Goal: Communication & Community: Answer question/provide support

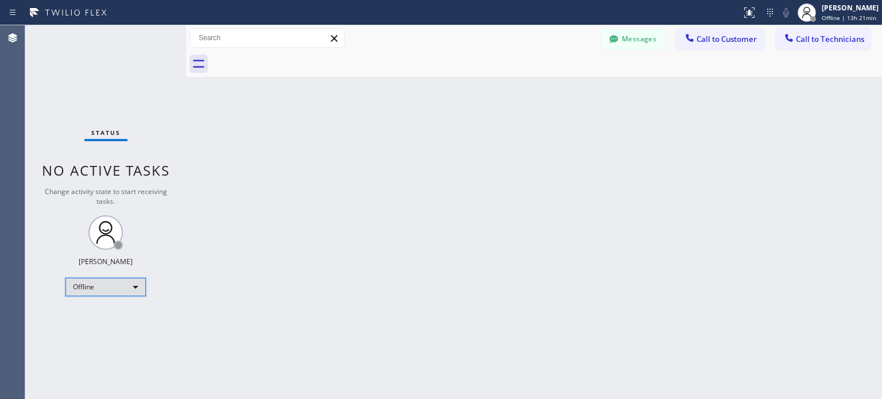
click at [99, 287] on div "Offline" at bounding box center [105, 287] width 80 height 18
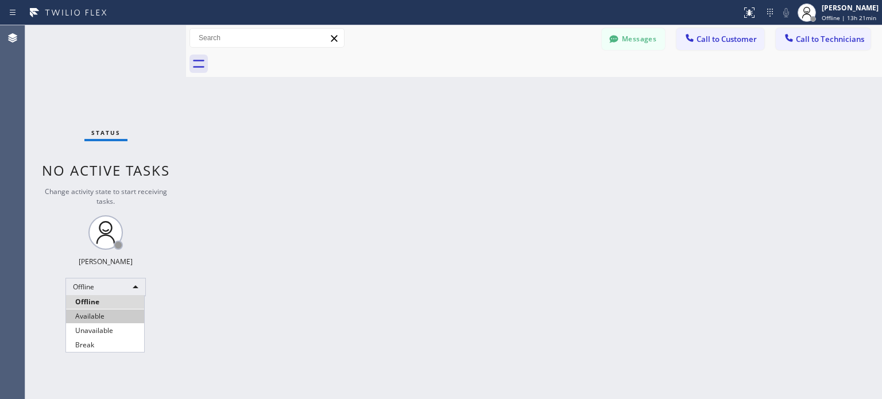
click at [108, 317] on li "Available" at bounding box center [105, 317] width 78 height 14
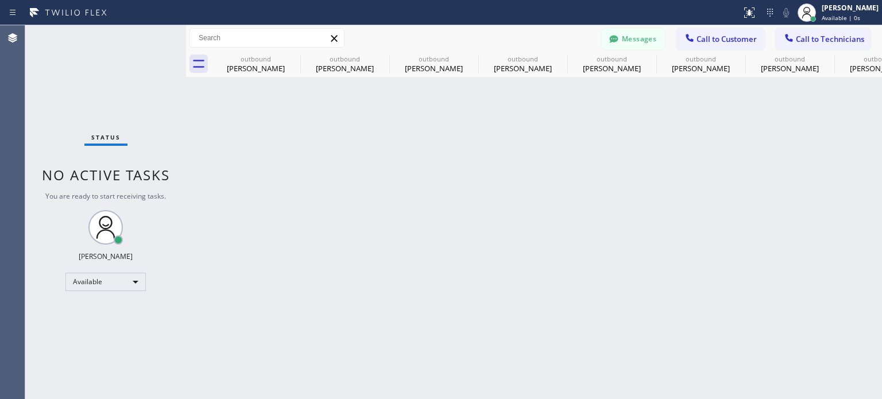
scroll to position [168, 0]
click at [603, 42] on button "Messages" at bounding box center [633, 39] width 63 height 22
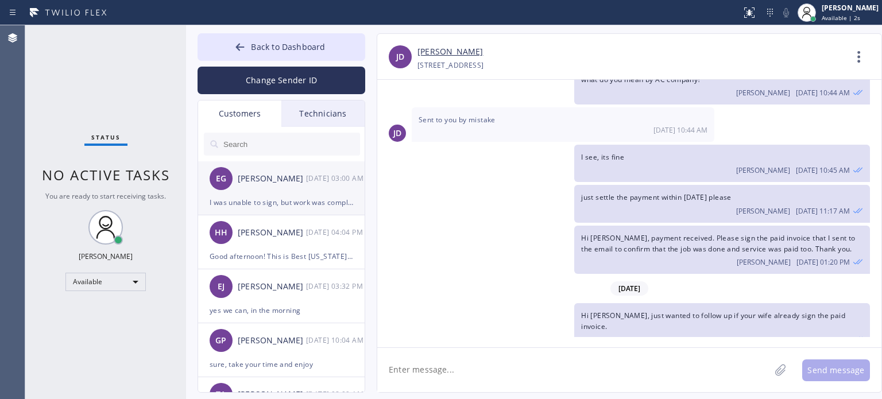
click at [250, 198] on div "I was unable to sign, but work was completed." at bounding box center [282, 202] width 144 height 13
click at [304, 204] on div "I was unable to sign, but work was completed." at bounding box center [282, 202] width 144 height 13
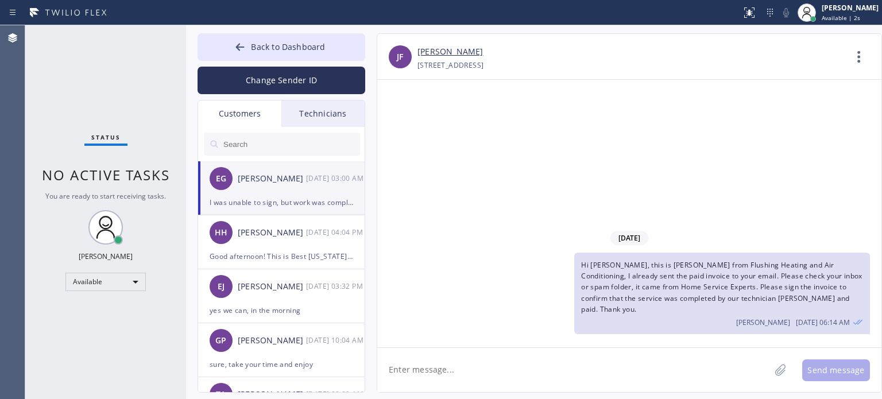
scroll to position [0, 0]
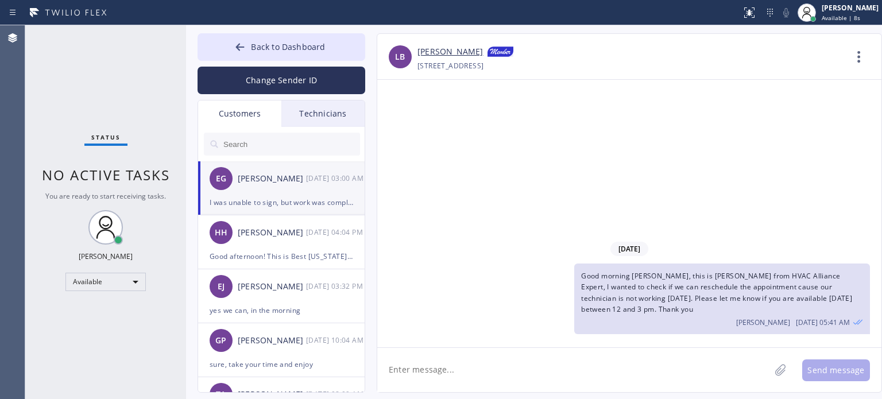
click at [319, 198] on div "I was unable to sign, but work was completed." at bounding box center [282, 202] width 144 height 13
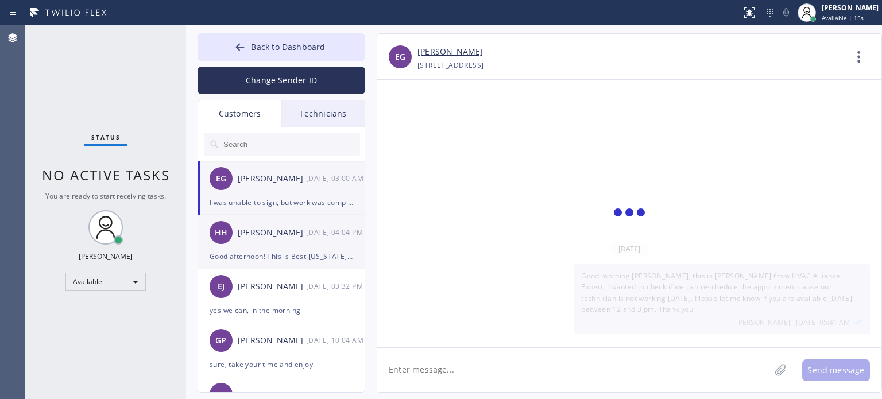
click at [267, 255] on div "Good afternoon! This is Best [US_STATE] HVAC Repair regarding the provided HVAC…" at bounding box center [282, 256] width 144 height 13
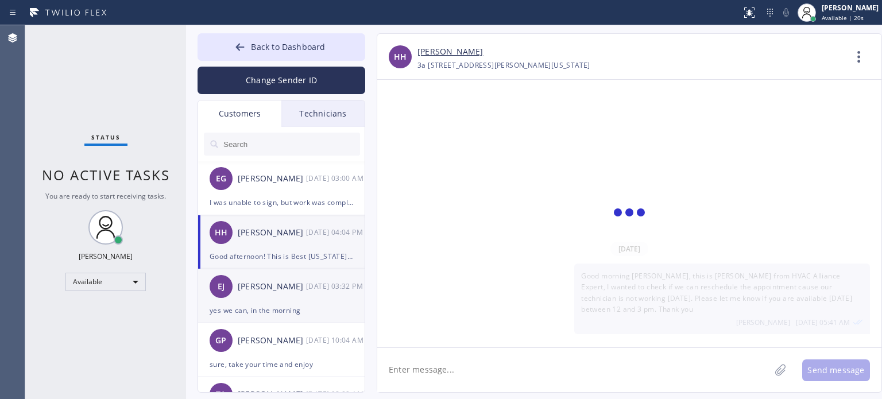
click at [277, 313] on div "yes we can, in the morning" at bounding box center [282, 310] width 144 height 13
click at [249, 269] on li "HH [PERSON_NAME] [DATE] 04:04 PM Good afternoon! This is Best [US_STATE] HVAC R…" at bounding box center [282, 296] width 168 height 54
click at [254, 248] on div "HH [PERSON_NAME] [DATE] 04:04 PM" at bounding box center [282, 232] width 168 height 34
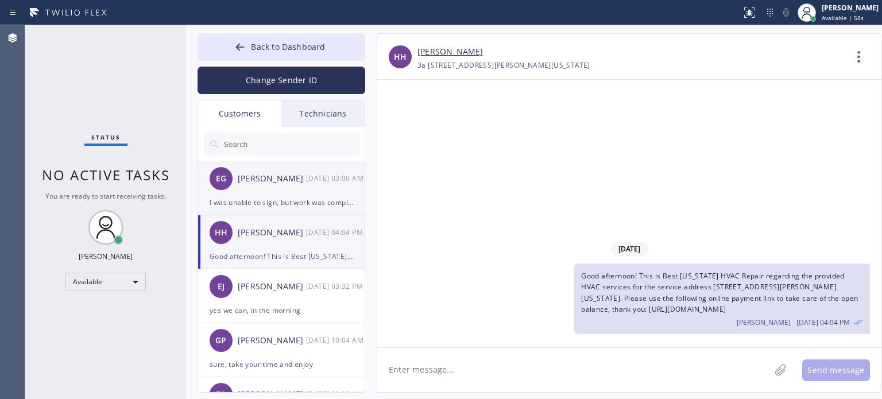
click at [276, 199] on div "I was unable to sign, but work was completed." at bounding box center [282, 202] width 144 height 13
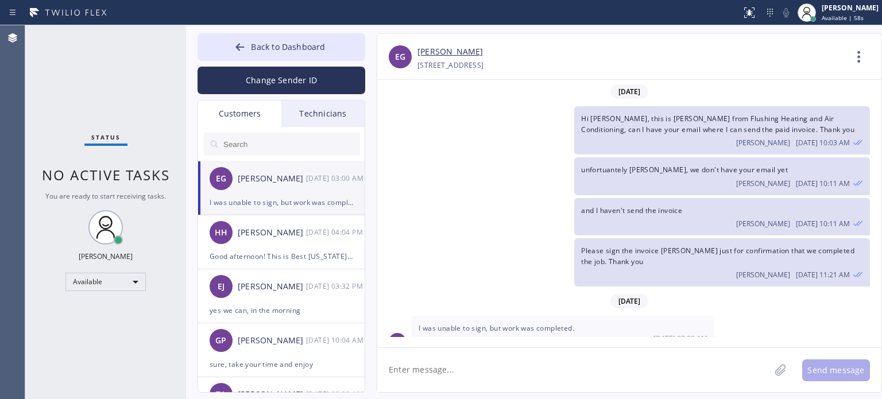
scroll to position [12, 0]
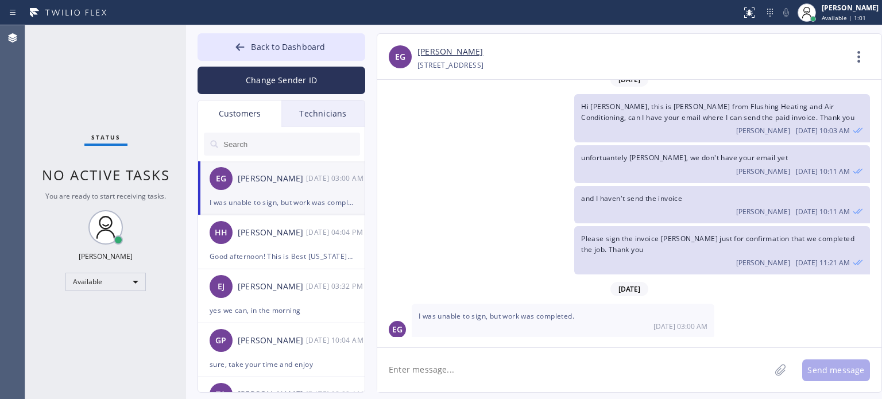
click at [503, 385] on textarea at bounding box center [573, 370] width 393 height 44
click at [503, 383] on textarea at bounding box center [573, 370] width 393 height 44
click at [447, 363] on textarea at bounding box center [573, 370] width 393 height 44
type textarea "Do you need help on signing it?"
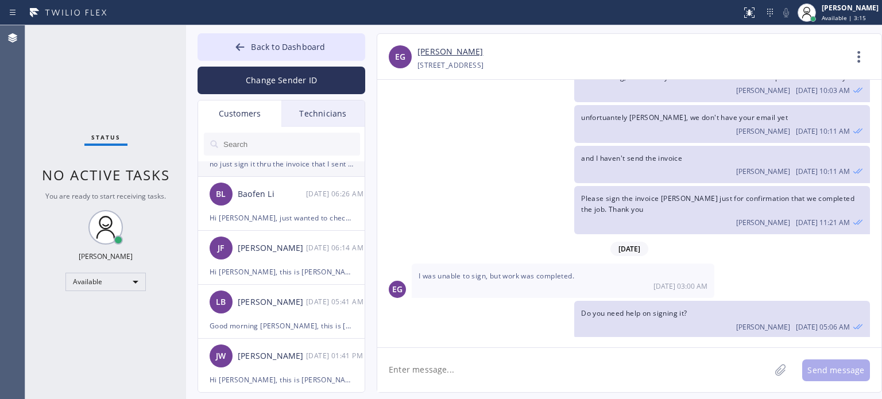
scroll to position [402, 0]
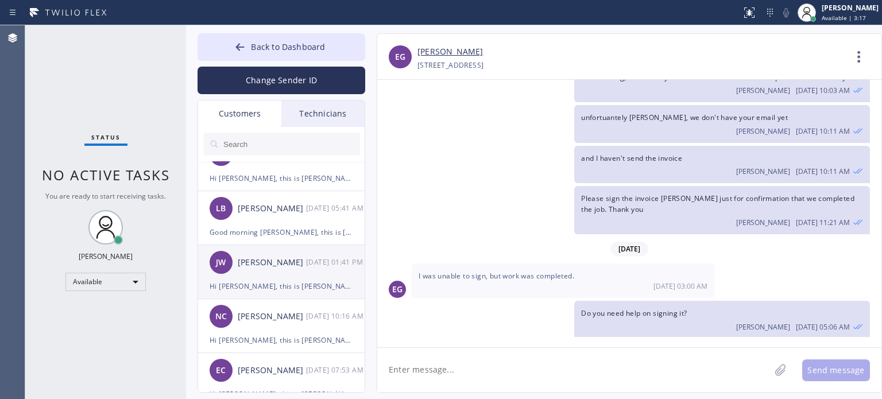
click at [262, 281] on div "Hi [PERSON_NAME], this is [PERSON_NAME] from Best Brooklyn Heating and AC Repai…" at bounding box center [282, 286] width 144 height 13
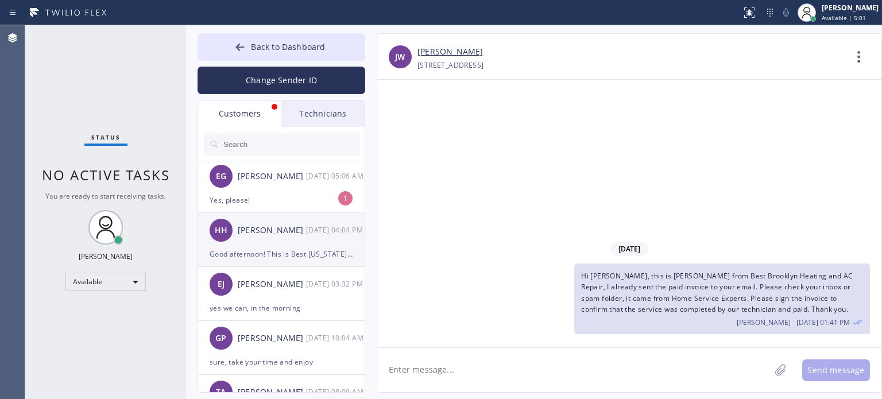
scroll to position [0, 0]
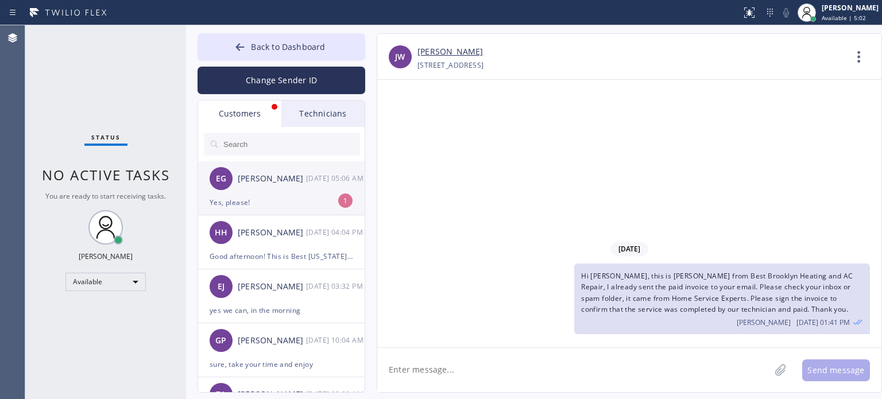
click at [283, 206] on div "Yes, please!" at bounding box center [282, 202] width 144 height 13
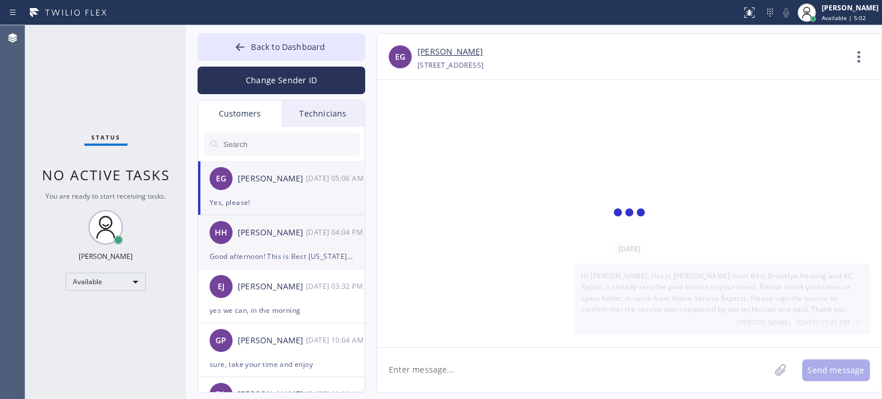
scroll to position [89, 0]
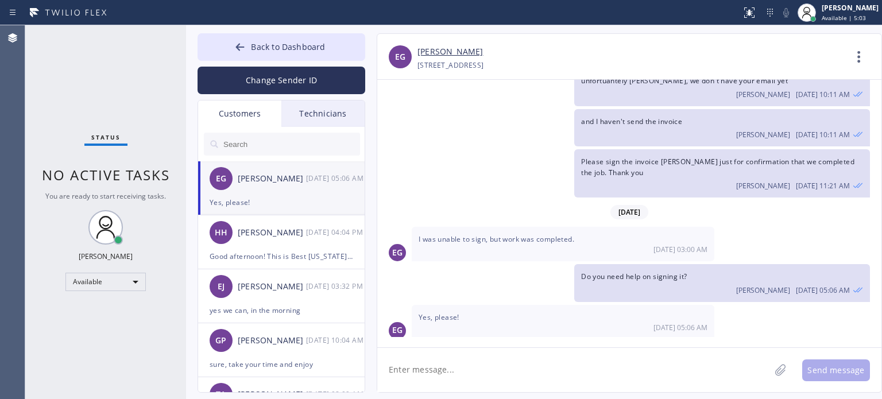
click at [452, 373] on textarea at bounding box center [573, 370] width 393 height 44
type textarea "y"
type textarea "c"
type textarea "you need to use Doc Hub or scan the code or you m"
type textarea "can I call you?"
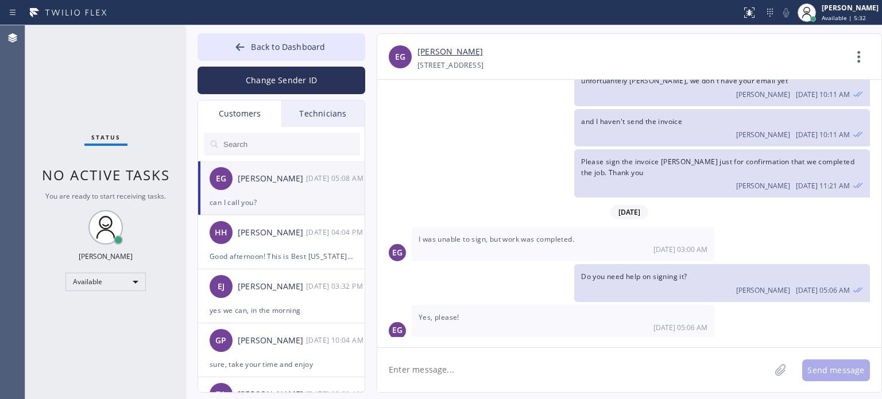
scroll to position [129, 0]
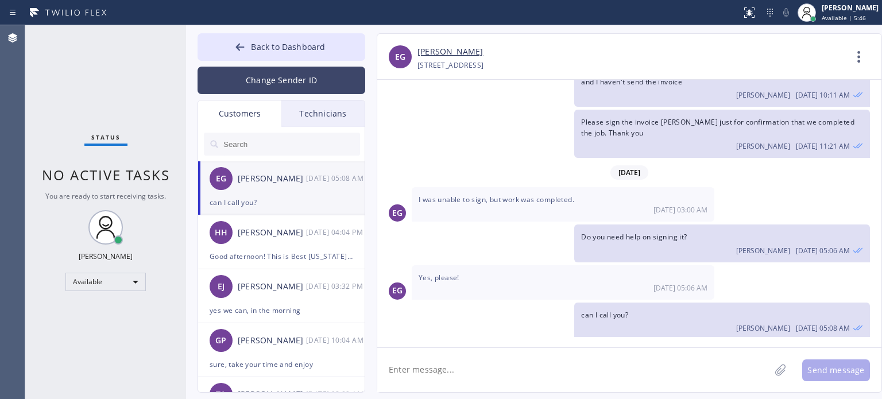
click at [264, 80] on button "Change Sender ID" at bounding box center [282, 81] width 168 height 28
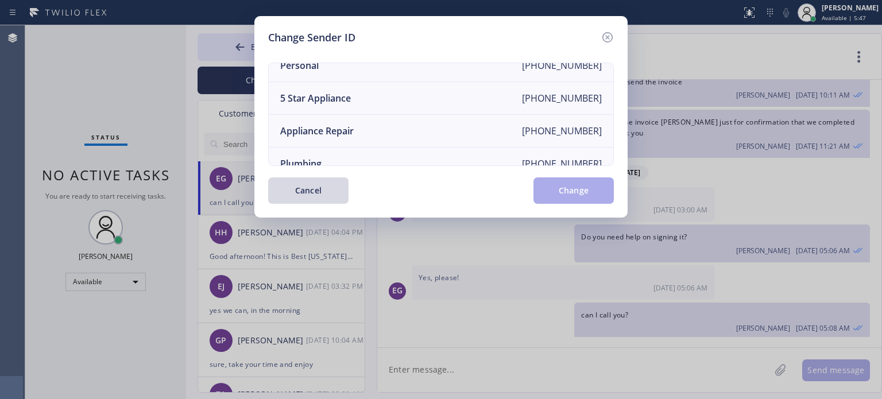
scroll to position [134, 0]
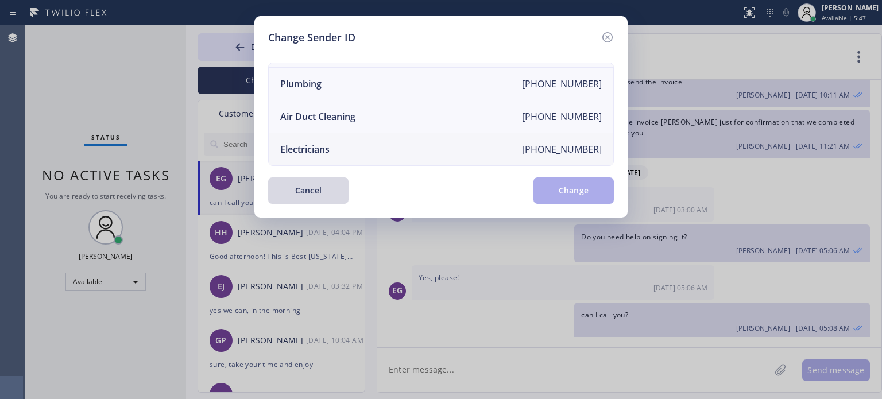
click at [333, 137] on li "Electricians [PHONE_NUMBER]" at bounding box center [441, 149] width 345 height 32
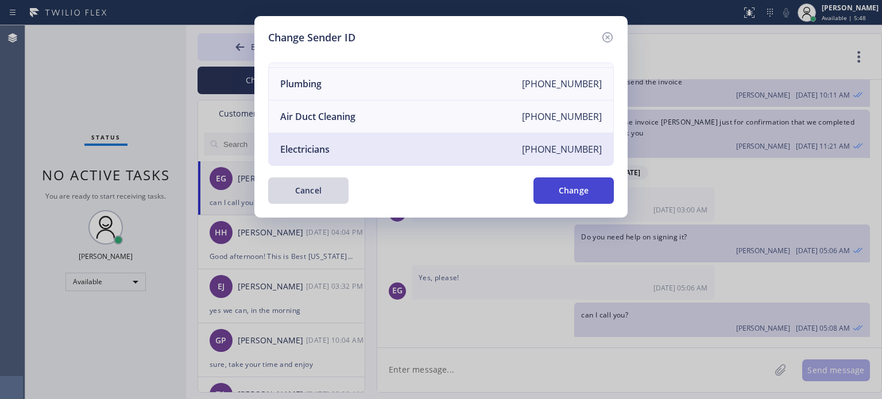
click at [558, 190] on button "Change" at bounding box center [574, 191] width 80 height 26
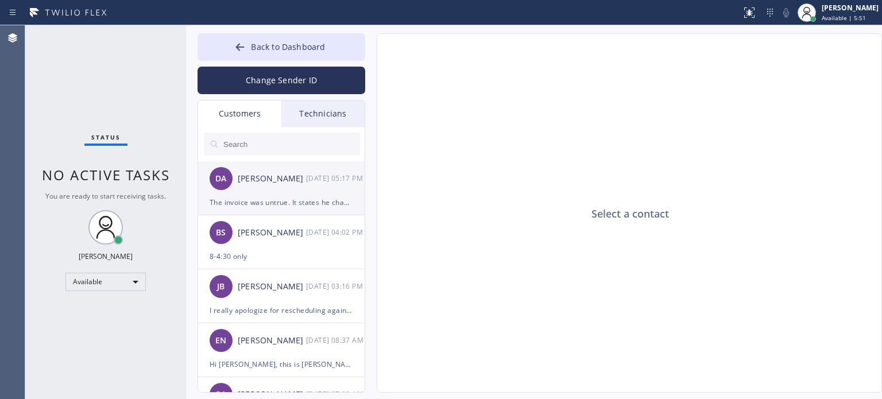
click at [264, 205] on div "The invoice was untrue. It states he changed circuit breakers. He did not. I wa…" at bounding box center [282, 202] width 144 height 13
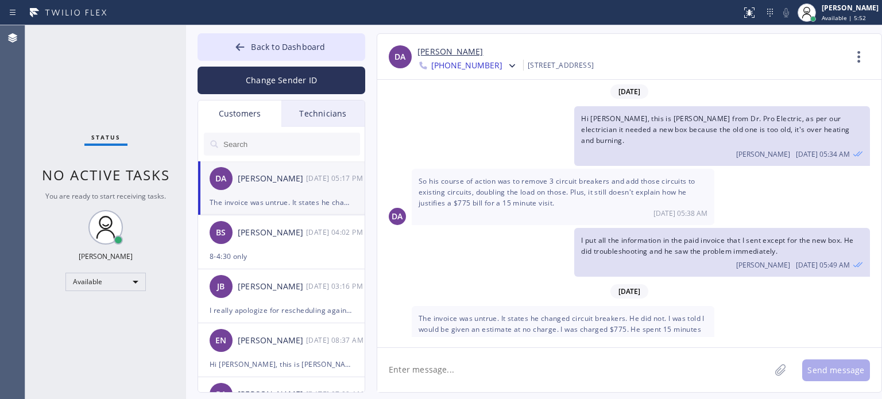
scroll to position [47, 0]
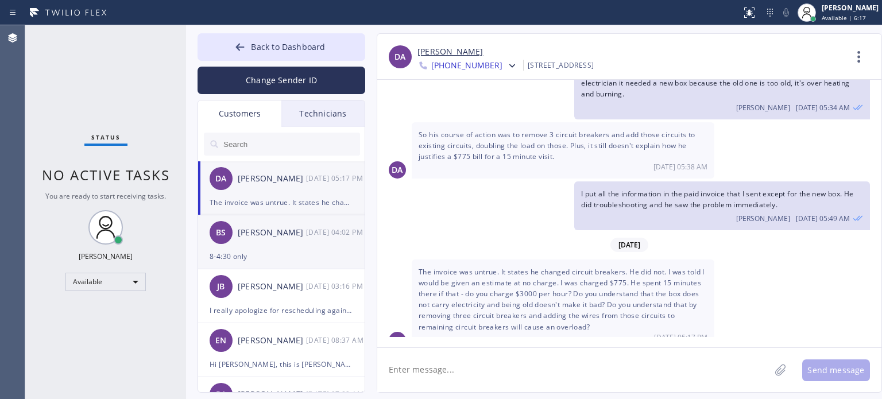
click at [270, 245] on div "[PERSON_NAME] [DATE] 04:02 PM" at bounding box center [282, 232] width 168 height 34
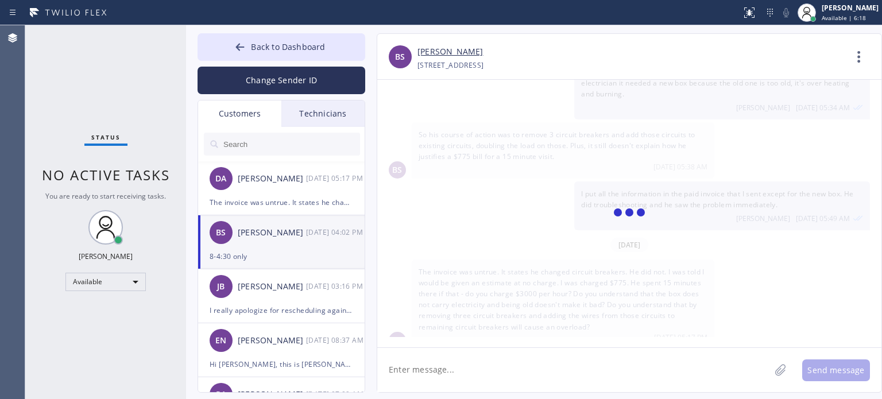
scroll to position [0, 0]
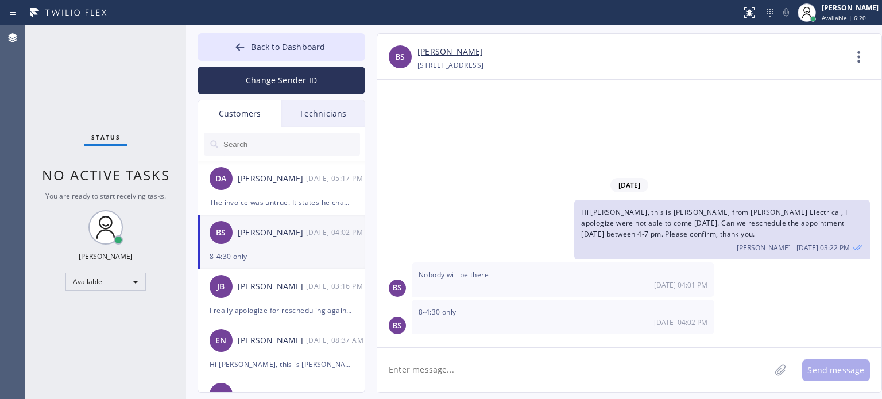
click at [489, 374] on textarea at bounding box center [573, 370] width 393 height 44
click at [489, 369] on textarea at bounding box center [573, 370] width 393 height 44
click at [481, 369] on textarea at bounding box center [573, 370] width 393 height 44
type textarea "can we do 9-12 pm [DATE]?"
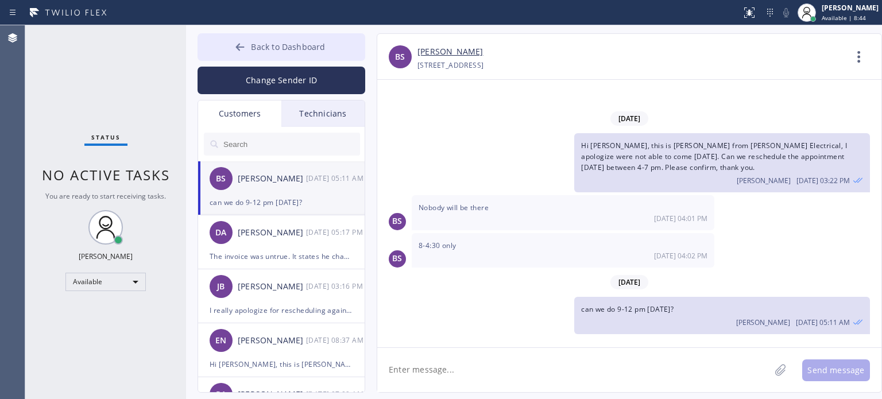
click at [253, 40] on button "Back to Dashboard" at bounding box center [282, 47] width 168 height 28
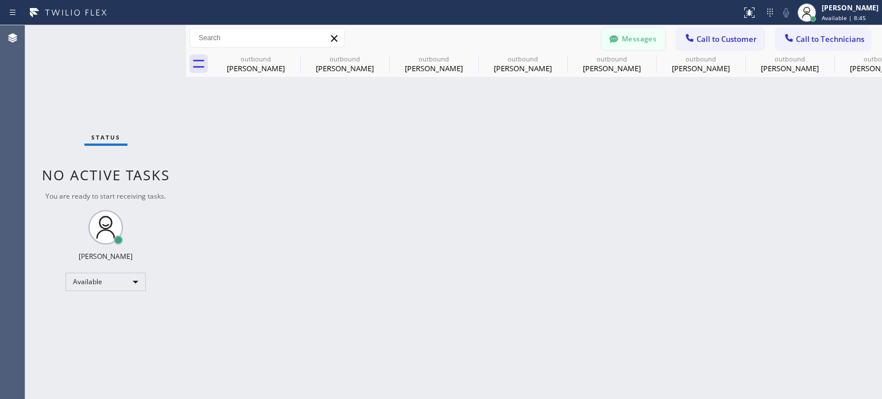
click at [638, 41] on button "Messages" at bounding box center [633, 39] width 63 height 22
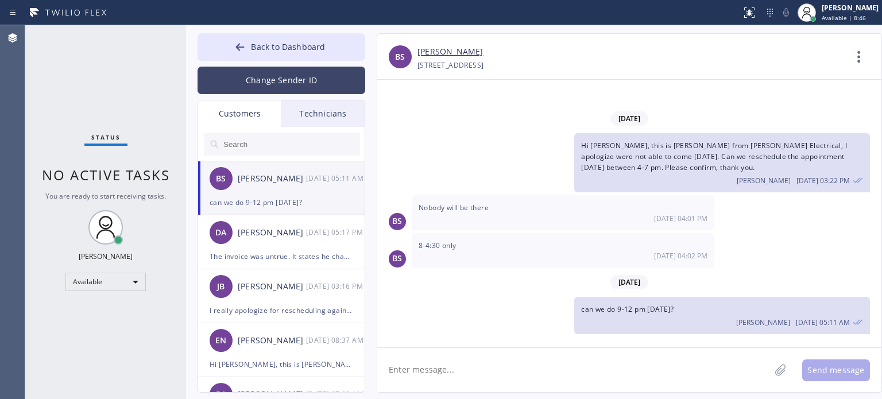
click at [259, 73] on button "Change Sender ID" at bounding box center [282, 81] width 168 height 28
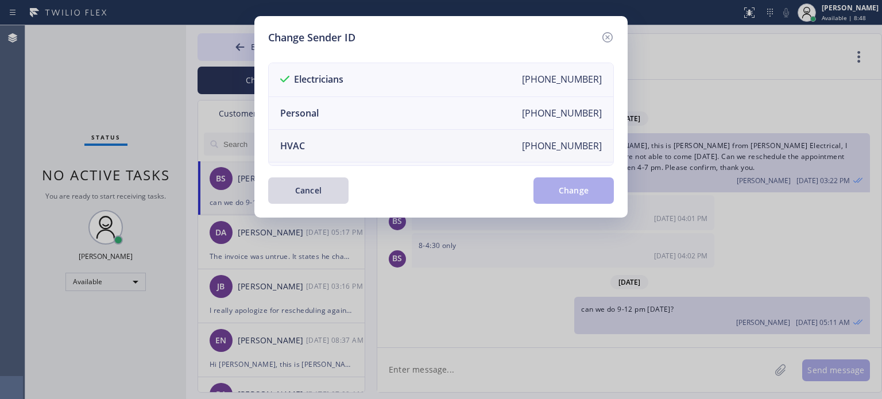
drag, startPoint x: 314, startPoint y: 144, endPoint x: 319, endPoint y: 142, distance: 6.2
click at [314, 144] on li "HVAC [PHONE_NUMBER]" at bounding box center [441, 146] width 345 height 33
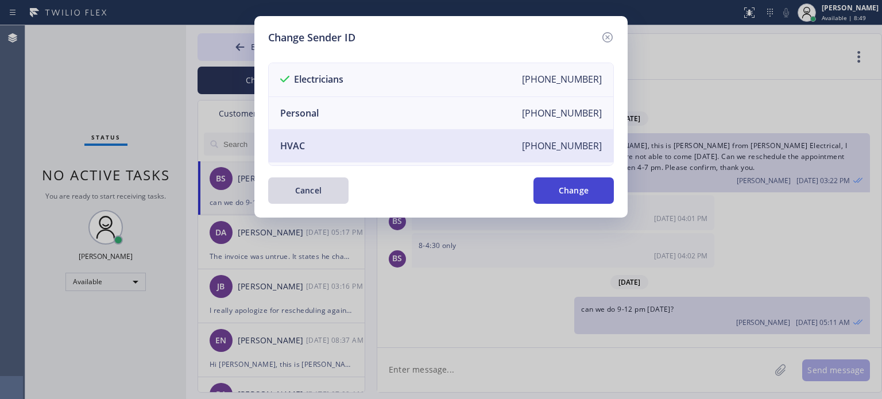
click at [563, 195] on button "Change" at bounding box center [574, 191] width 80 height 26
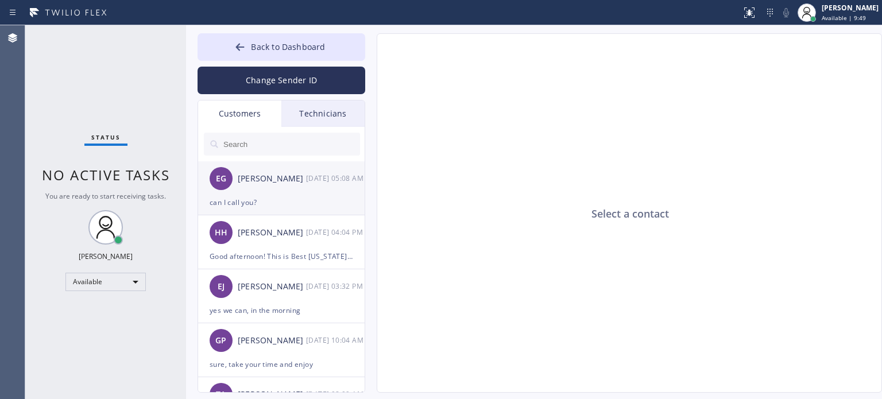
click at [284, 198] on div "can I call you?" at bounding box center [282, 202] width 144 height 13
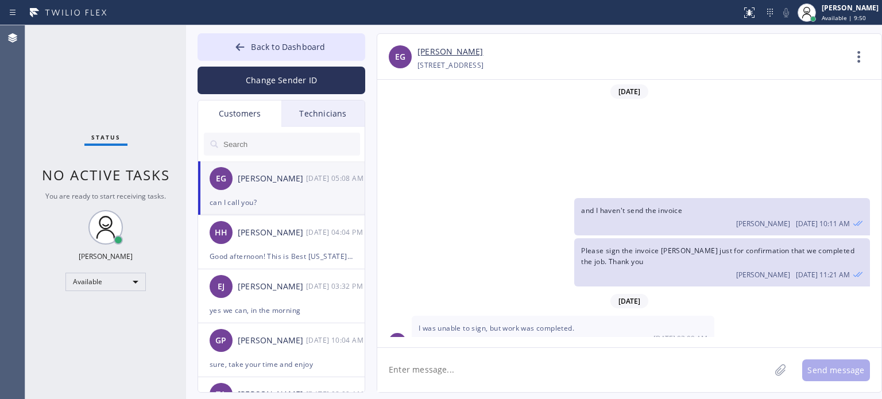
scroll to position [129, 0]
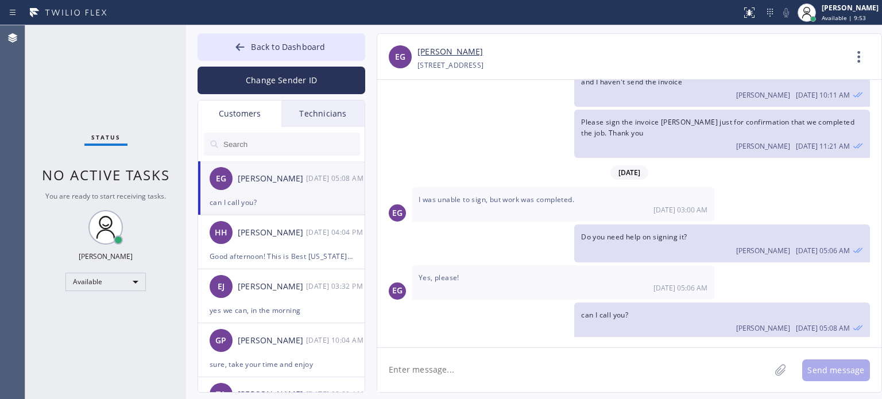
click at [441, 369] on textarea at bounding box center [573, 370] width 393 height 44
click at [237, 49] on icon at bounding box center [239, 46] width 11 height 11
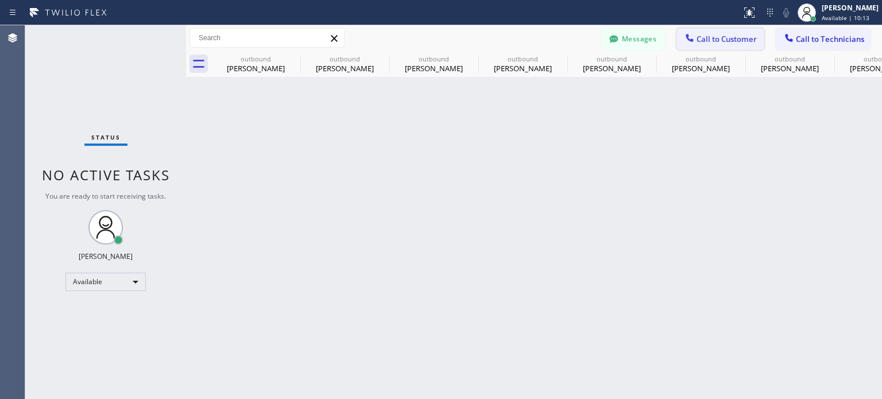
click at [701, 34] on span "Call to Customer" at bounding box center [727, 39] width 60 height 10
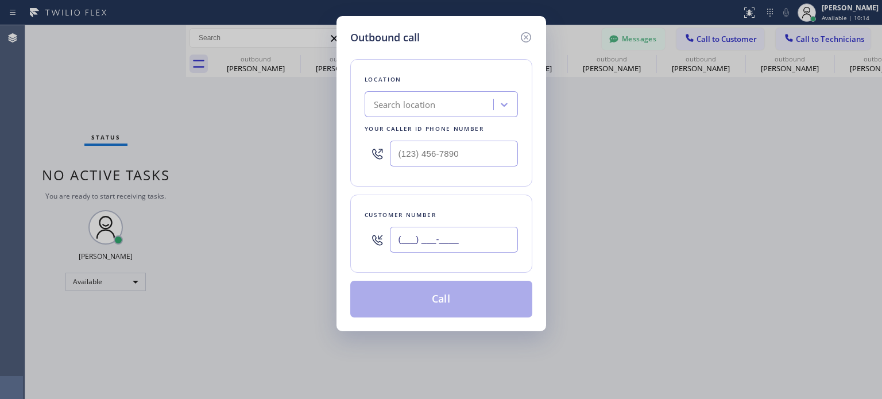
paste input "917) 957-2100"
drag, startPoint x: 476, startPoint y: 231, endPoint x: 577, endPoint y: 98, distance: 167.3
click at [476, 231] on input "[PHONE_NUMBER]" at bounding box center [454, 240] width 128 height 26
type input "[PHONE_NUMBER]"
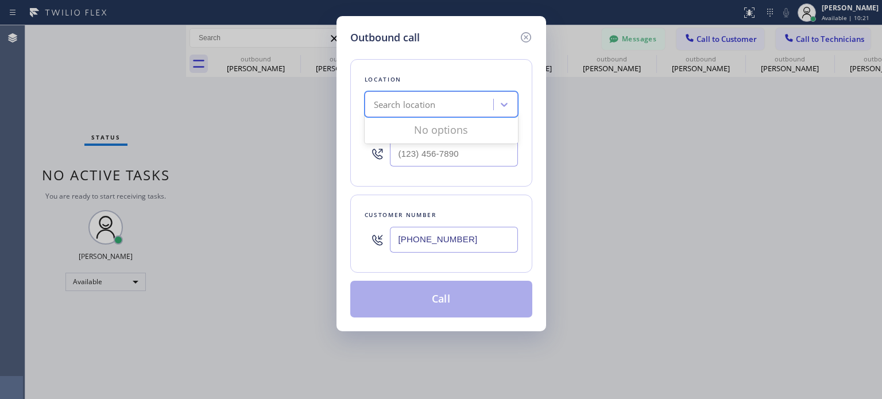
paste input "Best [US_STATE] HVAC Repair"
type input "Best [US_STATE] HVAC Repair"
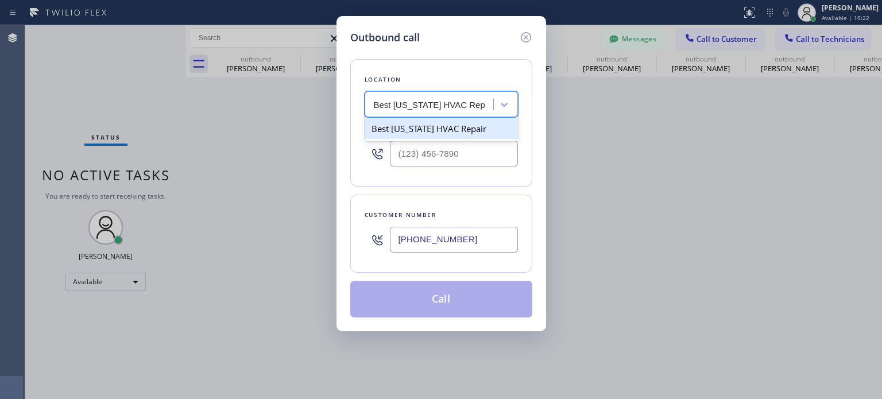
scroll to position [0, 0]
click at [418, 128] on div "Best [US_STATE] HVAC Repair" at bounding box center [441, 128] width 153 height 21
type input "[PHONE_NUMBER]"
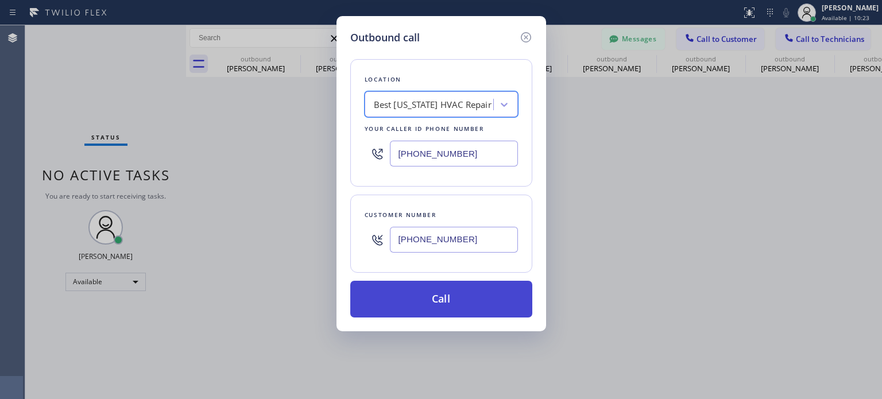
click at [403, 291] on button "Call" at bounding box center [441, 299] width 182 height 37
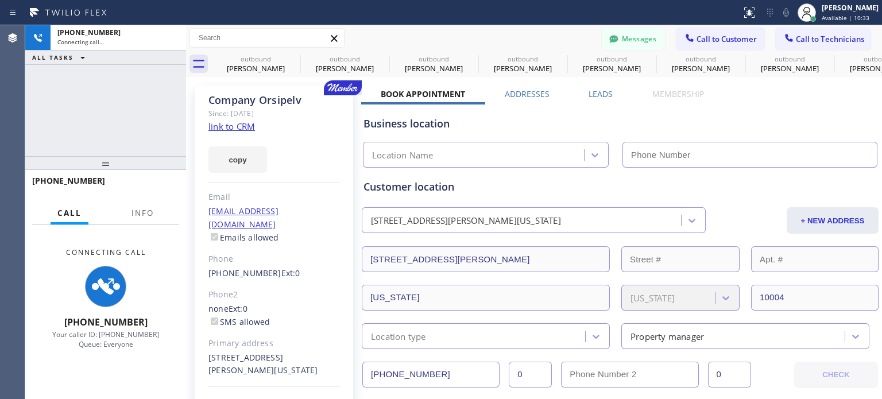
type input "[PHONE_NUMBER]"
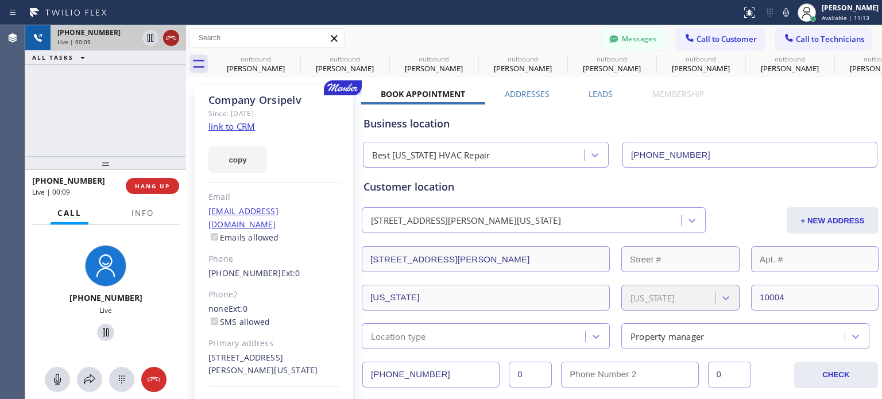
click at [171, 37] on icon at bounding box center [171, 37] width 10 height 3
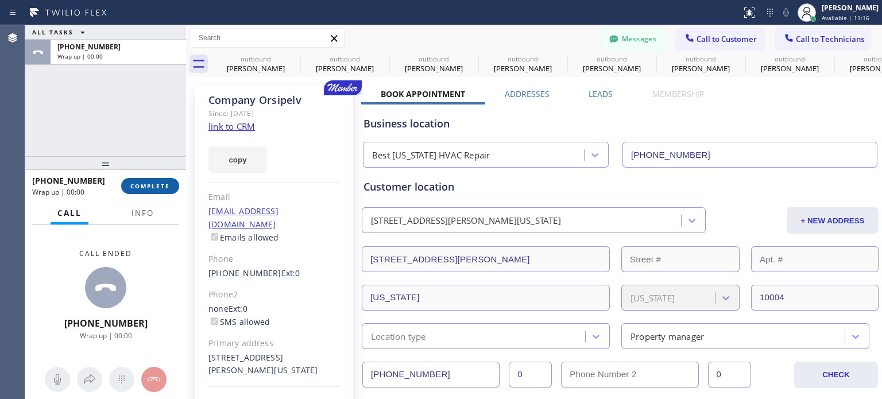
click at [143, 185] on span "COMPLETE" at bounding box center [150, 186] width 40 height 8
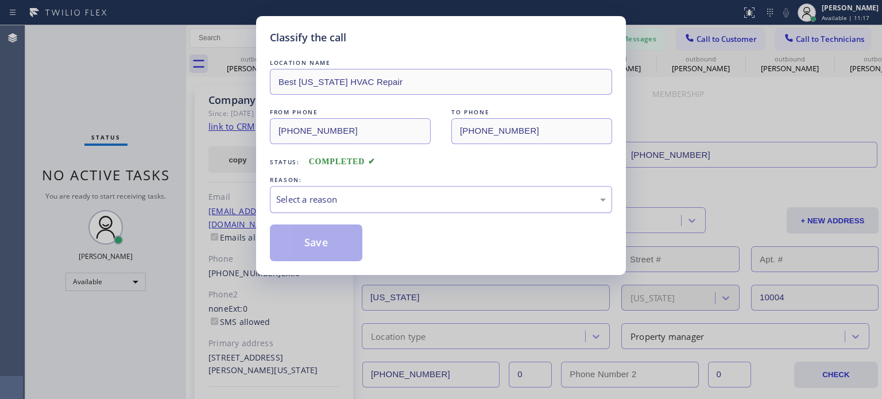
click at [319, 199] on div "Select a reason" at bounding box center [441, 199] width 330 height 13
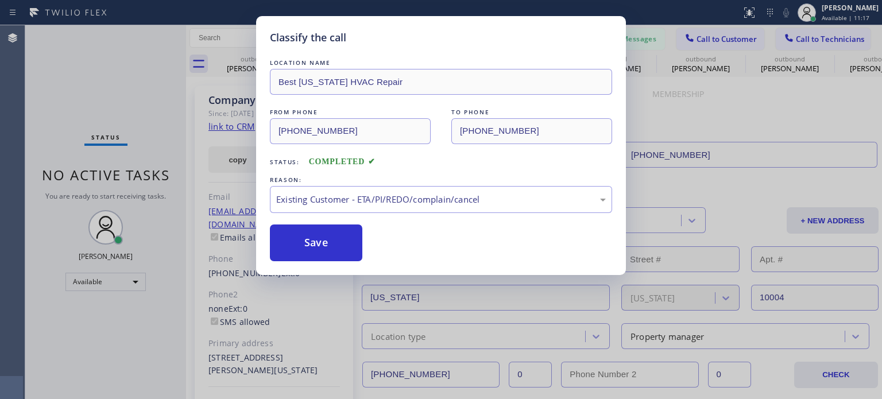
drag, startPoint x: 368, startPoint y: 259, endPoint x: 331, endPoint y: 252, distance: 37.5
click at [329, 250] on button "Save" at bounding box center [316, 243] width 92 height 37
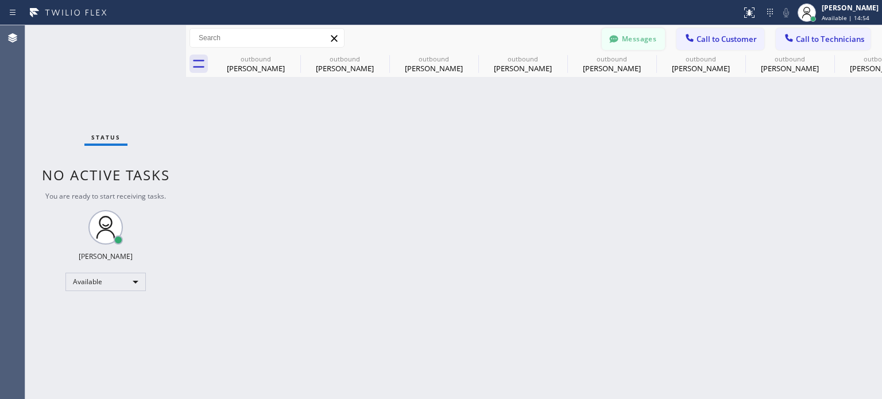
click at [632, 38] on button "Messages" at bounding box center [633, 39] width 63 height 22
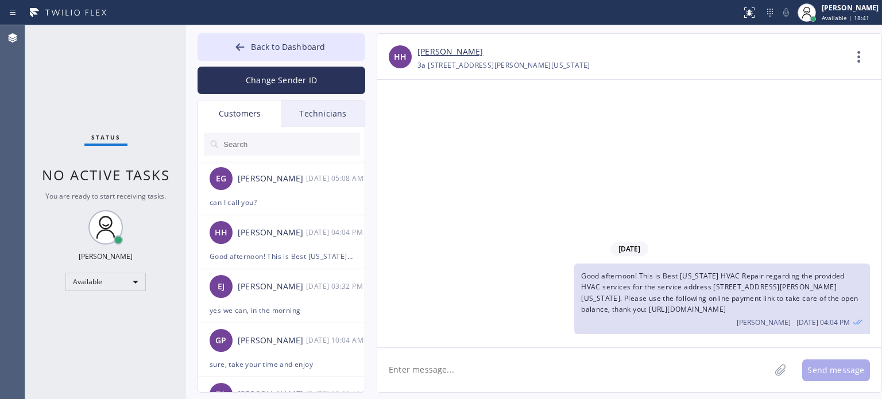
click at [649, 48] on div "[PERSON_NAME]" at bounding box center [632, 51] width 428 height 13
click at [277, 195] on div "EG [PERSON_NAME] [DATE] 05:24 AM" at bounding box center [282, 178] width 168 height 34
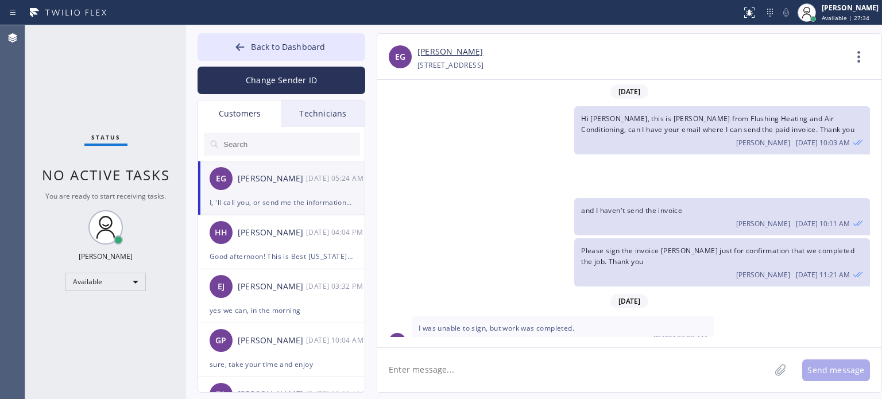
scroll to position [165, 0]
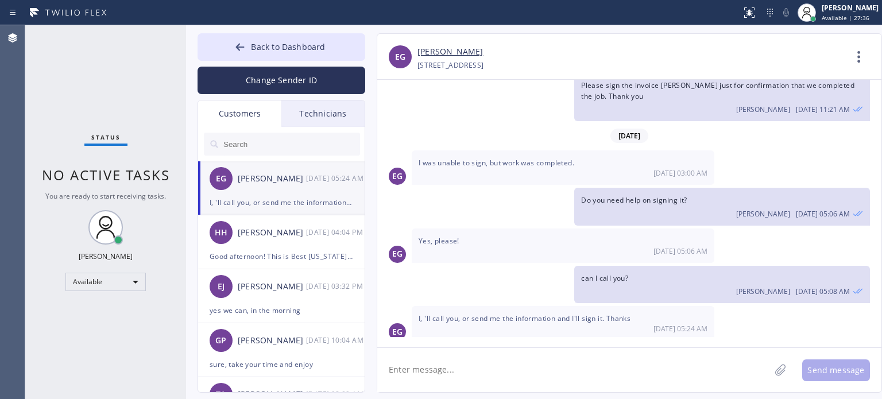
click at [473, 381] on textarea at bounding box center [573, 370] width 393 height 44
type textarea "you need to follow the instruction when you open the invoice"
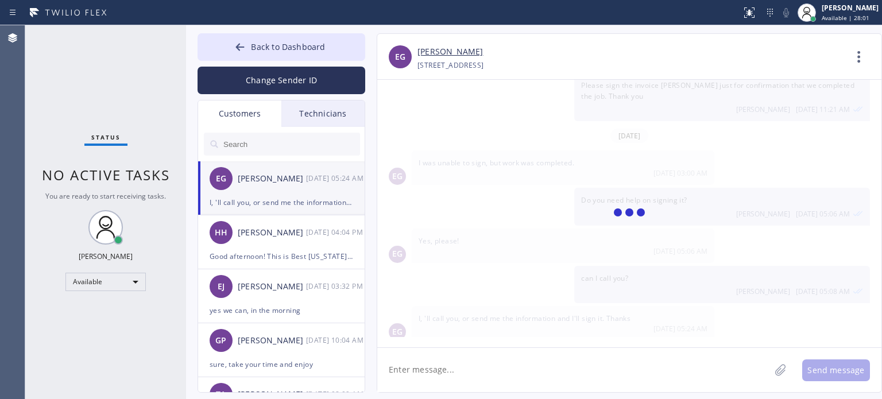
scroll to position [206, 0]
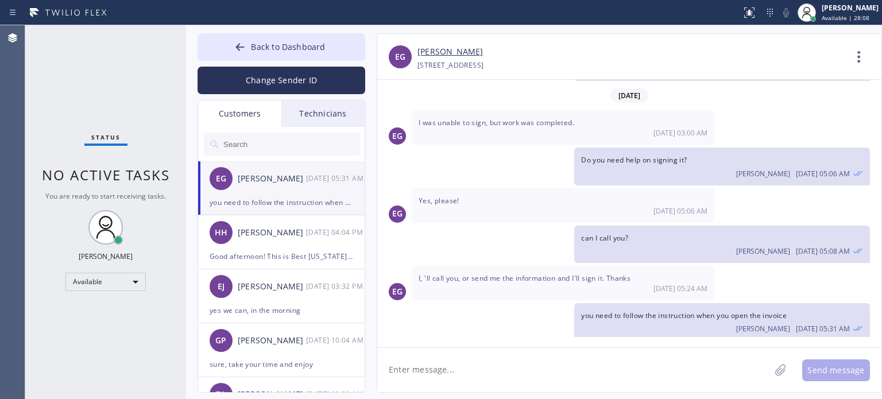
click at [285, 32] on div "Back to Dashboard Change Sender ID Customers Technicians EG [PERSON_NAME] [DATE…" at bounding box center [534, 212] width 696 height 374
click at [290, 44] on span "Back to Dashboard" at bounding box center [288, 46] width 74 height 11
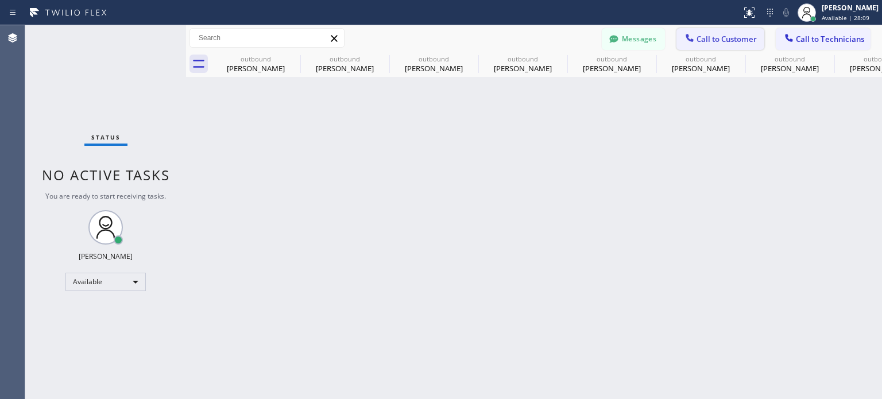
click at [711, 43] on span "Call to Customer" at bounding box center [727, 39] width 60 height 10
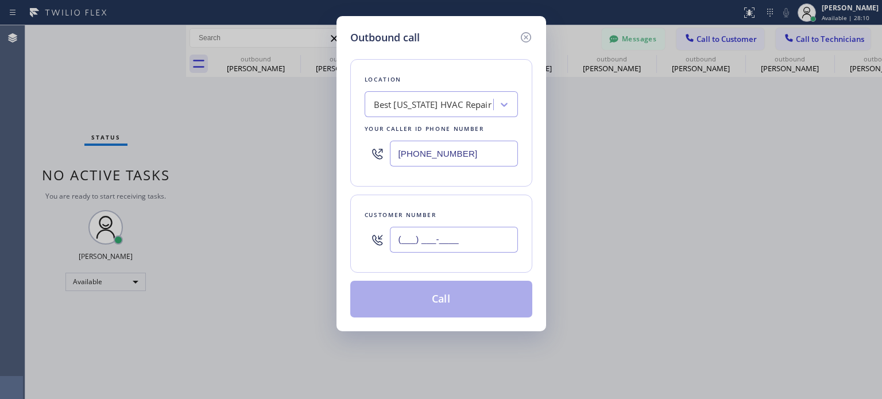
click at [417, 228] on input "(___) ___-____" at bounding box center [454, 240] width 128 height 26
paste input "732) 320-6648"
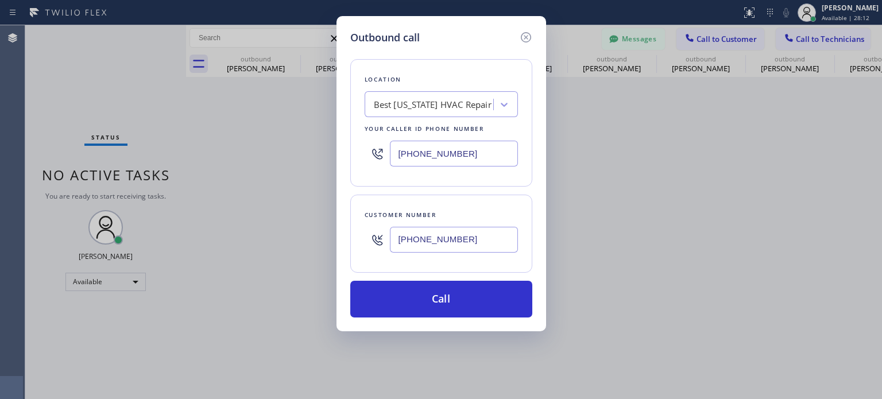
type input "[PHONE_NUMBER]"
click at [419, 148] on input "[PHONE_NUMBER]" at bounding box center [454, 154] width 128 height 26
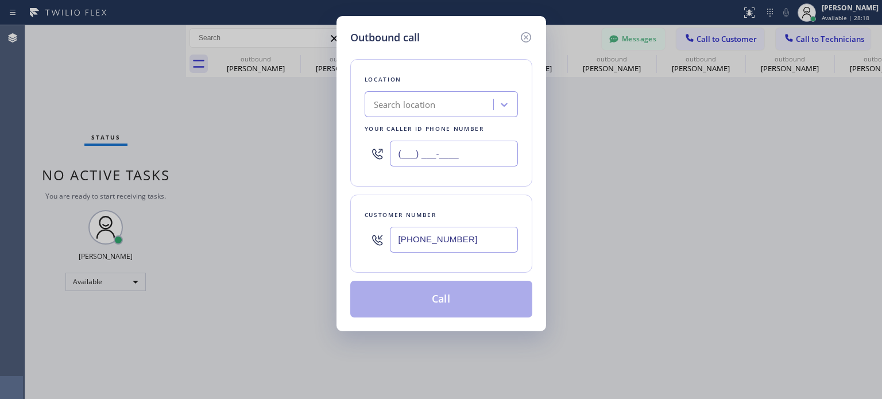
type input "(___) ___-____"
click at [411, 106] on div "Search location" at bounding box center [405, 104] width 62 height 13
paste input "Top [US_STATE] Heating and AC Service"
type input "Top [US_STATE] Heating and AC Service"
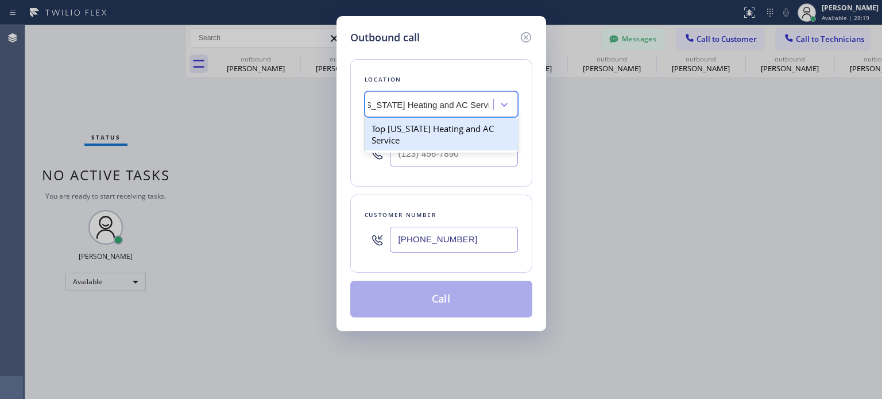
click at [419, 130] on div "Top [US_STATE] Heating and AC Service" at bounding box center [441, 134] width 153 height 32
type input "[PHONE_NUMBER]"
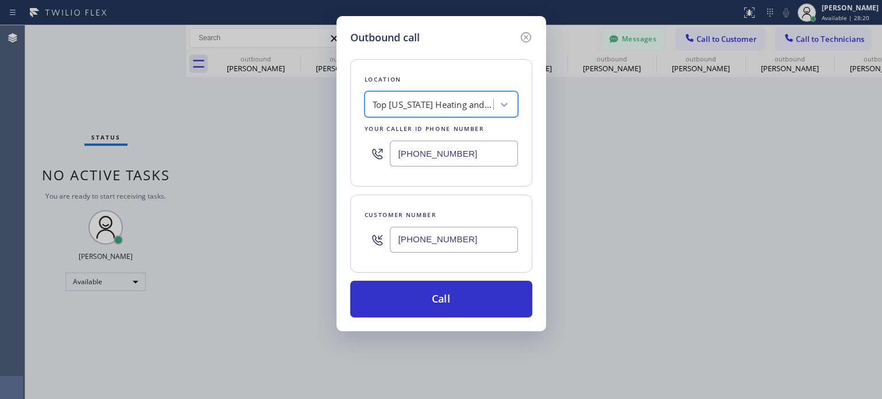
scroll to position [0, 1]
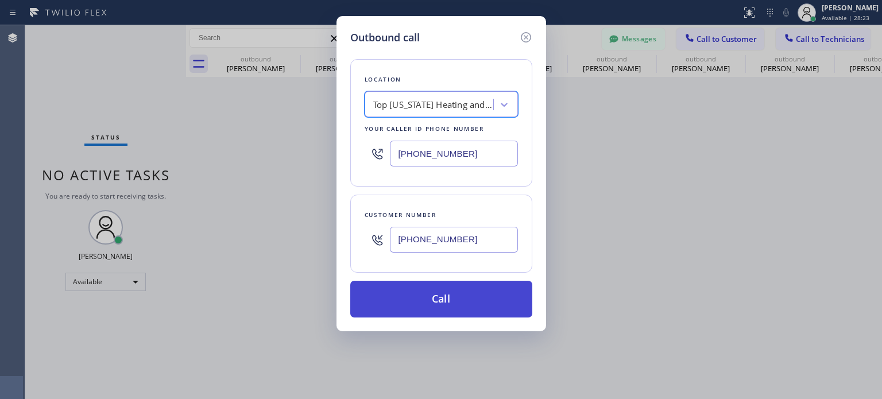
click at [433, 290] on button "Call" at bounding box center [441, 299] width 182 height 37
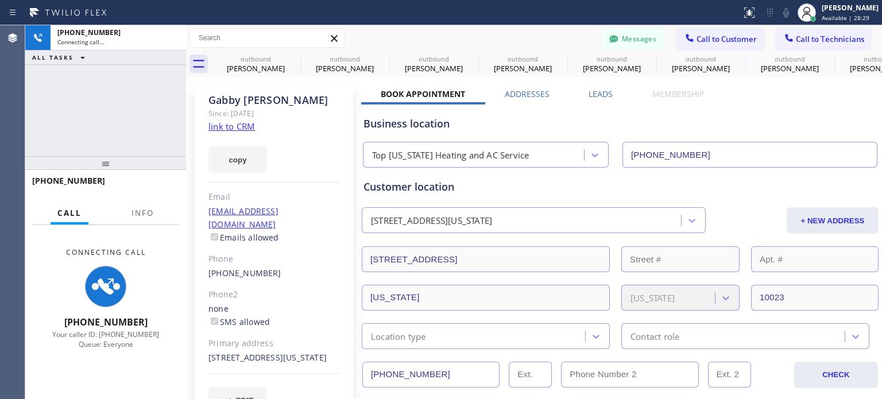
type input "[PHONE_NUMBER]"
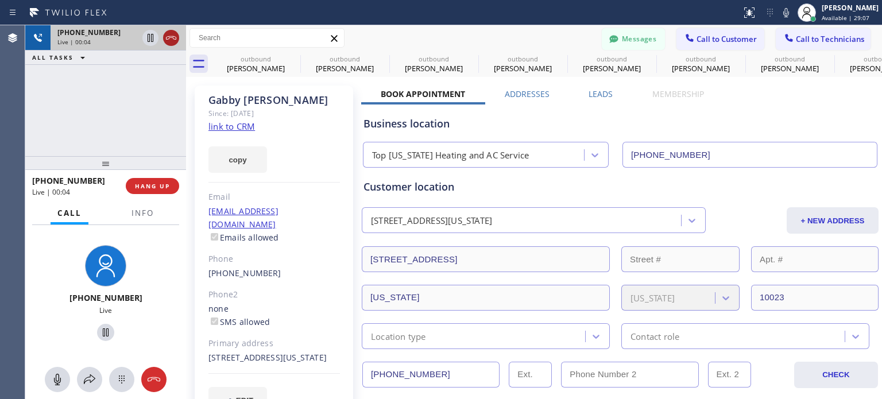
click at [172, 36] on icon at bounding box center [171, 37] width 10 height 3
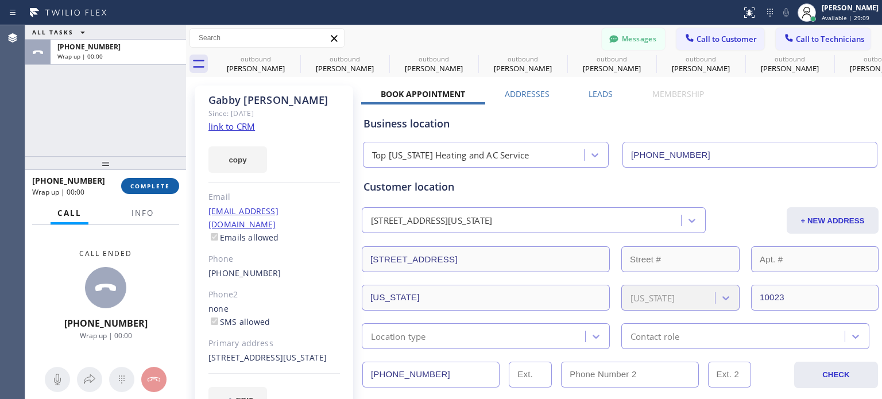
click at [153, 188] on span "COMPLETE" at bounding box center [150, 186] width 40 height 8
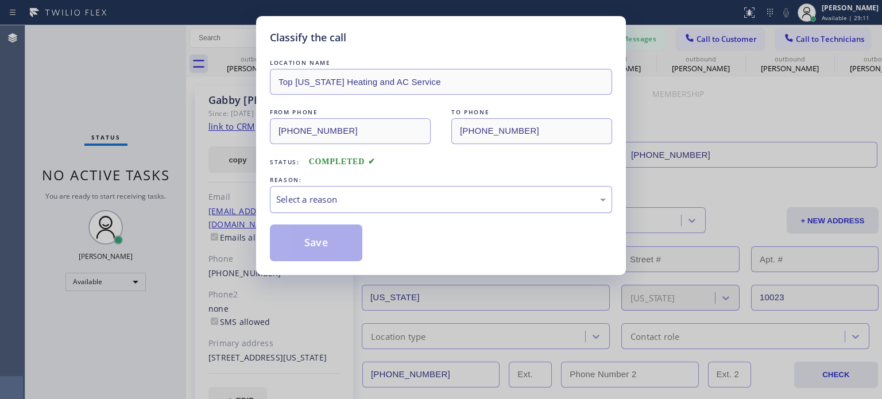
click at [350, 190] on div "Select a reason" at bounding box center [441, 199] width 342 height 27
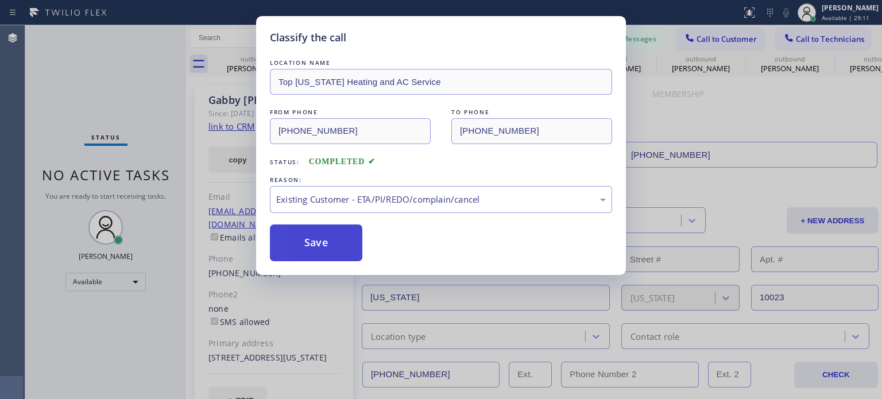
click at [346, 242] on button "Save" at bounding box center [316, 243] width 92 height 37
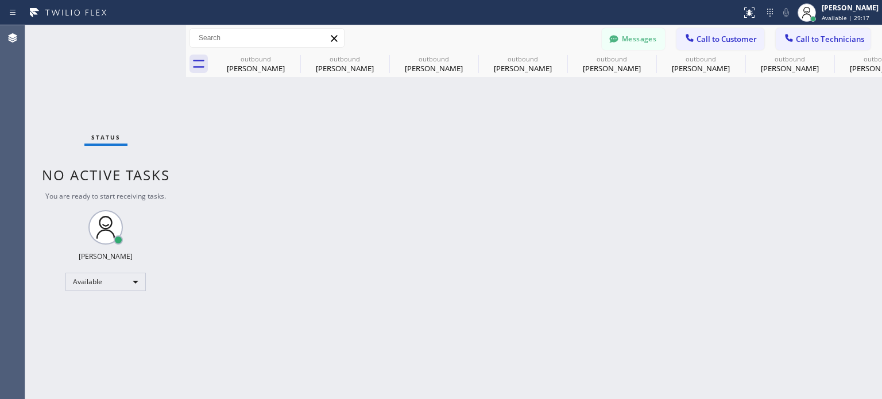
click at [614, 36] on icon at bounding box center [613, 38] width 9 height 7
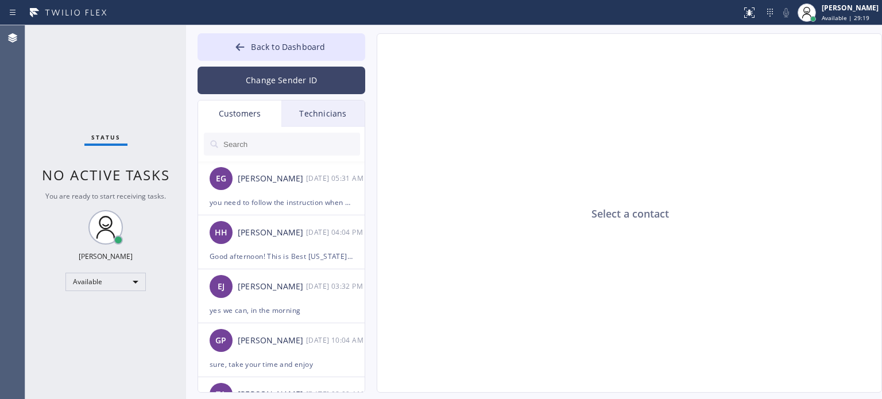
click at [259, 76] on button "Change Sender ID" at bounding box center [282, 81] width 168 height 28
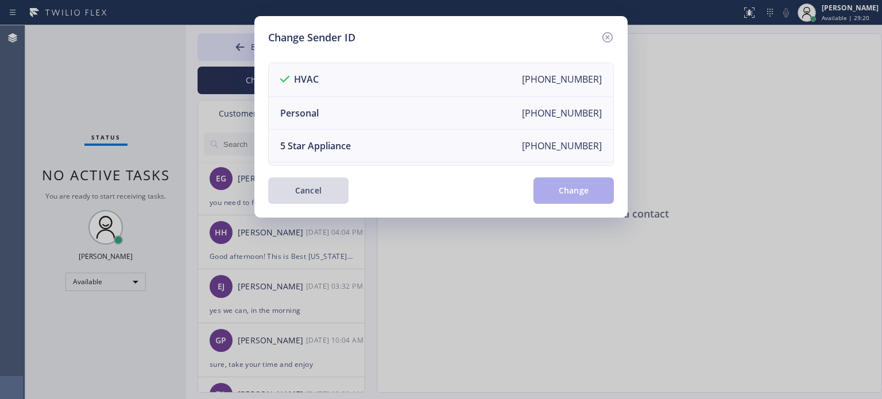
click at [319, 179] on button "Cancel" at bounding box center [308, 191] width 80 height 26
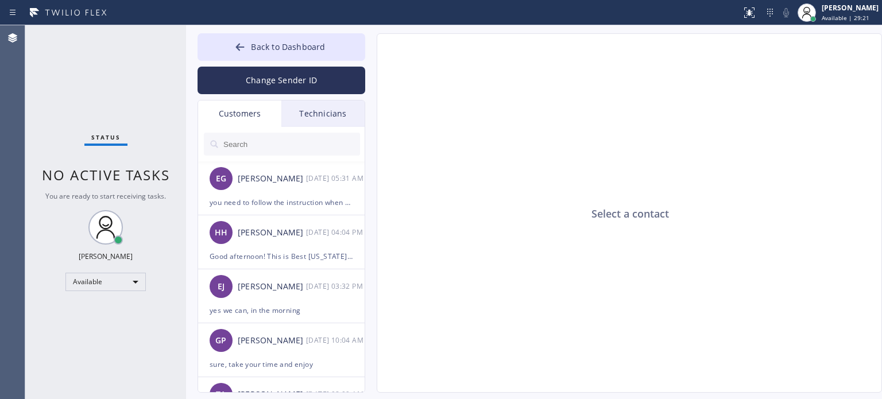
click at [263, 142] on input "text" at bounding box center [291, 144] width 138 height 23
paste input "Top [US_STATE] Heating and AC Service"
type input "Top [US_STATE] Heating and AC Service"
click at [267, 149] on input "text" at bounding box center [291, 144] width 138 height 23
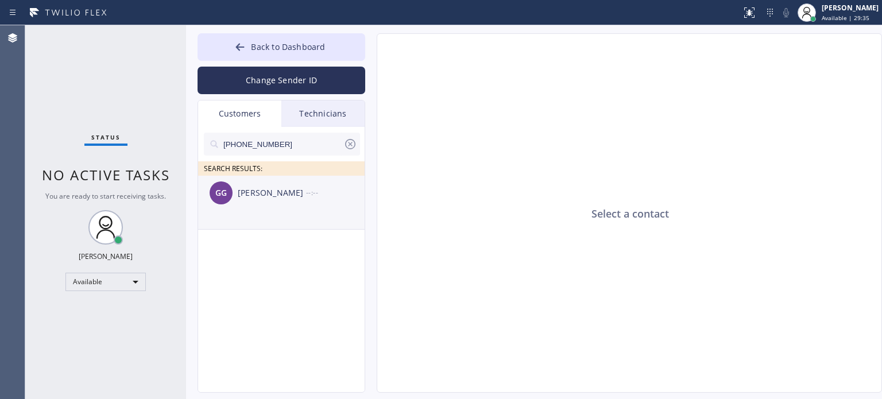
click at [272, 193] on div "[PERSON_NAME]" at bounding box center [272, 193] width 68 height 13
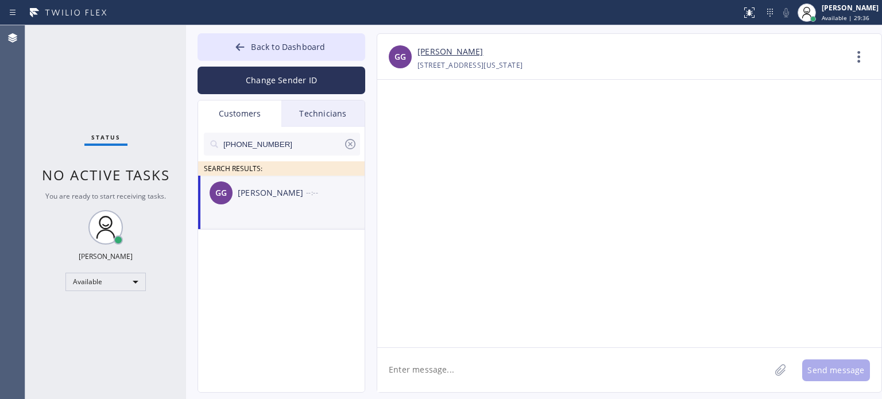
drag, startPoint x: 431, startPoint y: 376, endPoint x: 445, endPoint y: 346, distance: 32.9
click at [431, 372] on textarea at bounding box center [573, 370] width 393 height 44
paste textarea "Top [US_STATE] Heating and AC Service"
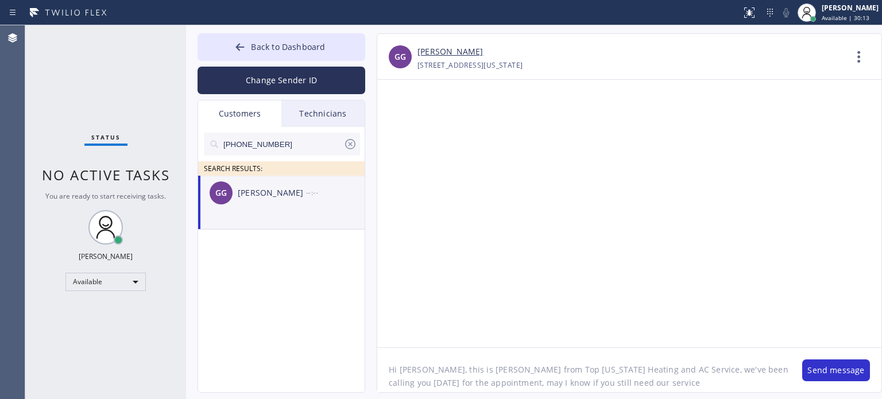
type textarea "Hi [PERSON_NAME], this is [PERSON_NAME] from Top [US_STATE] Heating and AC Serv…"
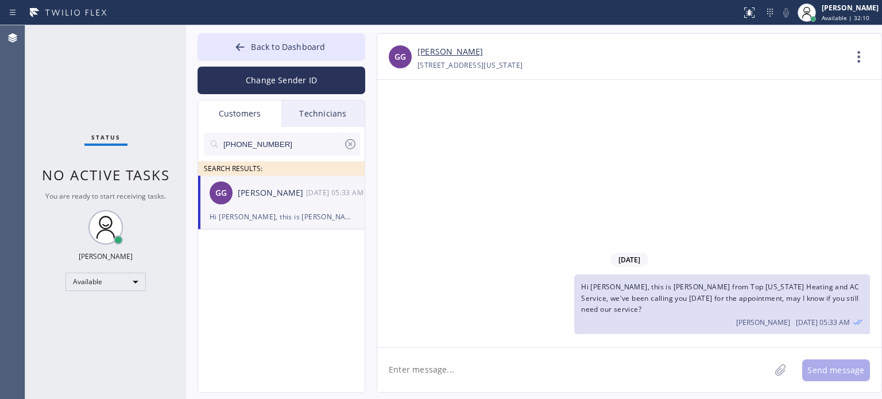
click at [349, 144] on icon at bounding box center [351, 144] width 14 height 14
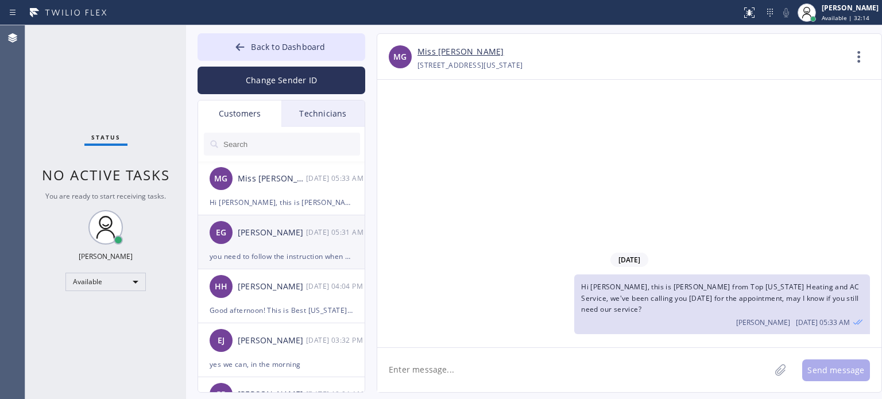
click at [254, 254] on div "you need to follow the instruction when you open the invoice" at bounding box center [282, 256] width 144 height 13
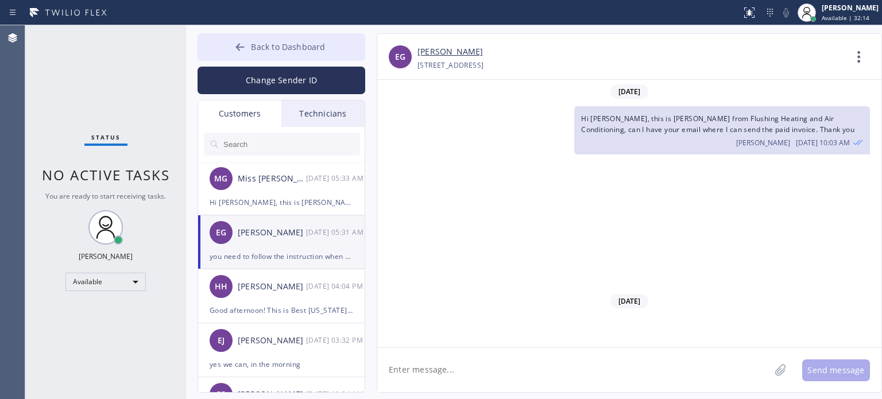
scroll to position [206, 0]
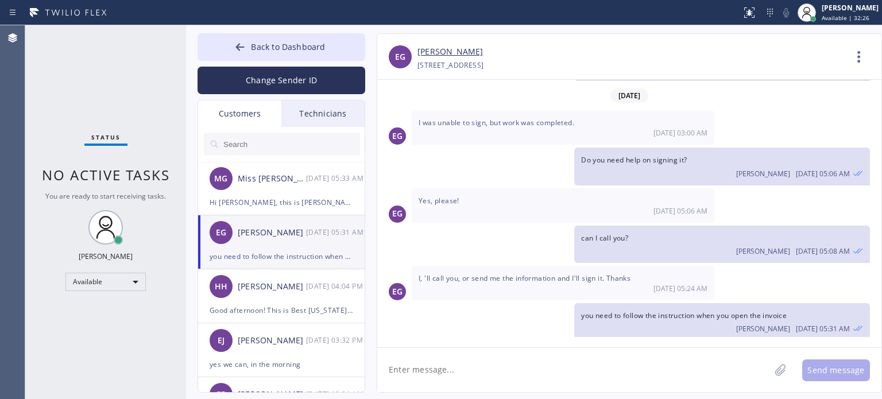
click at [450, 365] on textarea at bounding box center [573, 370] width 393 height 44
type textarea "all good [PERSON_NAME], thank you so much"
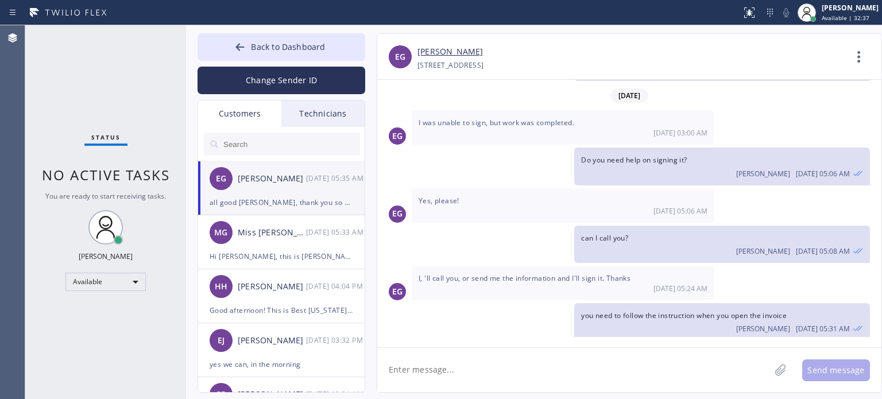
scroll to position [245, 0]
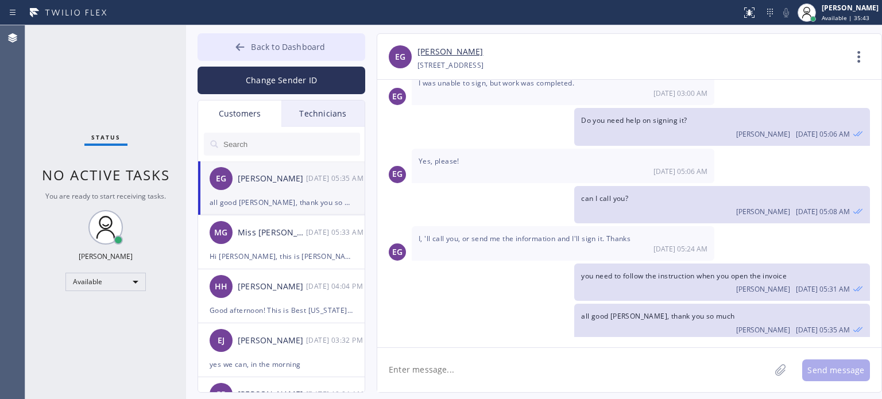
click at [261, 49] on span "Back to Dashboard" at bounding box center [288, 46] width 74 height 11
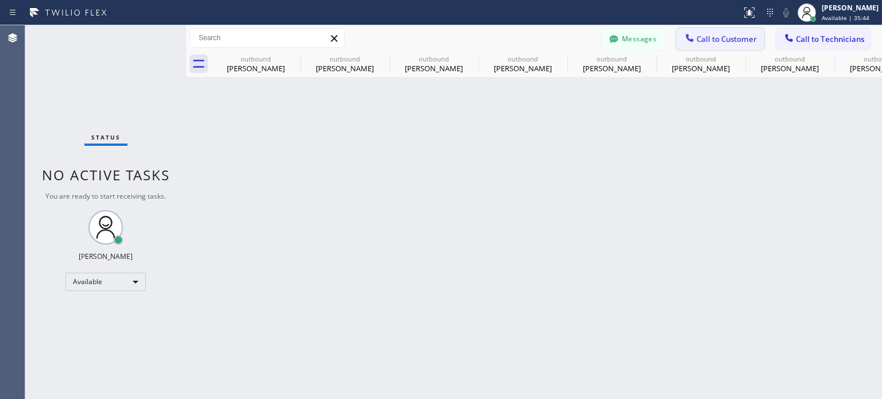
click at [725, 40] on span "Call to Customer" at bounding box center [727, 39] width 60 height 10
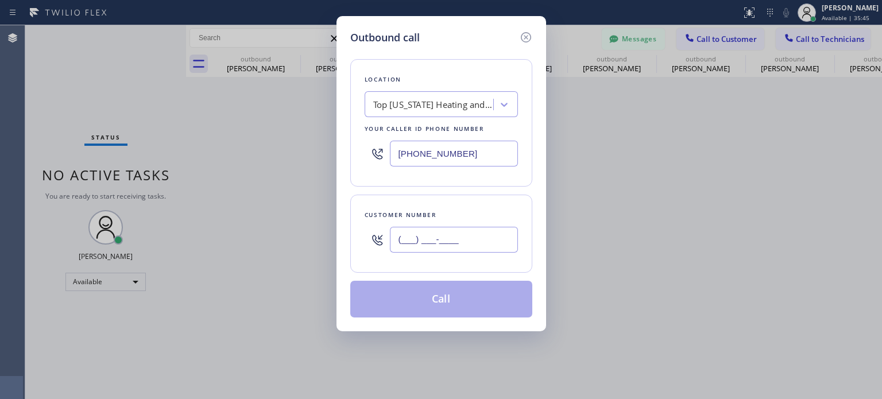
click at [481, 242] on input "(___) ___-____" at bounding box center [454, 240] width 128 height 26
paste input "917) 957-2100"
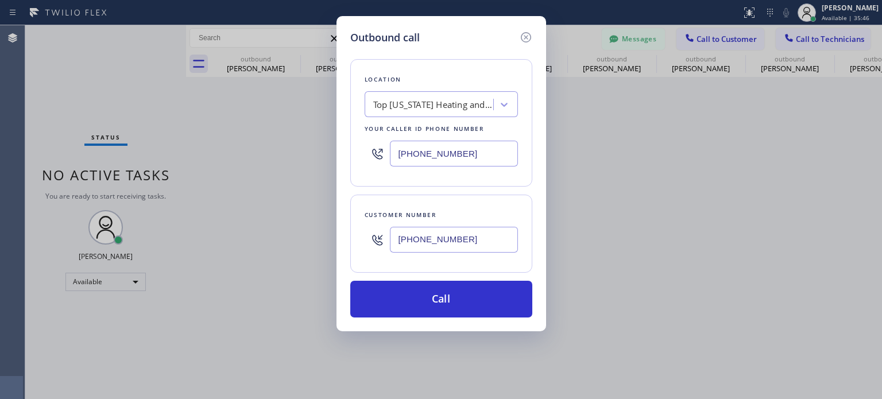
type input "[PHONE_NUMBER]"
click at [411, 157] on input "[PHONE_NUMBER]" at bounding box center [454, 154] width 128 height 26
drag, startPoint x: 411, startPoint y: 157, endPoint x: 395, endPoint y: 109, distance: 50.9
click at [409, 151] on input "[PHONE_NUMBER]" at bounding box center [454, 154] width 128 height 26
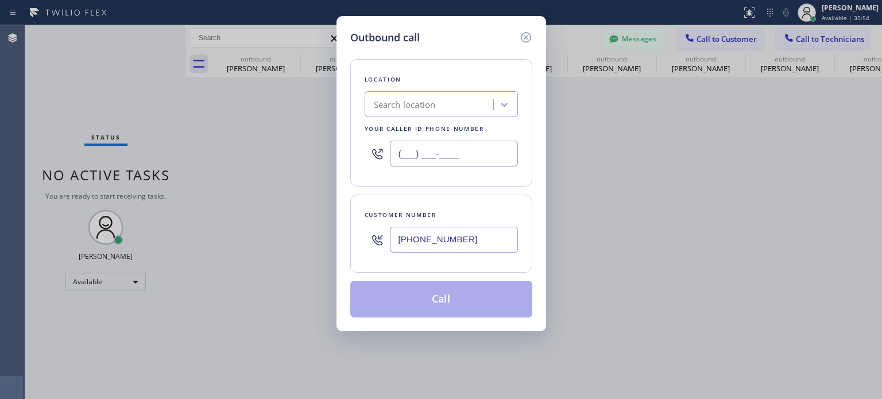
type input "(___) ___-____"
click at [395, 107] on div "Search location" at bounding box center [405, 104] width 62 height 13
paste input "Best [US_STATE] HVAC Repair"
type input "Best [US_STATE] HVAC Repair"
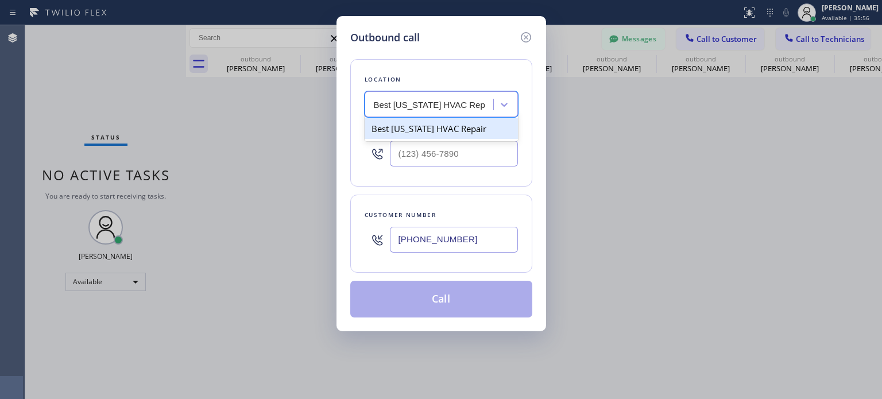
scroll to position [0, 0]
click at [404, 130] on div "Best [US_STATE] HVAC Repair" at bounding box center [441, 128] width 153 height 21
type input "[PHONE_NUMBER]"
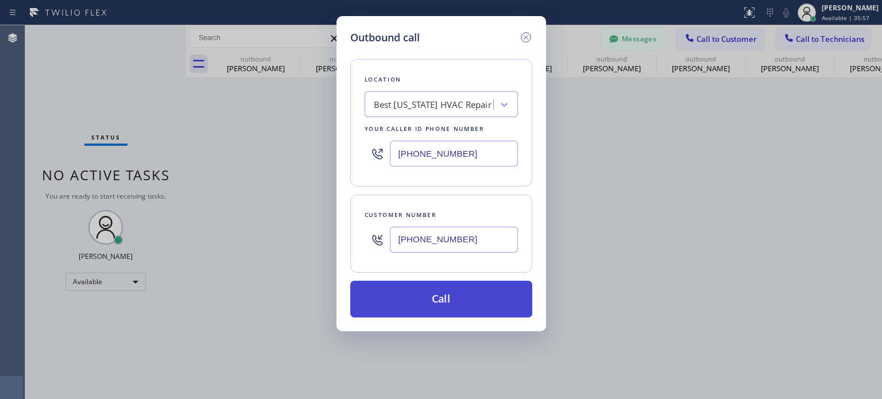
click at [414, 298] on button "Call" at bounding box center [441, 299] width 182 height 37
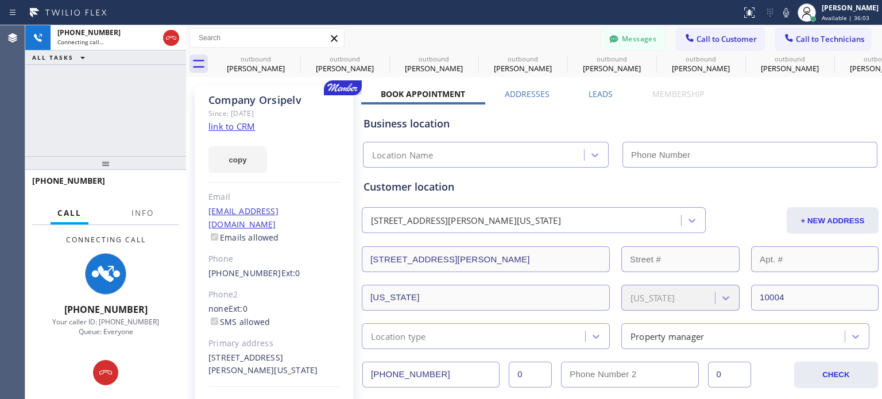
type input "[PHONE_NUMBER]"
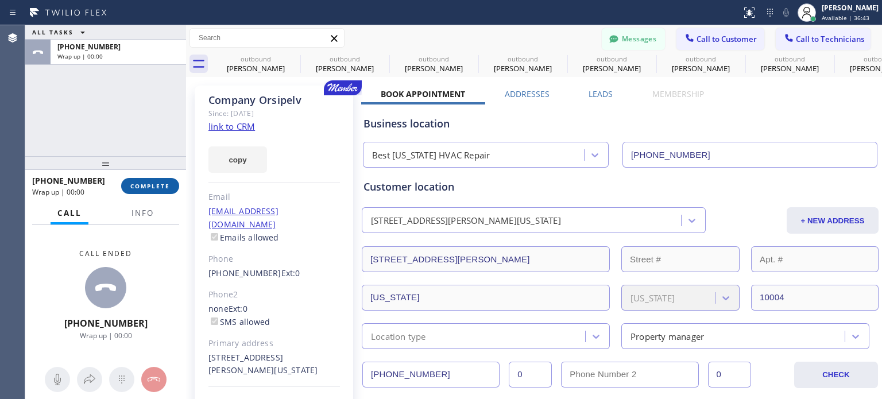
click at [167, 183] on span "COMPLETE" at bounding box center [150, 186] width 40 height 8
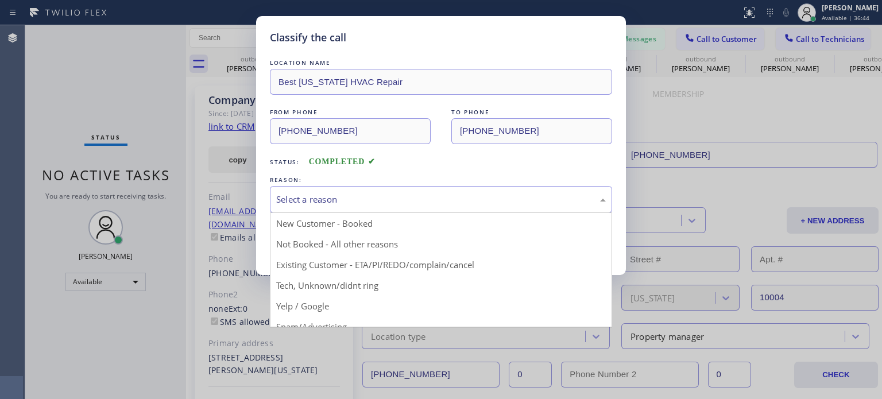
click at [337, 193] on div "Select a reason" at bounding box center [441, 199] width 330 height 13
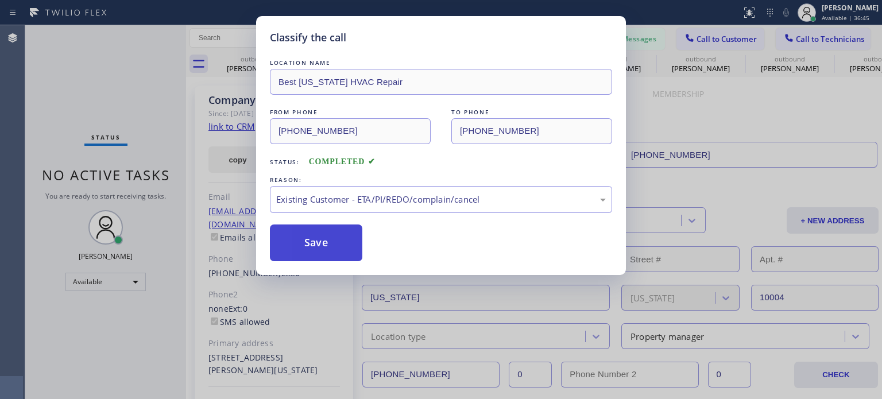
click at [339, 246] on button "Save" at bounding box center [316, 243] width 92 height 37
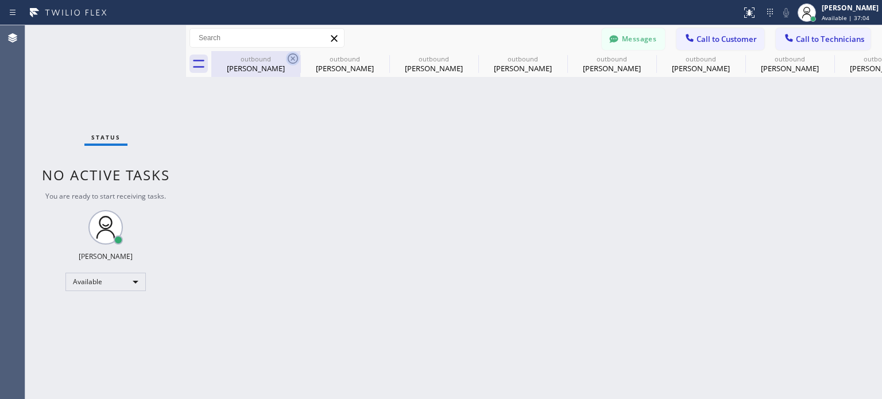
click at [293, 60] on icon at bounding box center [293, 59] width 14 height 14
click at [0, 0] on icon at bounding box center [0, 0] width 0 height 0
click at [553, 60] on icon at bounding box center [560, 59] width 14 height 14
click at [0, 0] on icon at bounding box center [0, 0] width 0 height 0
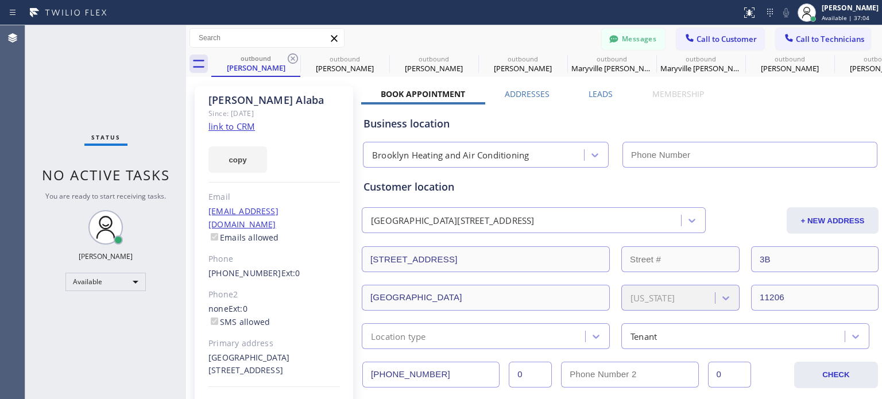
click at [292, 60] on icon at bounding box center [293, 59] width 14 height 14
click at [0, 0] on icon at bounding box center [0, 0] width 0 height 0
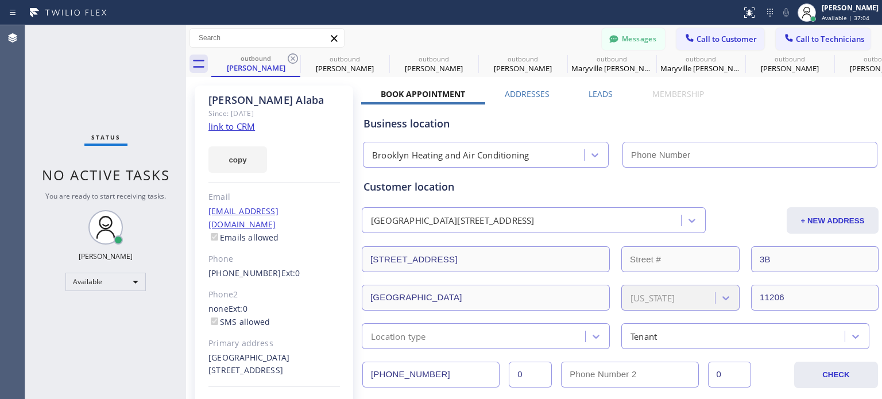
click at [0, 0] on icon at bounding box center [0, 0] width 0 height 0
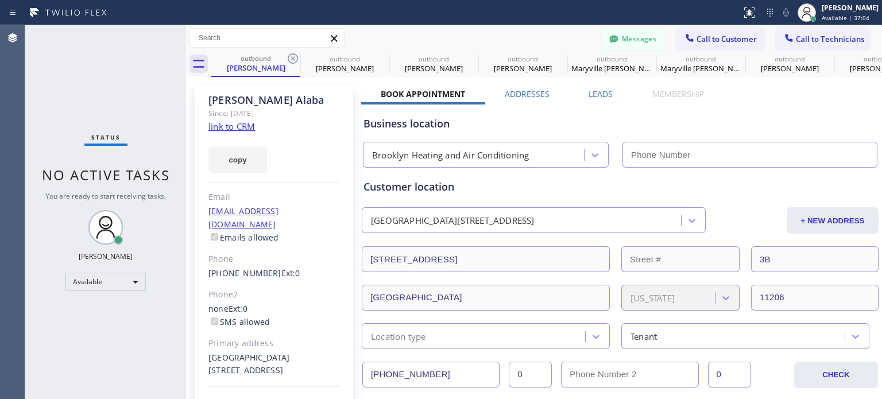
click at [0, 0] on icon at bounding box center [0, 0] width 0 height 0
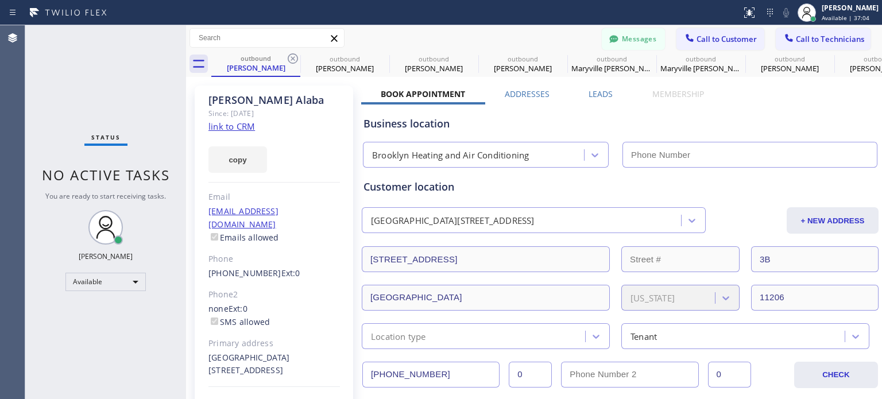
click at [0, 0] on icon at bounding box center [0, 0] width 0 height 0
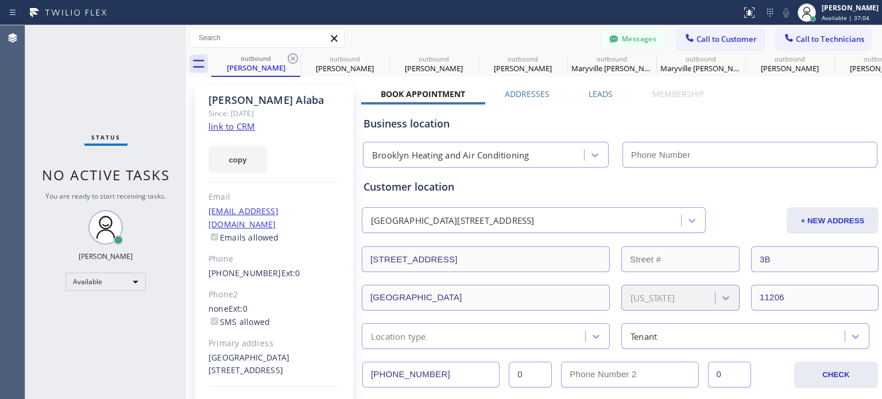
click at [0, 0] on icon at bounding box center [0, 0] width 0 height 0
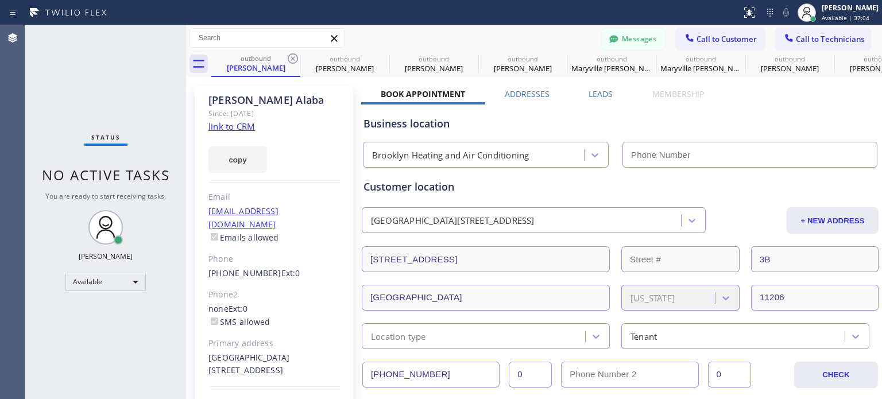
click at [0, 0] on icon at bounding box center [0, 0] width 0 height 0
click at [292, 60] on div "outbound [PERSON_NAME] outbound [PERSON_NAME] outbound [PERSON_NAME] outbound […" at bounding box center [546, 64] width 671 height 26
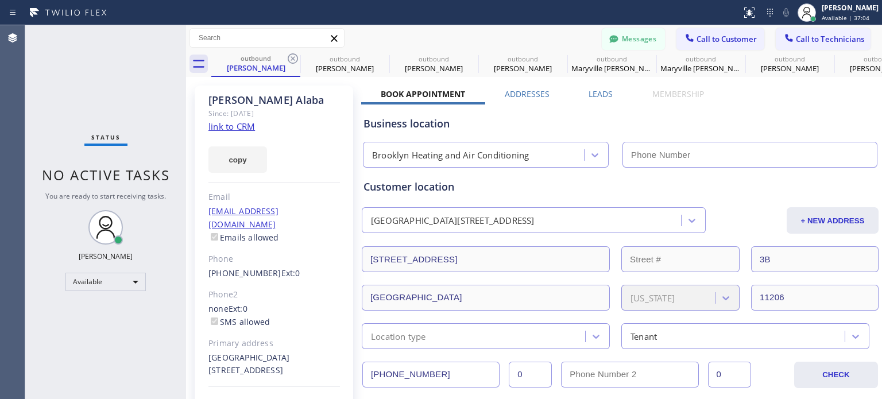
click at [292, 60] on div "outbound [PERSON_NAME] outbound [PERSON_NAME] outbound [PERSON_NAME] outbound […" at bounding box center [546, 64] width 671 height 26
click at [294, 57] on div "outbound [PERSON_NAME] outbound [PERSON_NAME] outbound [PERSON_NAME] outbound […" at bounding box center [546, 64] width 671 height 26
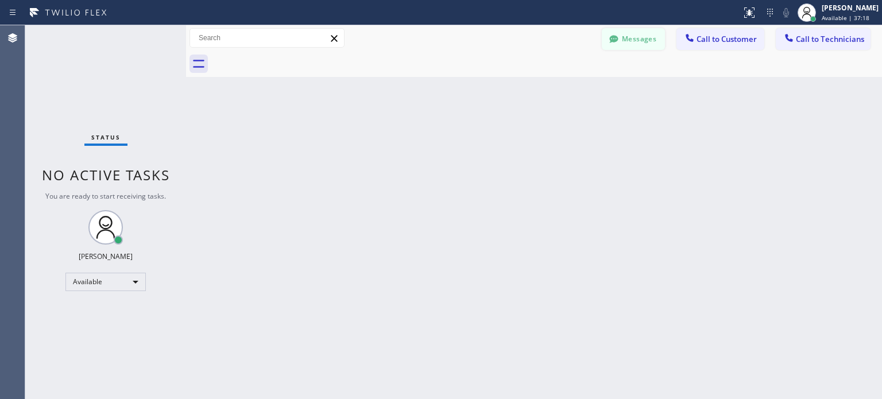
click at [649, 37] on button "Messages" at bounding box center [633, 39] width 63 height 22
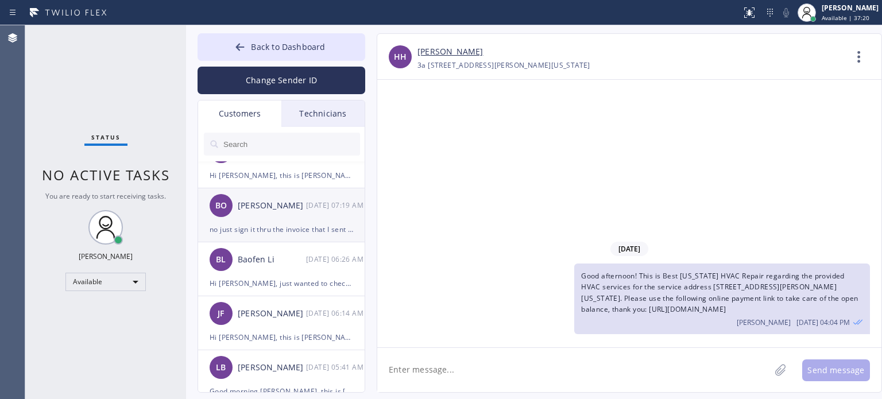
scroll to position [345, 0]
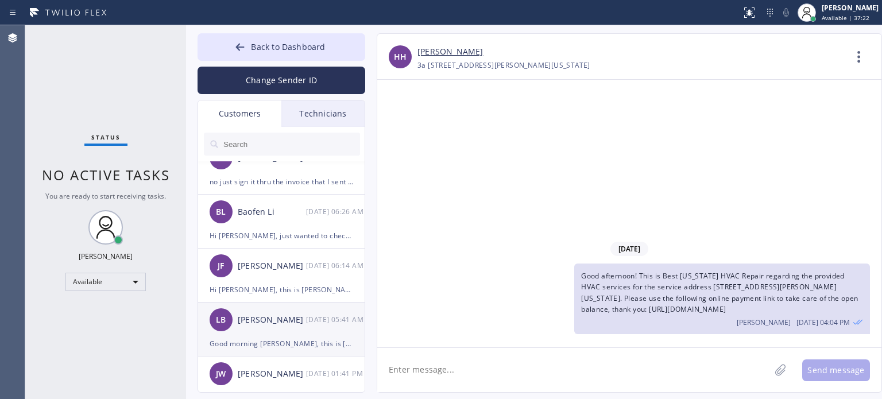
click at [289, 339] on div "Good morning [PERSON_NAME], this is [PERSON_NAME] from HVAC Alliance Expert, I …" at bounding box center [282, 343] width 144 height 13
click at [302, 50] on span "Back to Dashboard" at bounding box center [288, 46] width 74 height 11
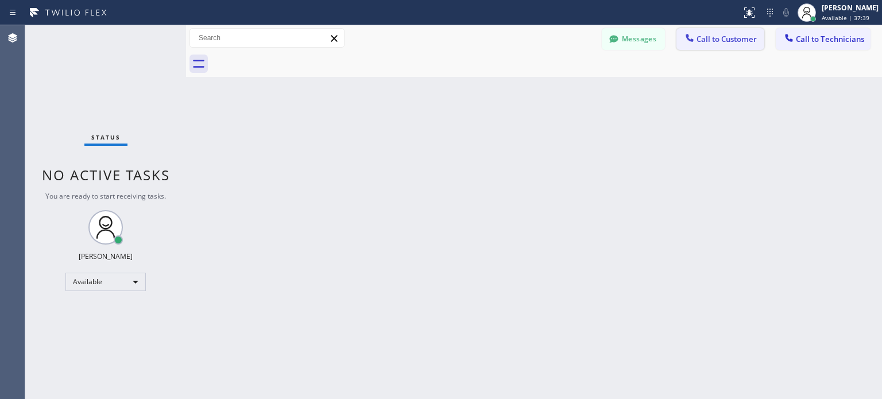
click at [707, 45] on button "Call to Customer" at bounding box center [721, 39] width 88 height 22
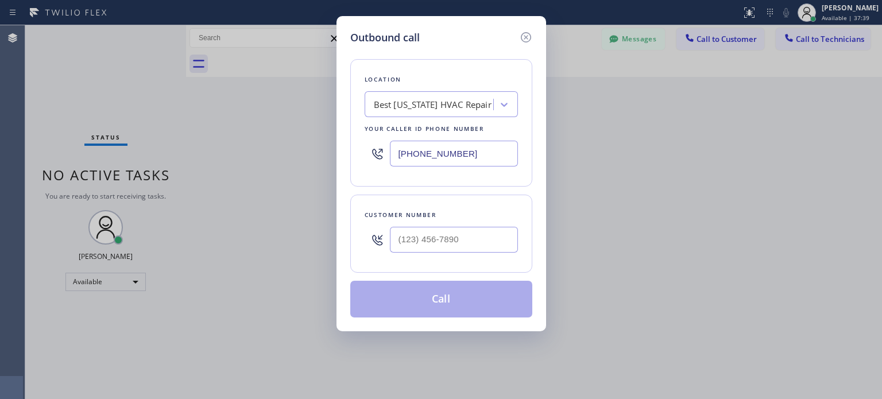
click at [427, 258] on div "Customer number" at bounding box center [441, 234] width 182 height 78
paste input "615) 804-3770"
click at [423, 244] on input "(___) ___-____" at bounding box center [454, 240] width 128 height 26
type input "[PHONE_NUMBER]"
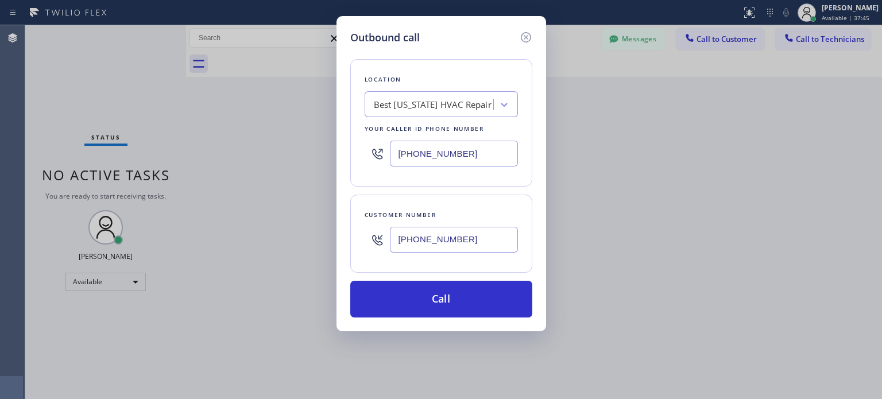
click at [443, 161] on input "[PHONE_NUMBER]" at bounding box center [454, 154] width 128 height 26
click at [442, 161] on input "[PHONE_NUMBER]" at bounding box center [454, 154] width 128 height 26
click at [443, 159] on input "[PHONE_NUMBER]" at bounding box center [454, 154] width 128 height 26
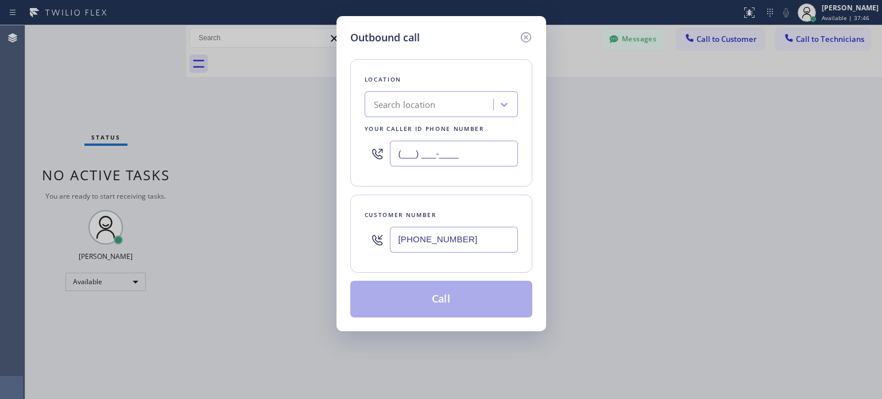
type input "(___) ___-____"
click at [427, 105] on div "Search location" at bounding box center [405, 104] width 62 height 13
paste input "Best Brooklyn Heating and AC Repair"
type input "Best Brooklyn Heating and AC Repair"
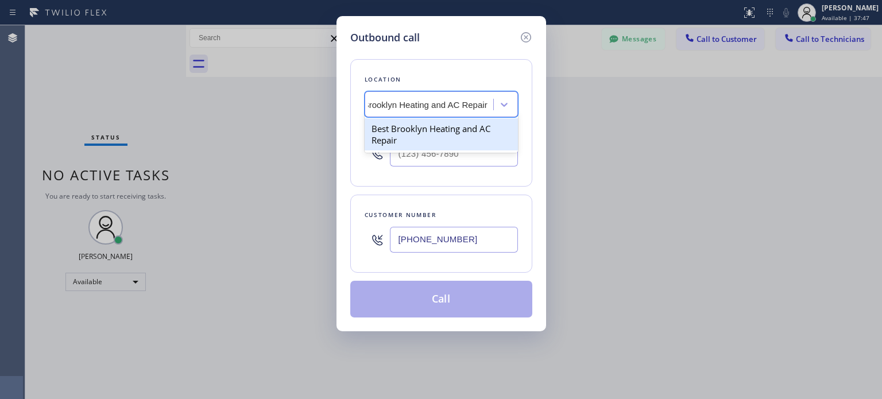
click at [430, 126] on div "Best Brooklyn Heating and AC Repair" at bounding box center [441, 134] width 153 height 32
type input "[PHONE_NUMBER]"
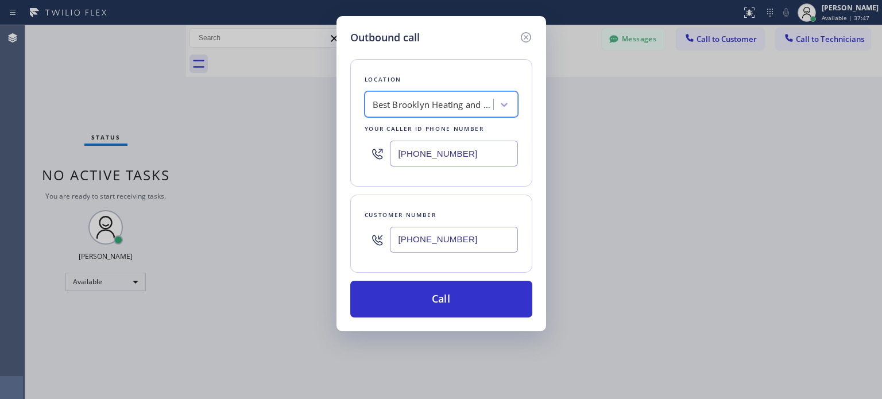
scroll to position [0, 1]
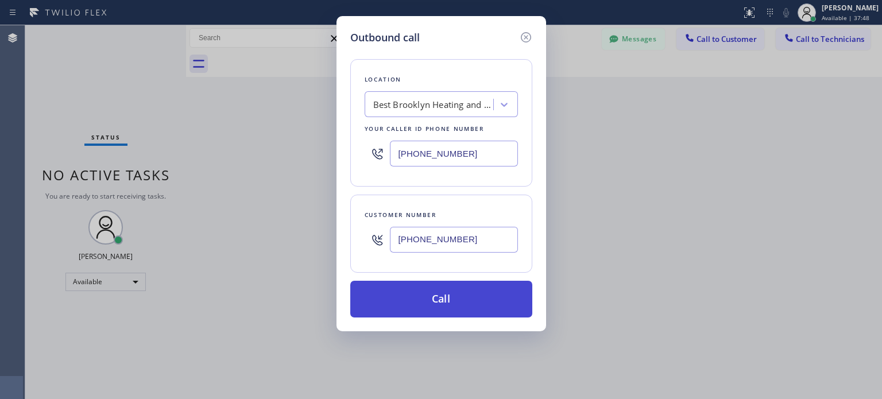
click at [438, 291] on button "Call" at bounding box center [441, 299] width 182 height 37
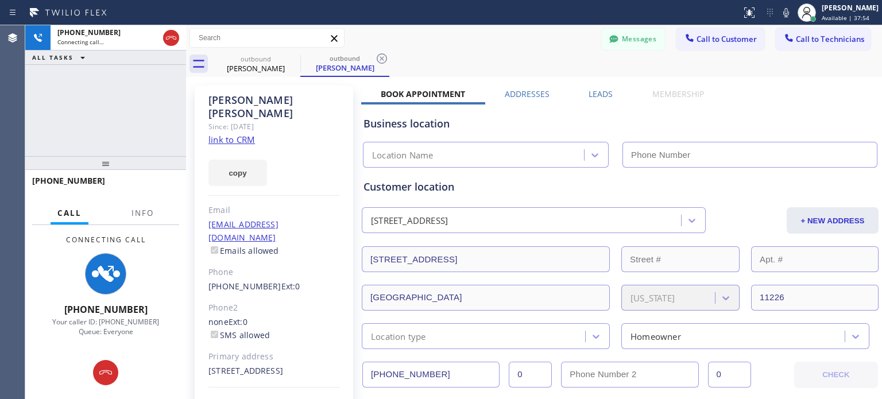
type input "[PHONE_NUMBER]"
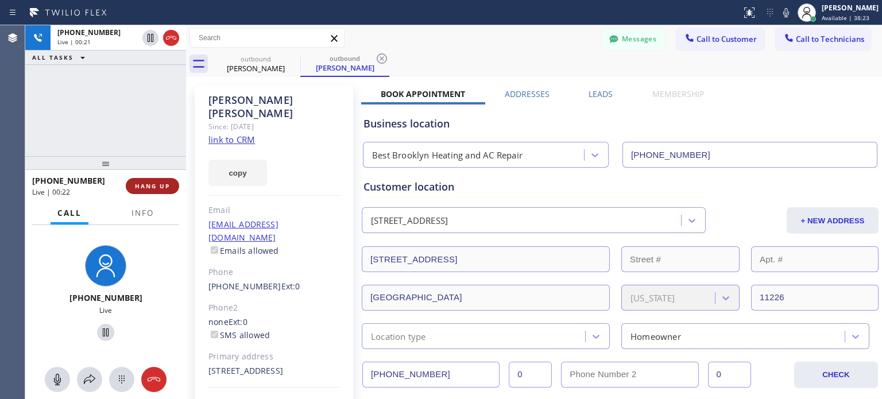
click at [142, 193] on button "HANG UP" at bounding box center [152, 186] width 53 height 16
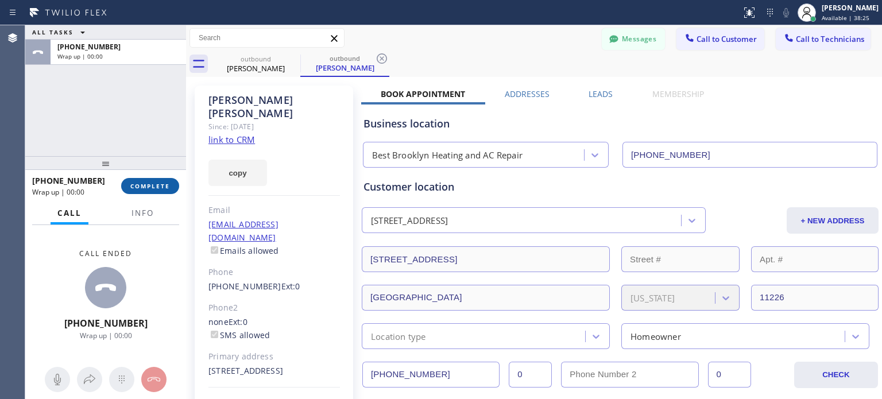
click at [143, 187] on span "COMPLETE" at bounding box center [150, 186] width 40 height 8
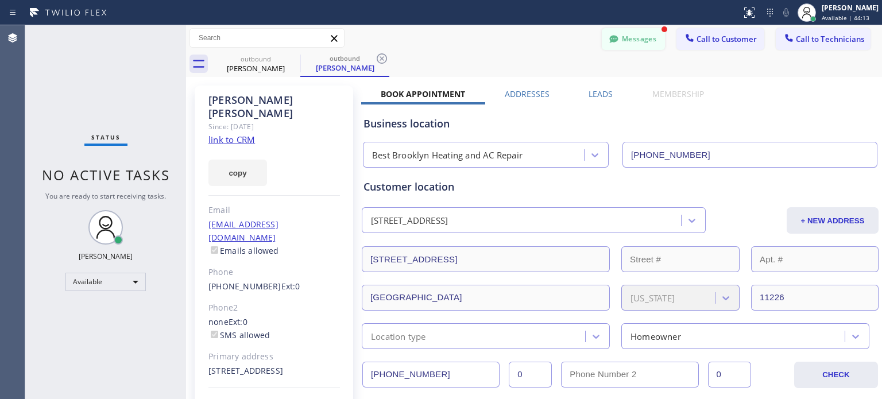
click at [623, 36] on button "Messages" at bounding box center [633, 39] width 63 height 22
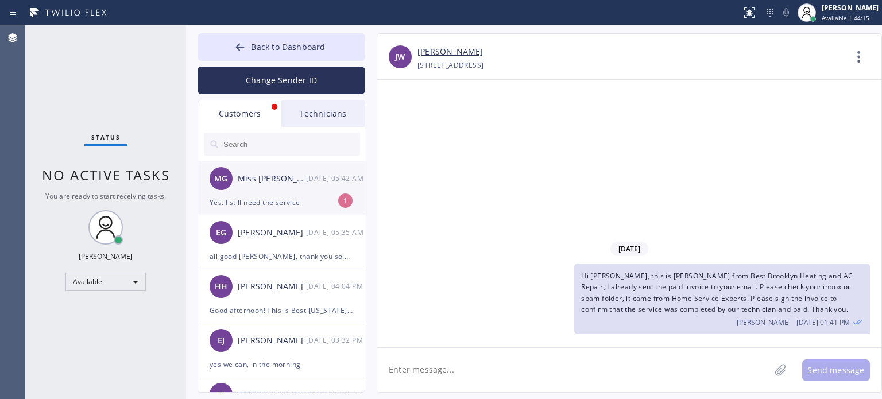
click at [271, 203] on div "Yes. I still need the service" at bounding box center [282, 202] width 144 height 13
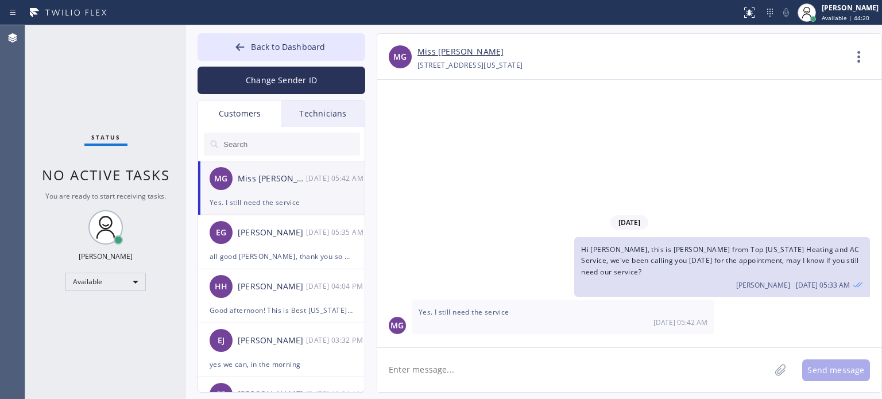
click at [443, 372] on textarea at bounding box center [573, 370] width 393 height 44
type textarea "can we reschedule [DATE] 9-12 pm?"
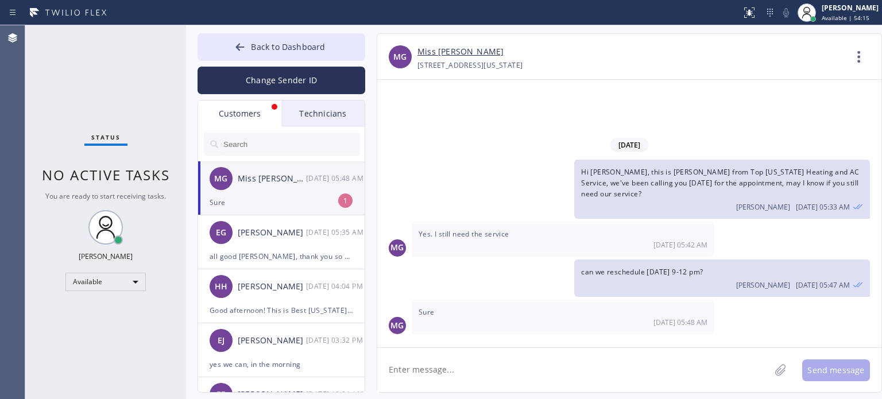
click at [263, 206] on div "Sure" at bounding box center [282, 202] width 144 height 13
click at [433, 371] on textarea at bounding box center [573, 370] width 393 height 44
type textarea "thank you"
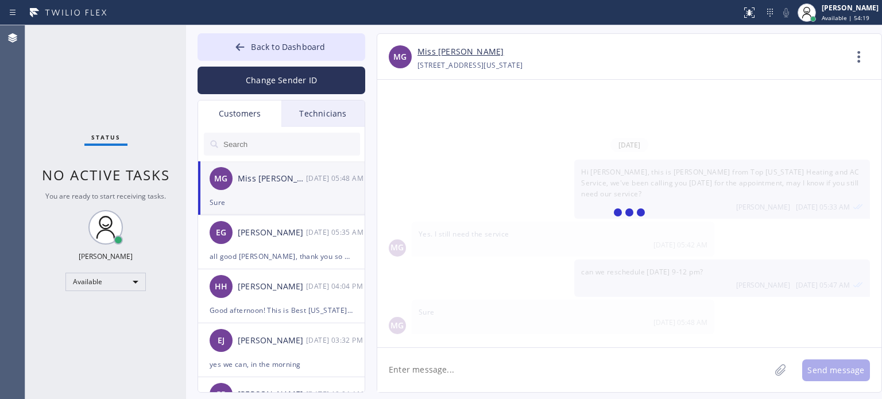
type textarea "U"
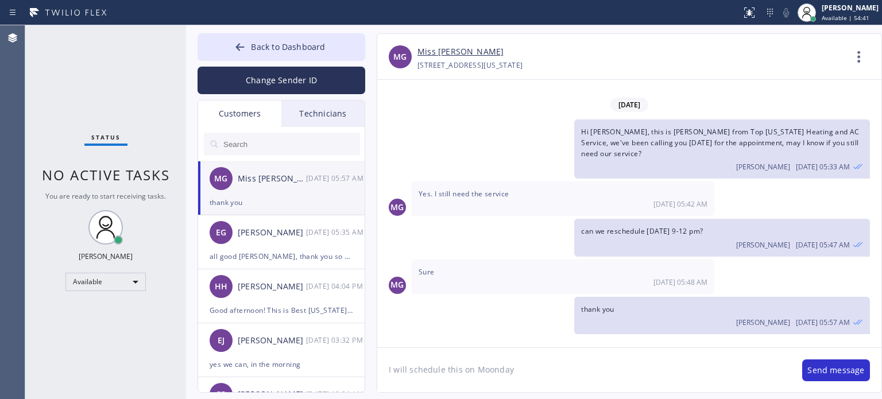
click at [488, 374] on textarea "I will schedule this on Moonday" at bounding box center [584, 370] width 414 height 44
type textarea "I will schedule this [DATE]"
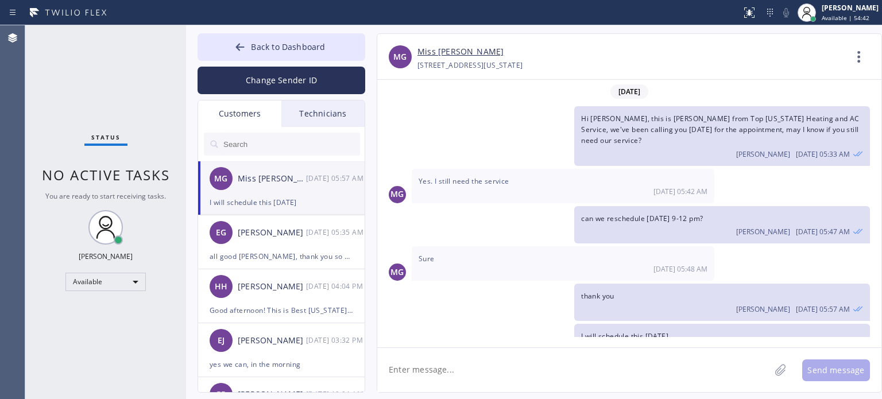
scroll to position [23, 0]
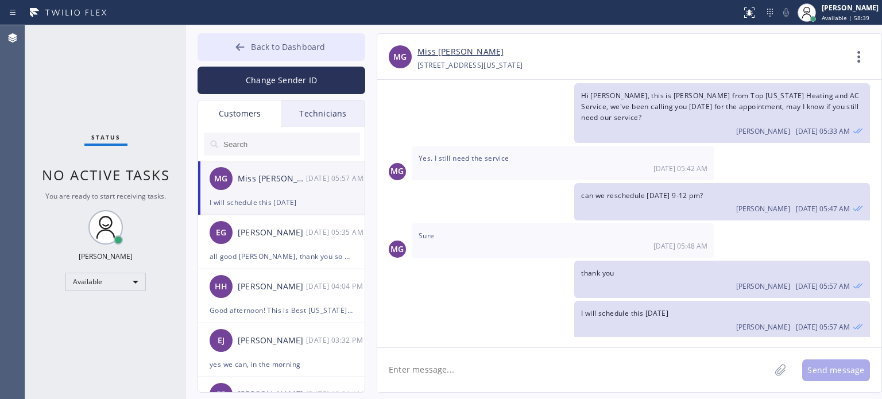
click at [223, 44] on button "Back to Dashboard" at bounding box center [282, 47] width 168 height 28
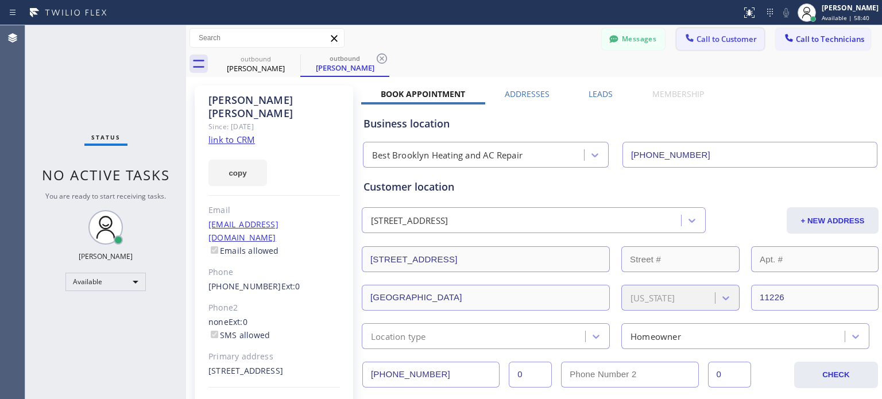
click at [715, 41] on span "Call to Customer" at bounding box center [727, 39] width 60 height 10
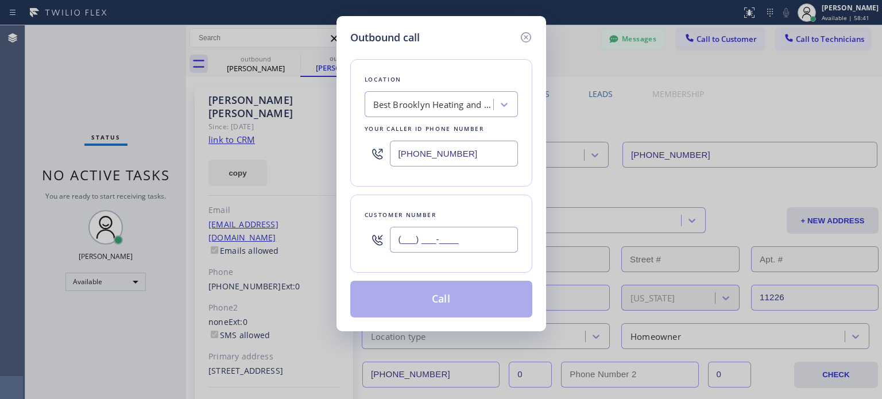
click at [507, 235] on input "(___) ___-____" at bounding box center [454, 240] width 128 height 26
paste input "917) 930-6495"
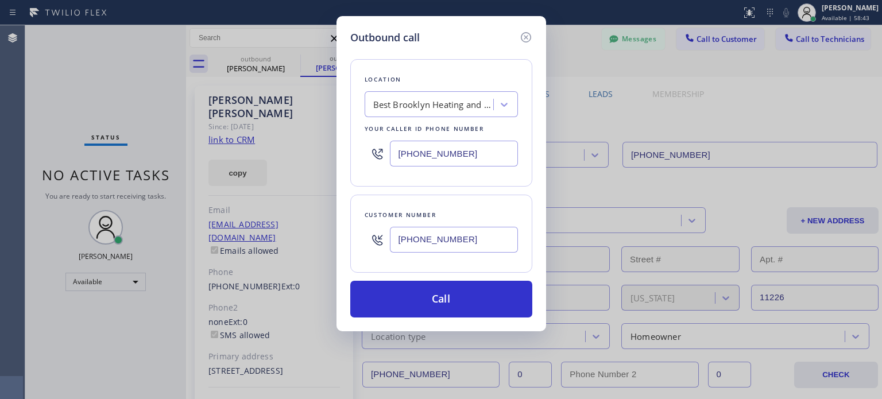
type input "[PHONE_NUMBER]"
click at [430, 152] on input "[PHONE_NUMBER]" at bounding box center [454, 154] width 128 height 26
click at [432, 153] on input "[PHONE_NUMBER]" at bounding box center [454, 154] width 128 height 26
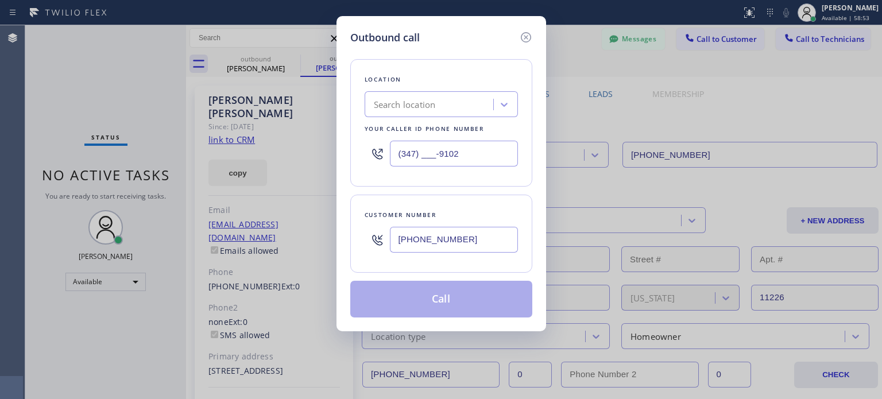
type input "(347) ___-9102"
click at [439, 113] on div "Search location" at bounding box center [430, 105] width 125 height 20
paste input "[PHONE_NUMBER]"
type input "[PHONE_NUMBER]"
click at [423, 110] on div "Search location" at bounding box center [405, 104] width 62 height 13
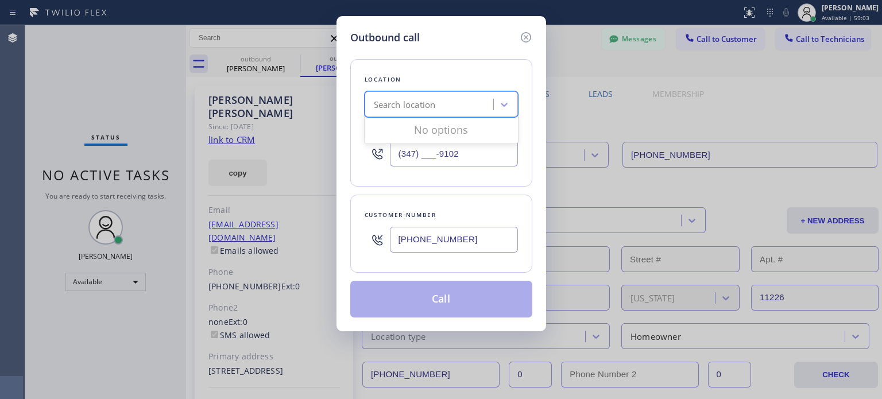
paste input "[PERSON_NAME] HVAC Repai"
type input "[PERSON_NAME] HVAC Repai"
click at [431, 131] on div "[PERSON_NAME] HVAC Repair" at bounding box center [441, 128] width 153 height 21
type input "[PHONE_NUMBER]"
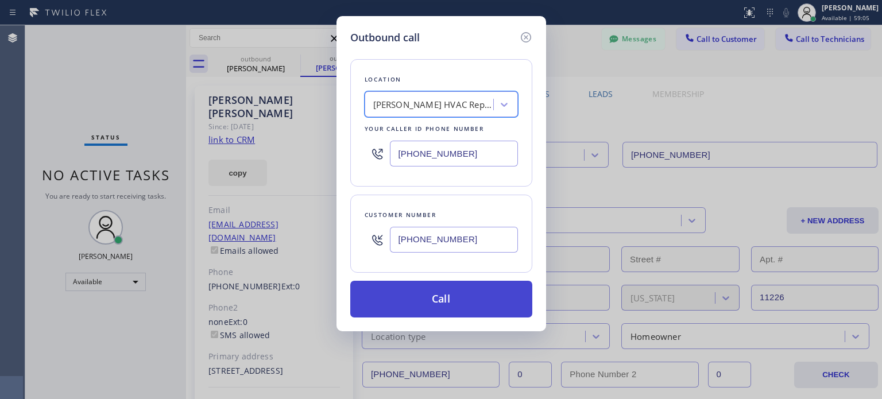
click at [466, 303] on button "Call" at bounding box center [441, 299] width 182 height 37
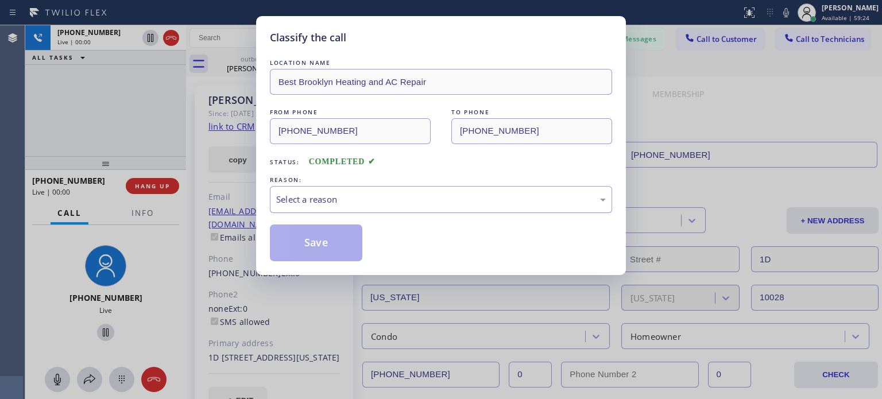
click at [310, 190] on div "Select a reason" at bounding box center [441, 199] width 342 height 27
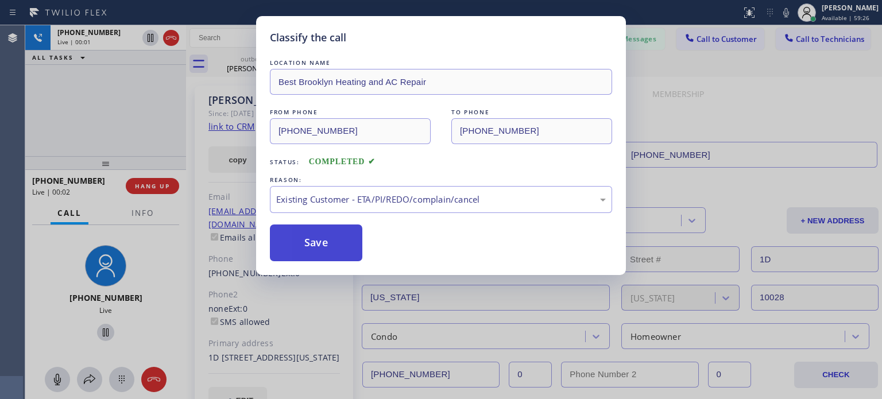
click at [345, 238] on button "Save" at bounding box center [316, 243] width 92 height 37
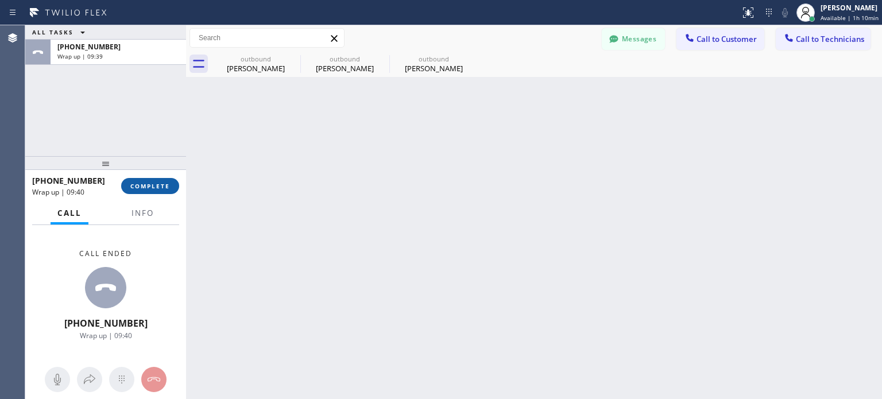
click at [145, 186] on span "COMPLETE" at bounding box center [150, 186] width 40 height 8
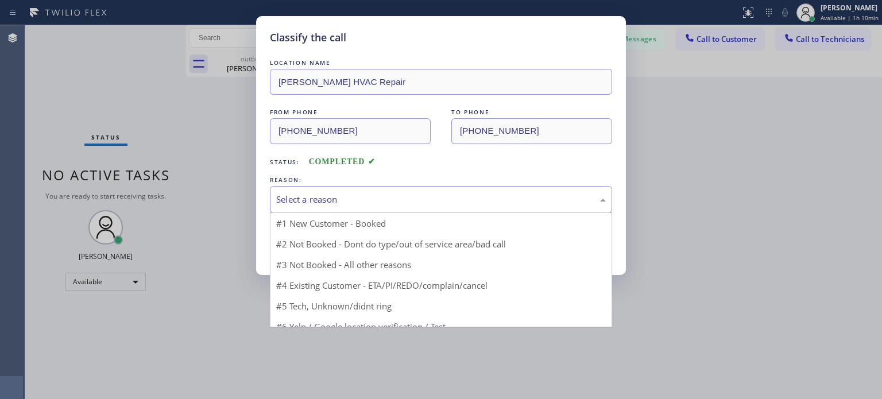
click at [341, 206] on div "Select a reason" at bounding box center [441, 199] width 342 height 27
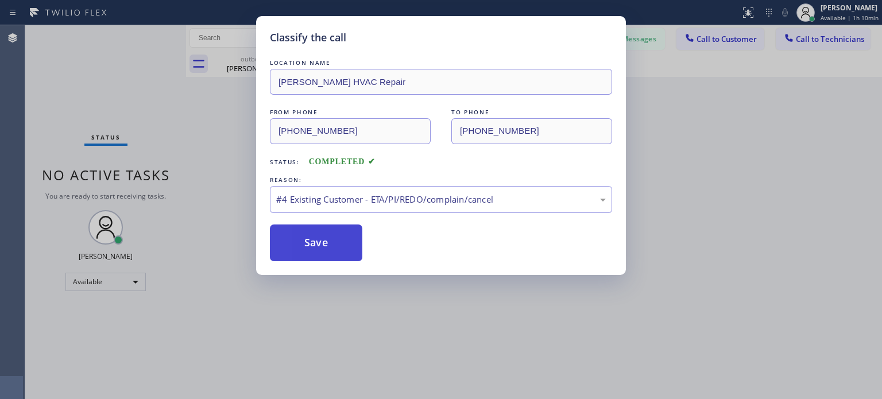
click at [322, 253] on button "Save" at bounding box center [316, 243] width 92 height 37
type input "[PHONE_NUMBER]"
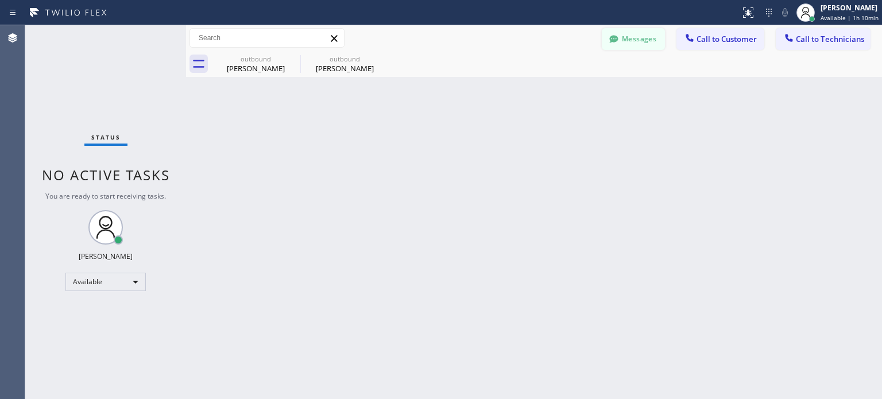
click at [631, 38] on button "Messages" at bounding box center [633, 39] width 63 height 22
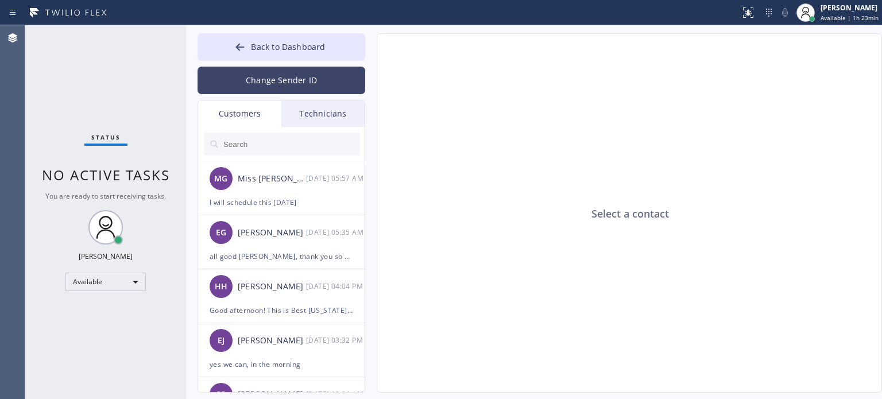
click at [298, 76] on button "Change Sender ID" at bounding box center [282, 81] width 168 height 28
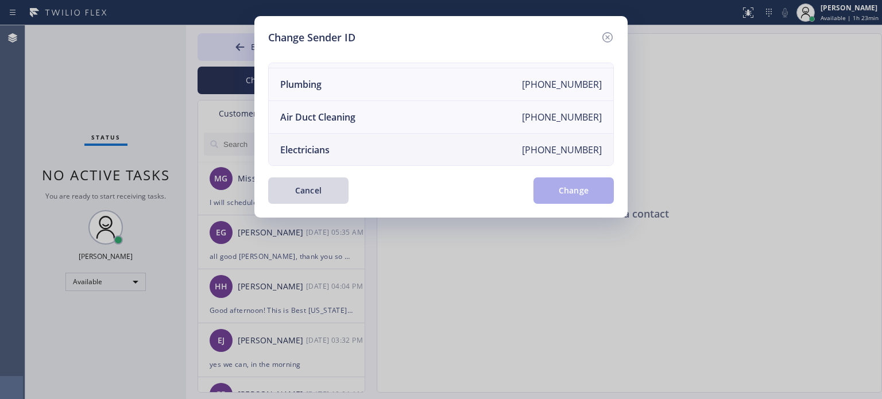
scroll to position [134, 0]
click at [379, 146] on li "Electricians [PHONE_NUMBER]" at bounding box center [441, 149] width 345 height 32
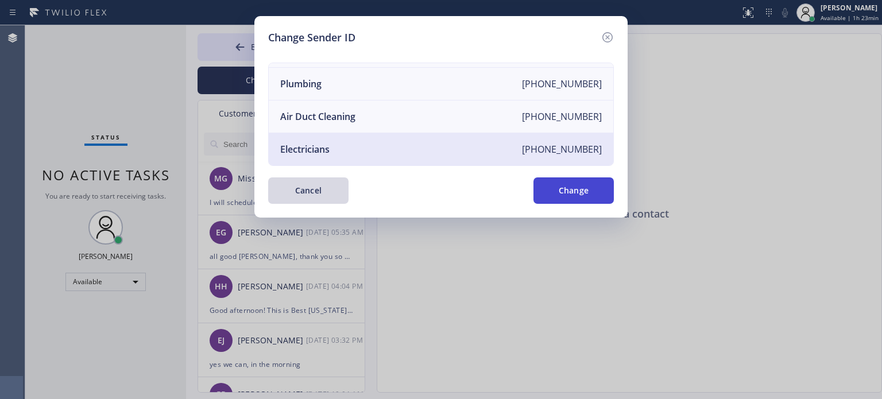
click at [564, 178] on button "Change" at bounding box center [574, 191] width 80 height 26
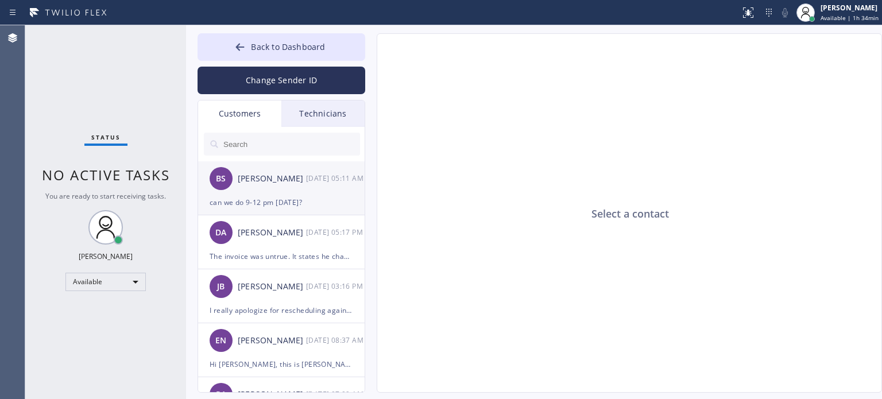
click at [266, 204] on div "can we do 9-12 pm [DATE]?" at bounding box center [282, 202] width 144 height 13
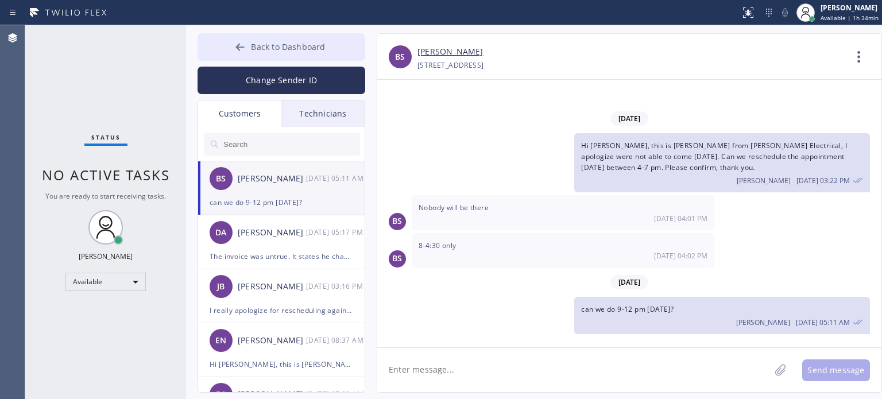
click at [260, 36] on button "Back to Dashboard" at bounding box center [282, 47] width 168 height 28
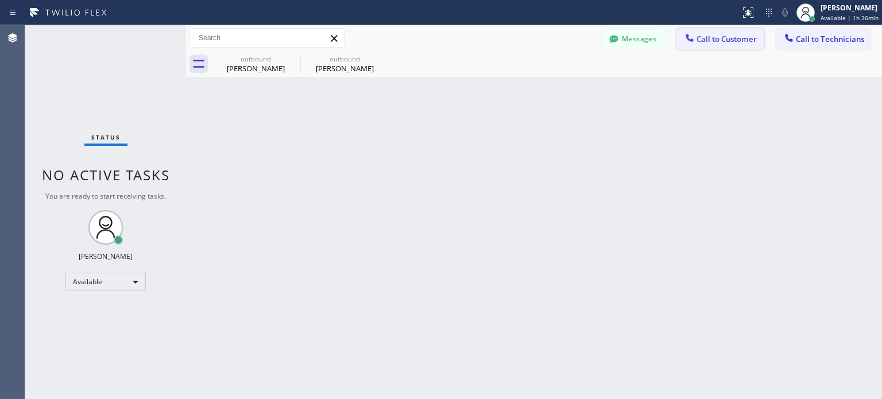
click at [703, 43] on span "Call to Customer" at bounding box center [727, 39] width 60 height 10
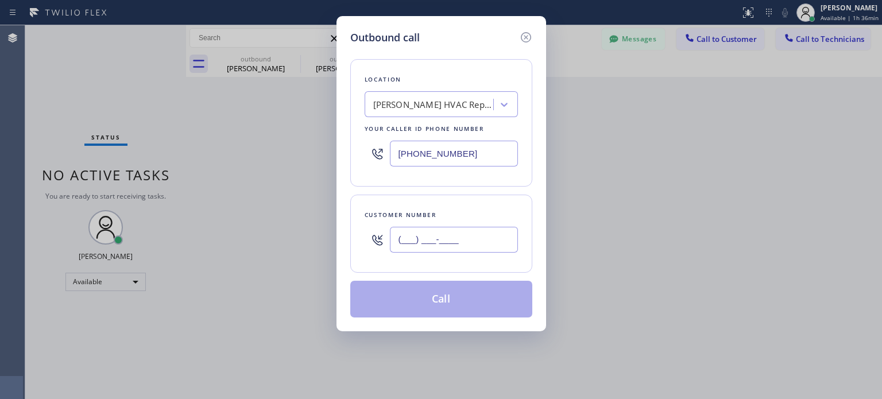
drag, startPoint x: 415, startPoint y: 243, endPoint x: 415, endPoint y: 218, distance: 25.3
click at [415, 242] on input "(___) ___-____" at bounding box center [454, 240] width 128 height 26
paste input "551) 265-5339"
type input "[PHONE_NUMBER]"
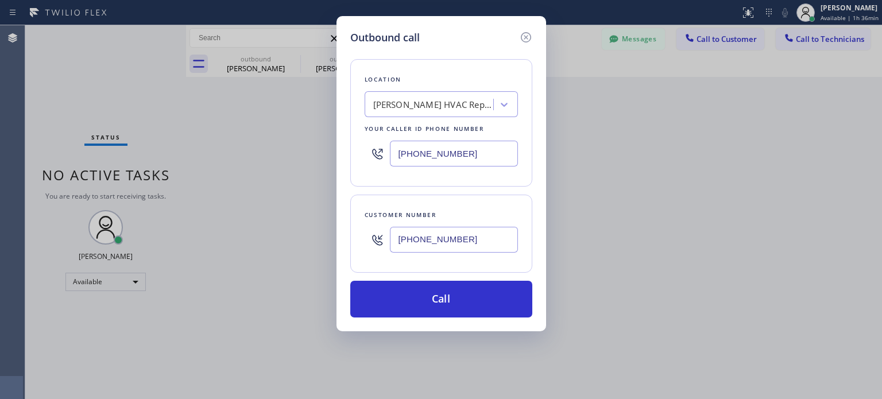
click at [418, 151] on input "[PHONE_NUMBER]" at bounding box center [454, 154] width 128 height 26
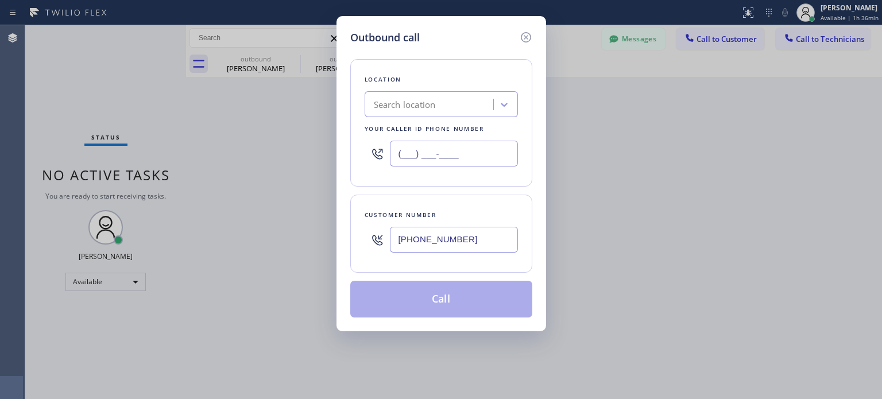
type input "(___) ___-____"
click at [414, 105] on div "Search location" at bounding box center [405, 104] width 62 height 13
paste input "Laz Electric"
type input "Laz Electric"
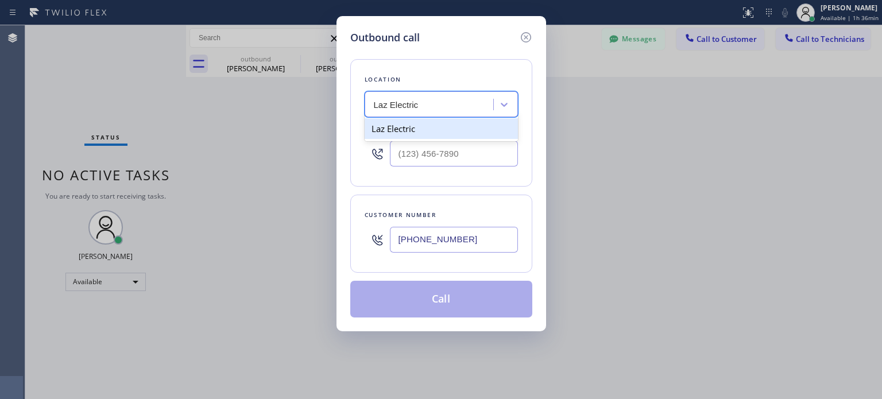
click at [413, 127] on div "Laz Electric" at bounding box center [441, 128] width 153 height 21
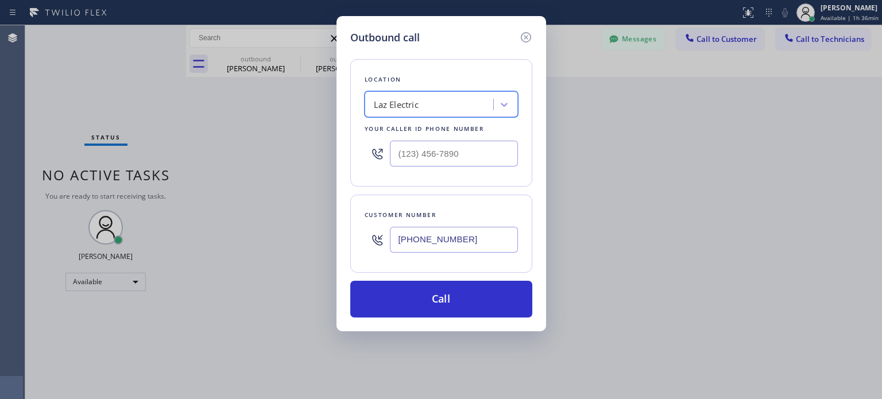
type input "[PHONE_NUMBER]"
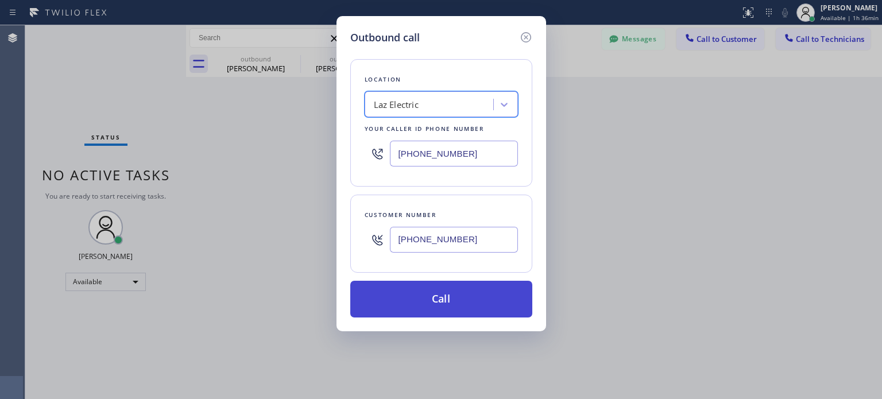
click at [434, 291] on button "Call" at bounding box center [441, 299] width 182 height 37
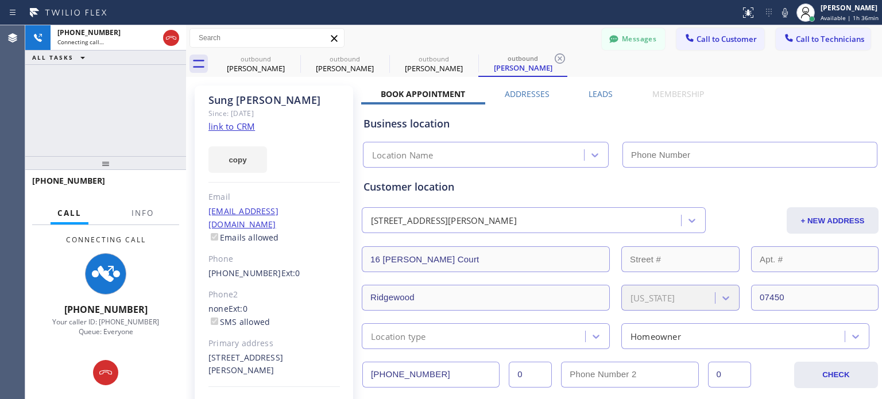
type input "[PHONE_NUMBER]"
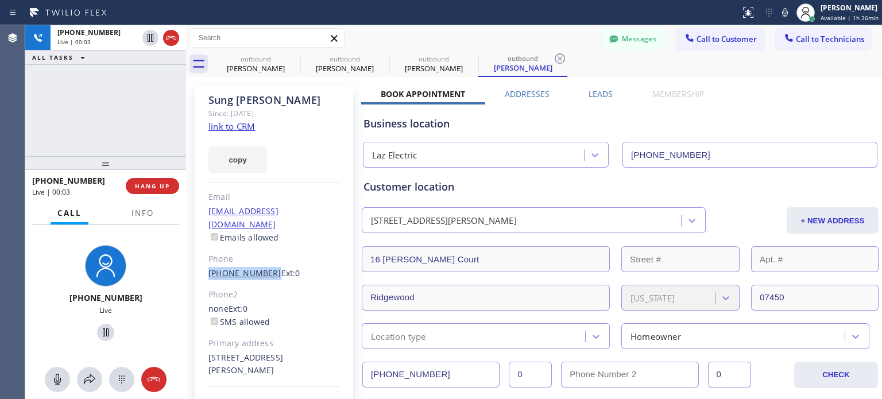
drag, startPoint x: 205, startPoint y: 263, endPoint x: 264, endPoint y: 259, distance: 59.9
click at [264, 259] on div "[PERSON_NAME] Since: [DATE] link to CRM copy Email [EMAIL_ADDRESS][DOMAIN_NAME]…" at bounding box center [274, 263] width 159 height 355
copy link "[PHONE_NUMBER]"
click at [611, 43] on div at bounding box center [614, 40] width 14 height 14
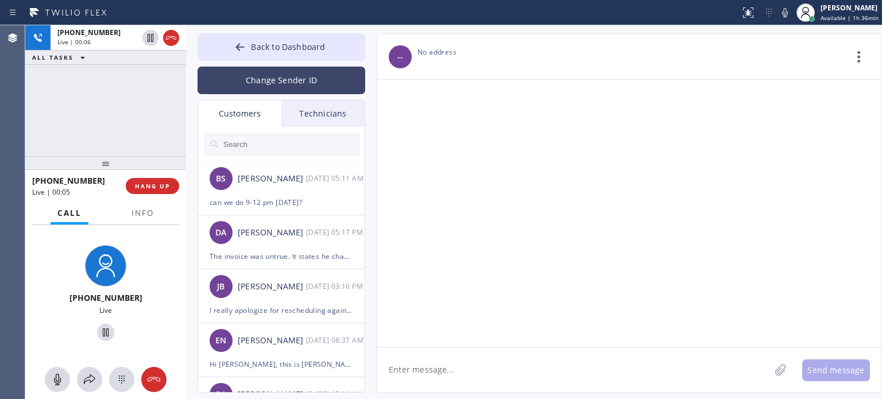
click at [255, 81] on button "Change Sender ID" at bounding box center [282, 81] width 168 height 28
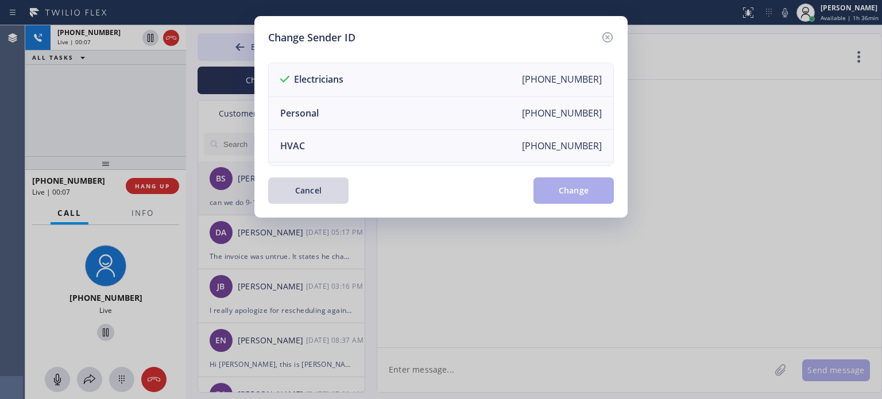
drag, startPoint x: 311, startPoint y: 193, endPoint x: 252, endPoint y: 165, distance: 65.0
click at [310, 192] on button "Cancel" at bounding box center [308, 191] width 80 height 26
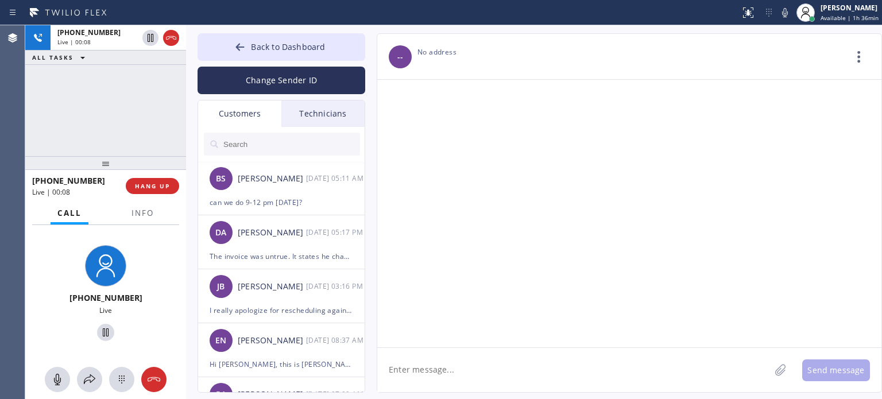
click at [234, 135] on input "text" at bounding box center [291, 144] width 138 height 23
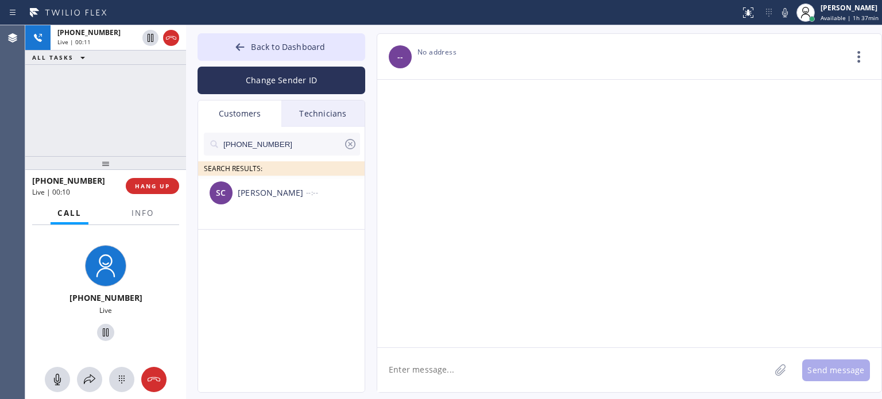
click at [279, 190] on div "[PERSON_NAME]" at bounding box center [272, 193] width 68 height 13
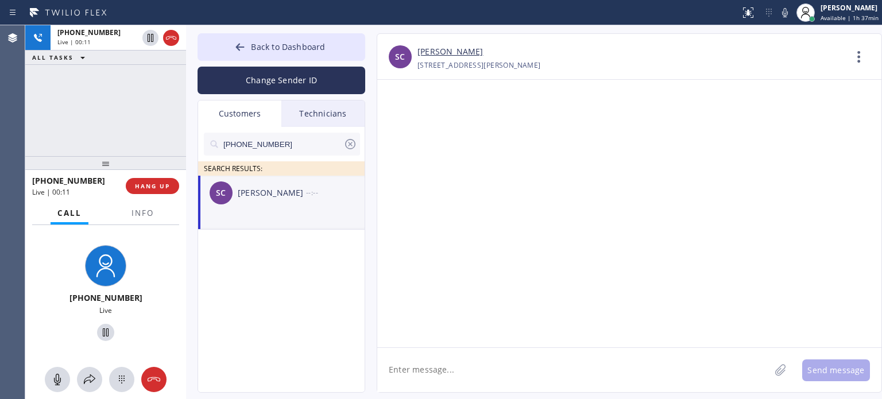
click at [478, 364] on textarea at bounding box center [573, 370] width 393 height 44
click at [152, 182] on span "HANG UP" at bounding box center [152, 186] width 35 height 8
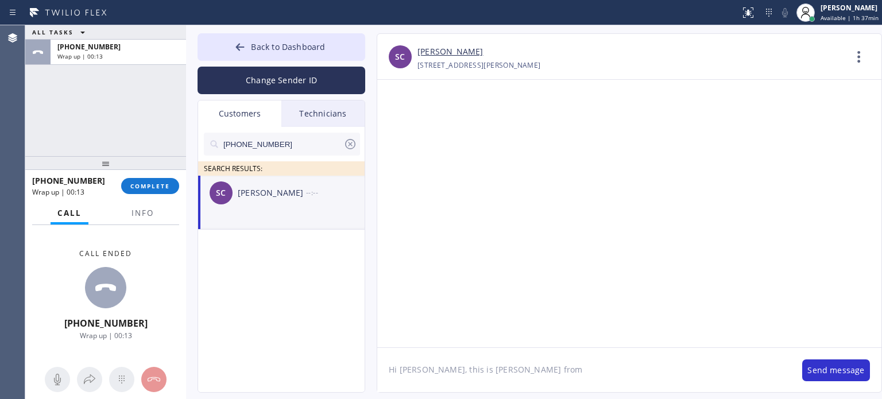
click at [519, 370] on textarea "Hi [PERSON_NAME], this is [PERSON_NAME] from" at bounding box center [584, 370] width 414 height 44
click at [132, 188] on span "COMPLETE" at bounding box center [150, 186] width 40 height 8
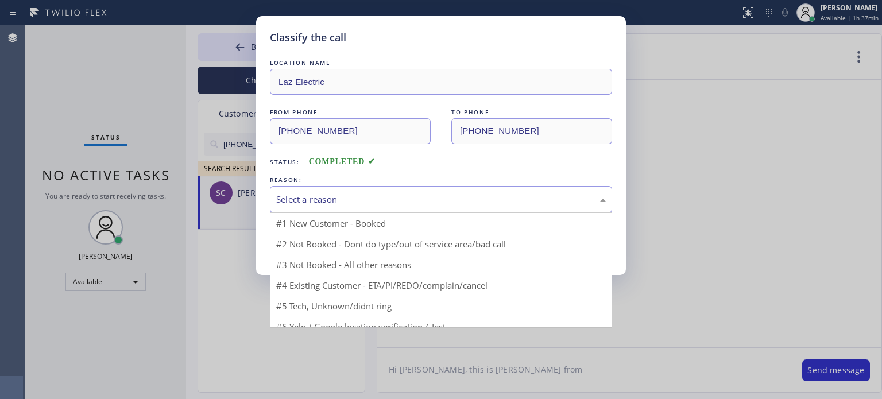
click at [333, 199] on div "Select a reason" at bounding box center [441, 199] width 330 height 13
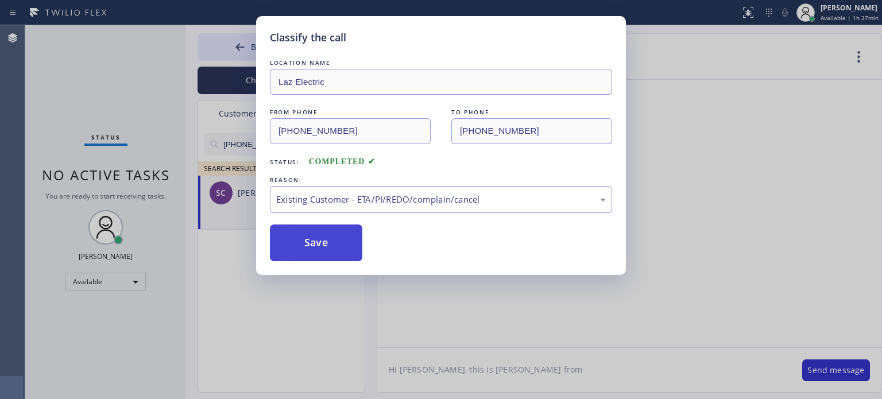
click at [333, 245] on button "Save" at bounding box center [316, 243] width 92 height 37
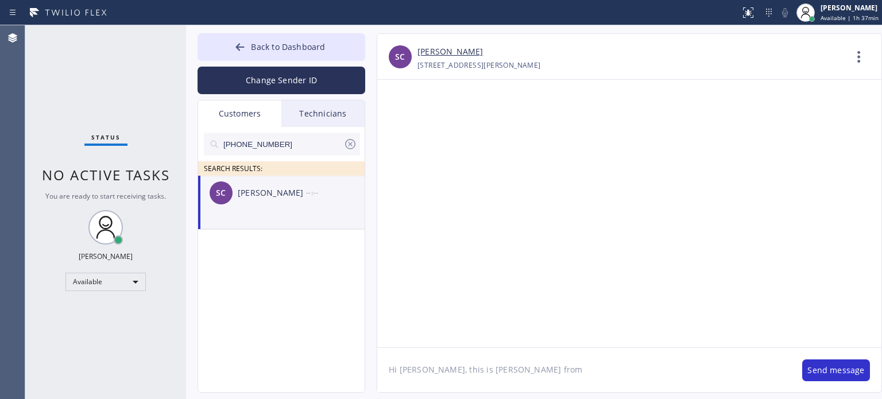
click at [513, 376] on textarea "Hi [PERSON_NAME], this is [PERSON_NAME] from" at bounding box center [584, 370] width 414 height 44
paste textarea "Laz Electric"
click at [692, 376] on textarea "Hi [PERSON_NAME], this is [PERSON_NAME] from Laz Electric," at bounding box center [584, 370] width 414 height 44
paste textarea "I already sent the paid invoice to your email. Please check your inbox or spam …"
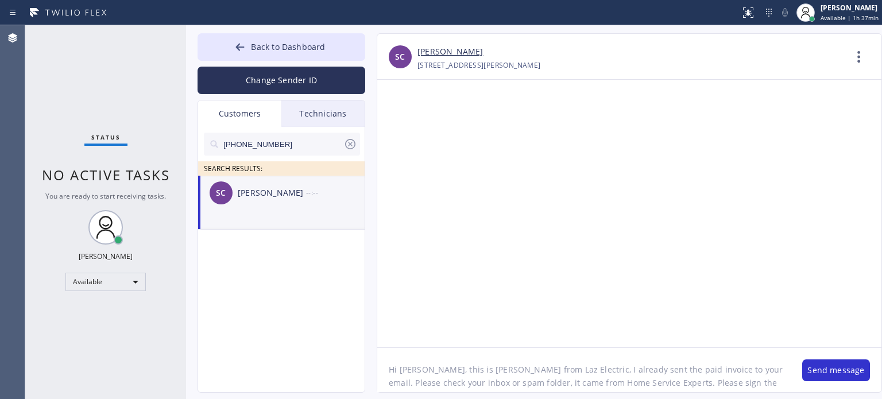
scroll to position [9, 0]
type textarea "Hi [PERSON_NAME], this is [PERSON_NAME] from Laz Electric, I already sent the p…"
click at [832, 369] on button "Send message" at bounding box center [836, 371] width 68 height 22
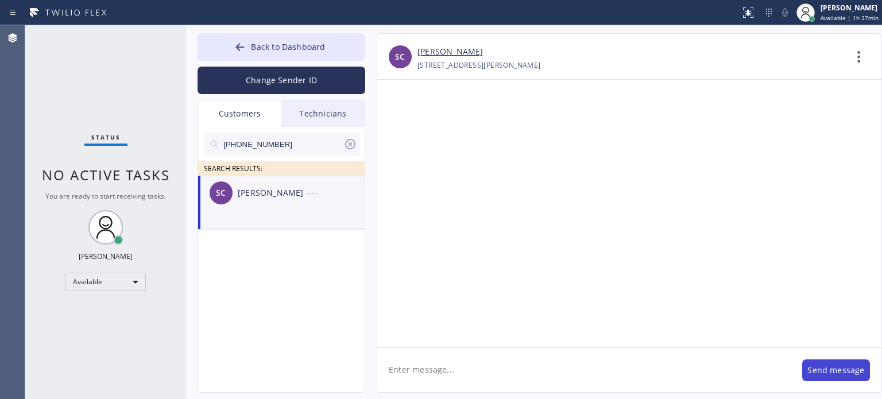
scroll to position [0, 0]
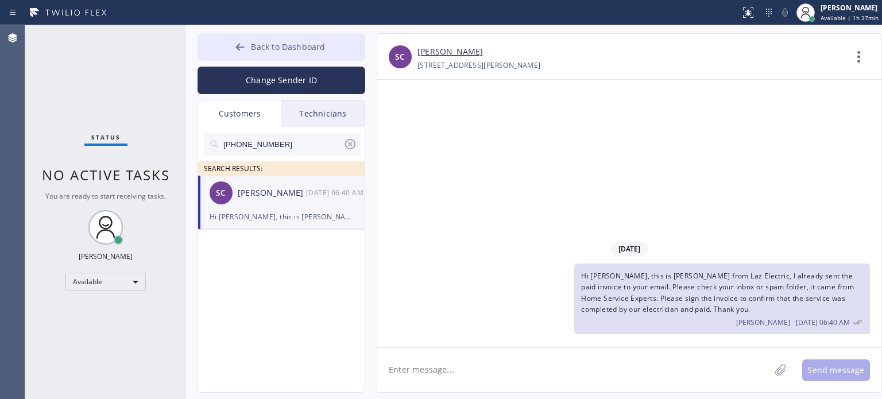
click at [294, 42] on span "Back to Dashboard" at bounding box center [288, 46] width 74 height 11
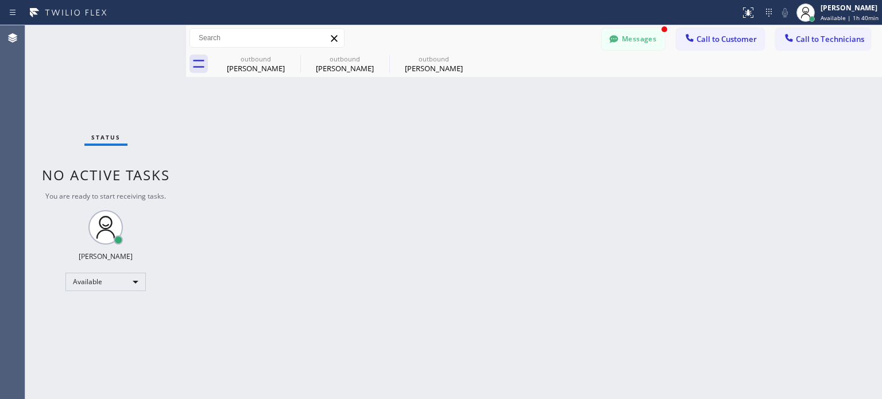
drag, startPoint x: 704, startPoint y: 151, endPoint x: 666, endPoint y: 106, distance: 58.3
click at [704, 150] on div "Back to Dashboard Change Sender ID Customers Technicians [PHONE_NUMBER] SEARCH …" at bounding box center [534, 212] width 696 height 374
click at [627, 32] on button "Messages" at bounding box center [633, 39] width 63 height 22
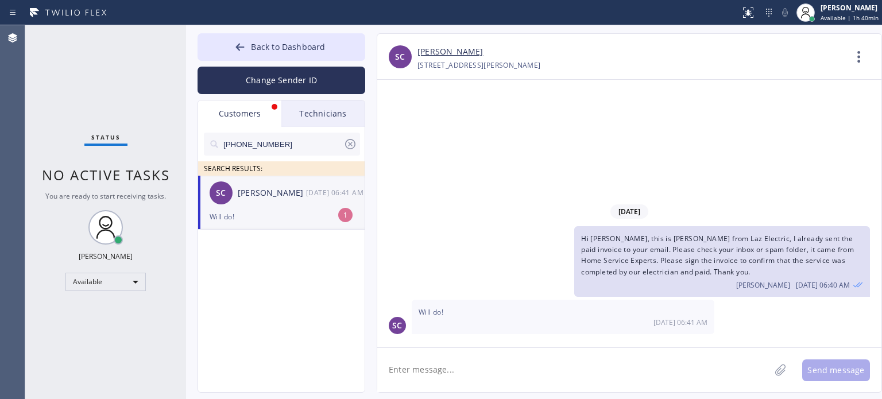
click at [264, 213] on div "Will do!" at bounding box center [282, 216] width 144 height 13
drag, startPoint x: 422, startPoint y: 371, endPoint x: 416, endPoint y: 367, distance: 6.5
click at [421, 371] on textarea at bounding box center [573, 370] width 393 height 44
type textarea "thank you"
click at [841, 369] on button "Send message" at bounding box center [836, 371] width 68 height 22
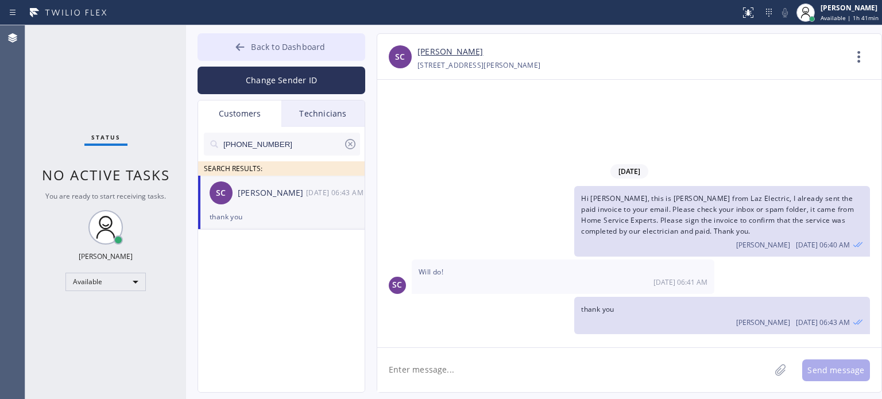
click at [250, 45] on button "Back to Dashboard" at bounding box center [282, 47] width 168 height 28
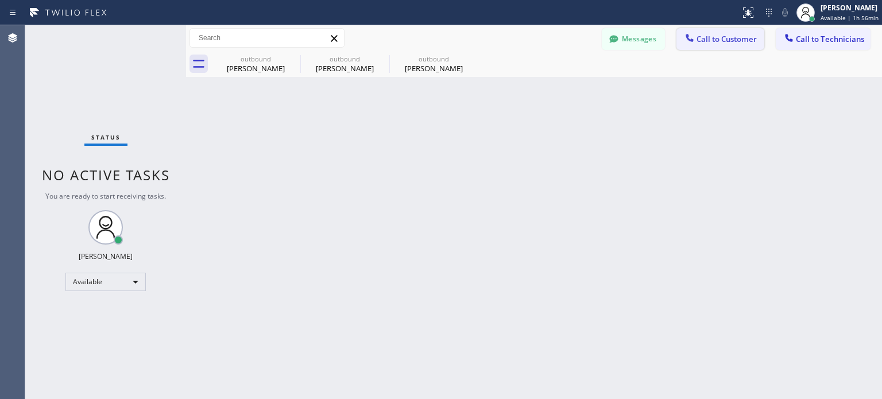
click at [681, 35] on button "Call to Customer" at bounding box center [721, 39] width 88 height 22
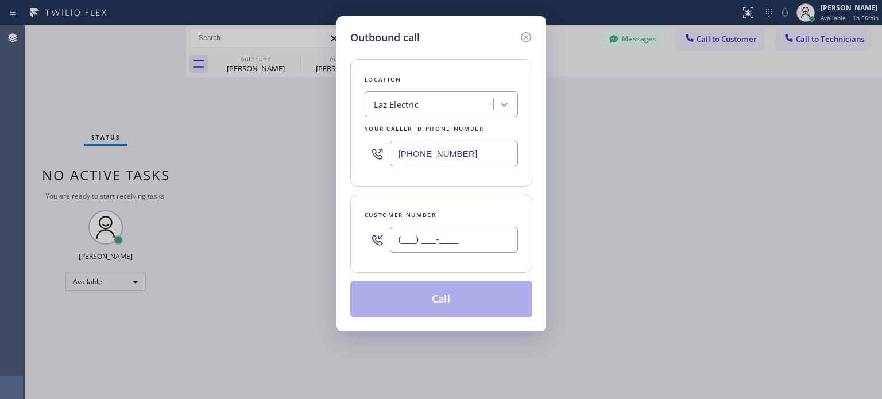
click at [451, 234] on input "(___) ___-____" at bounding box center [454, 240] width 128 height 26
paste input "917) 662-0255"
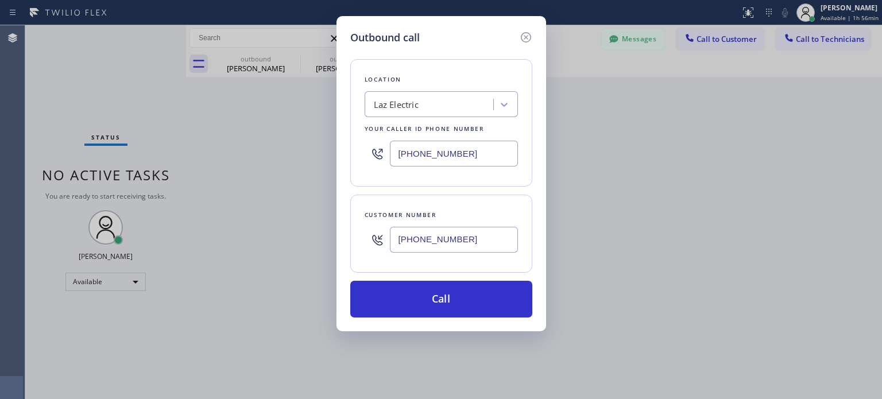
type input "[PHONE_NUMBER]"
click at [438, 157] on input "[PHONE_NUMBER]" at bounding box center [454, 154] width 128 height 26
click at [438, 156] on input "[PHONE_NUMBER]" at bounding box center [454, 154] width 128 height 26
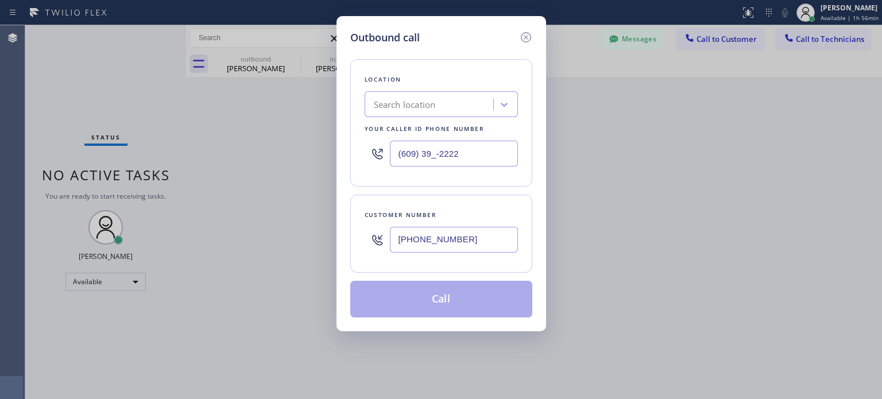
type input "(609) 39_-2222"
click at [420, 106] on div "Search location" at bounding box center [405, 104] width 62 height 13
paste input "Flushing Heating and Air Conditioning"
type input "Flushing Heating and Air Conditioning"
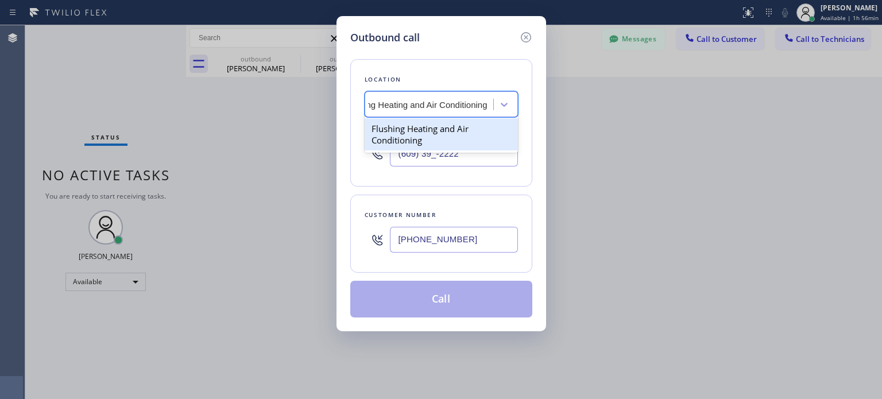
click at [423, 125] on div "Flushing Heating and Air Conditioning" at bounding box center [441, 134] width 153 height 32
type input "[PHONE_NUMBER]"
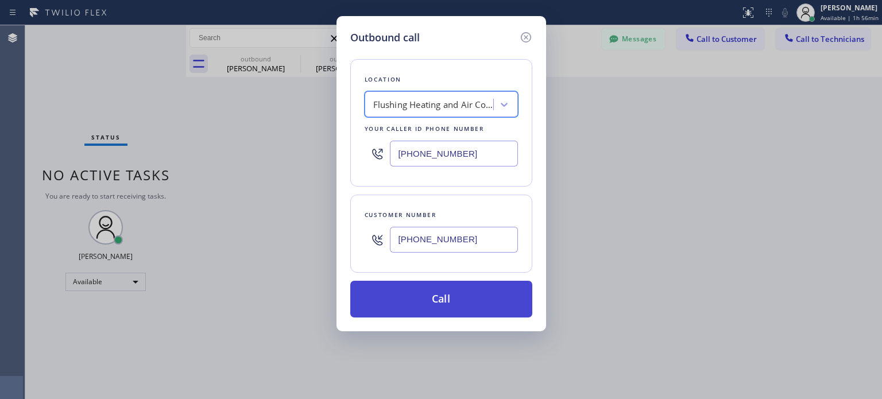
click at [424, 291] on button "Call" at bounding box center [441, 299] width 182 height 37
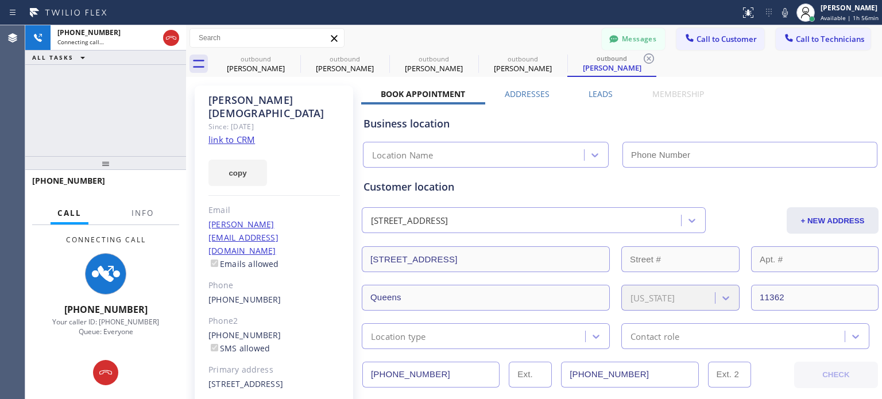
type input "[PHONE_NUMBER]"
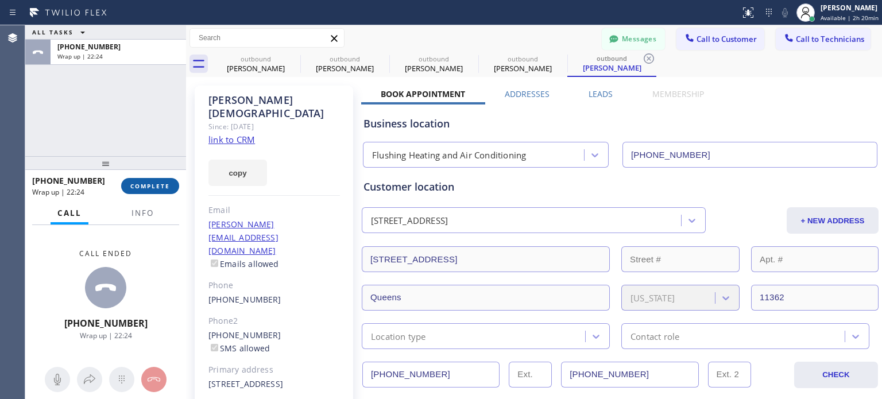
click at [165, 187] on span "COMPLETE" at bounding box center [150, 186] width 40 height 8
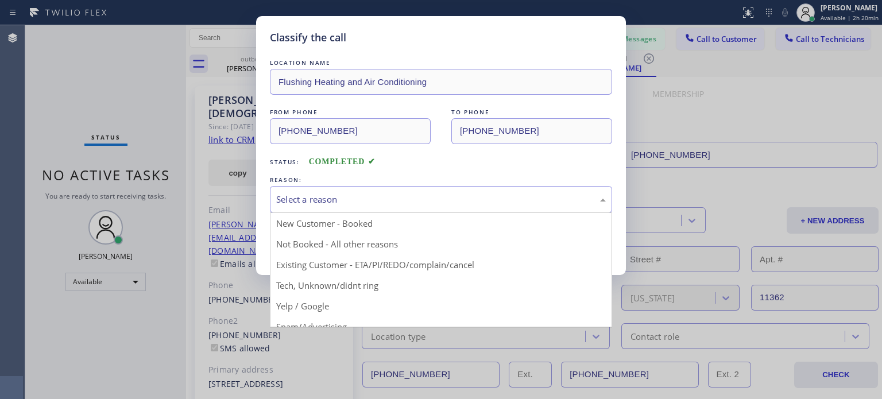
click at [347, 203] on div "Select a reason" at bounding box center [441, 199] width 330 height 13
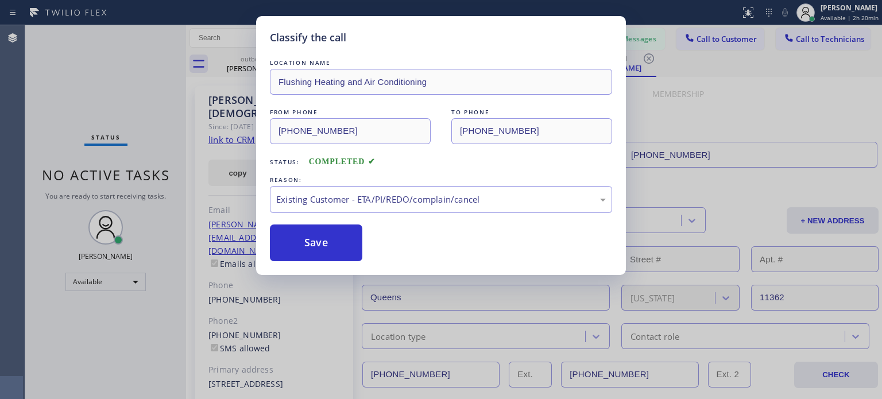
drag, startPoint x: 393, startPoint y: 264, endPoint x: 342, endPoint y: 245, distance: 53.8
click at [337, 237] on button "Save" at bounding box center [316, 243] width 92 height 37
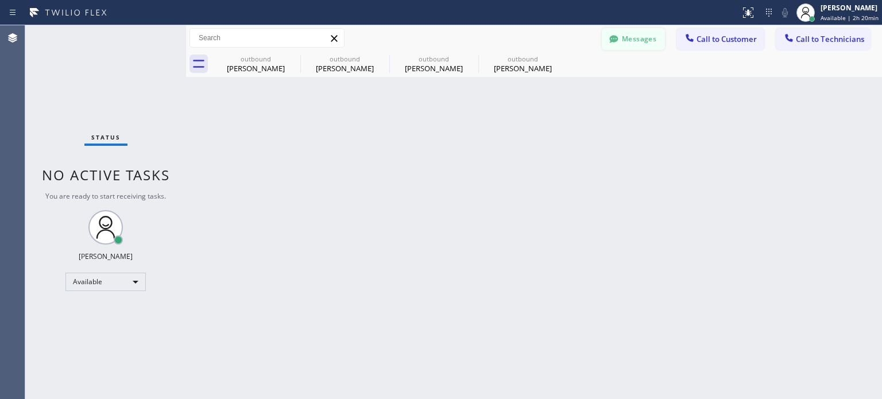
click at [659, 36] on button "Messages" at bounding box center [633, 39] width 63 height 22
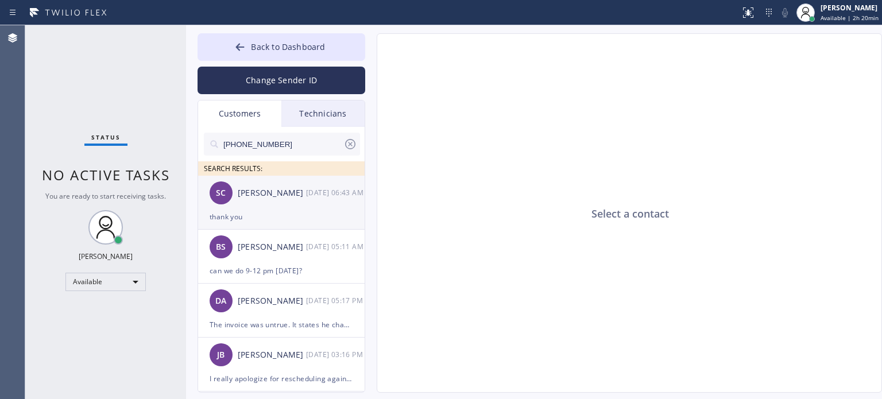
click at [279, 230] on li "SC [PERSON_NAME] [DATE] 06:43 AM thank you" at bounding box center [282, 257] width 168 height 54
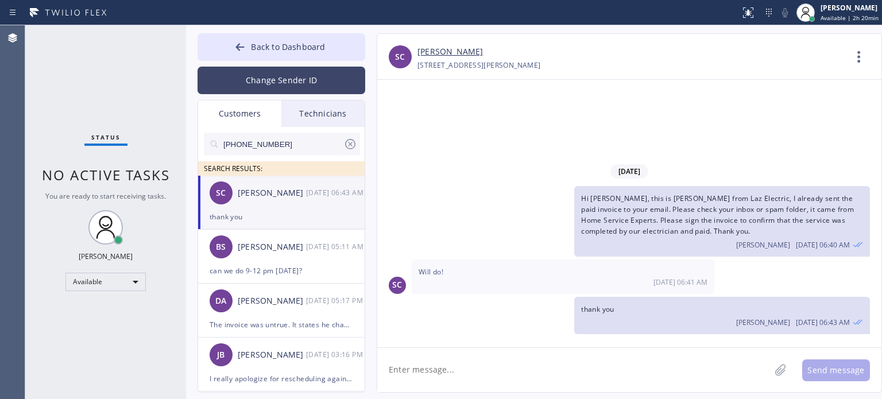
click at [280, 76] on button "Change Sender ID" at bounding box center [282, 81] width 168 height 28
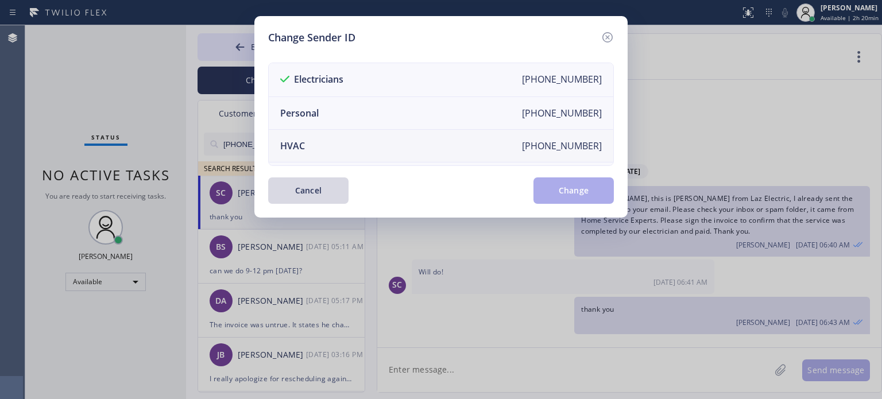
drag, startPoint x: 304, startPoint y: 138, endPoint x: 326, endPoint y: 133, distance: 23.0
click at [304, 138] on li "HVAC [PHONE_NUMBER]" at bounding box center [441, 146] width 345 height 33
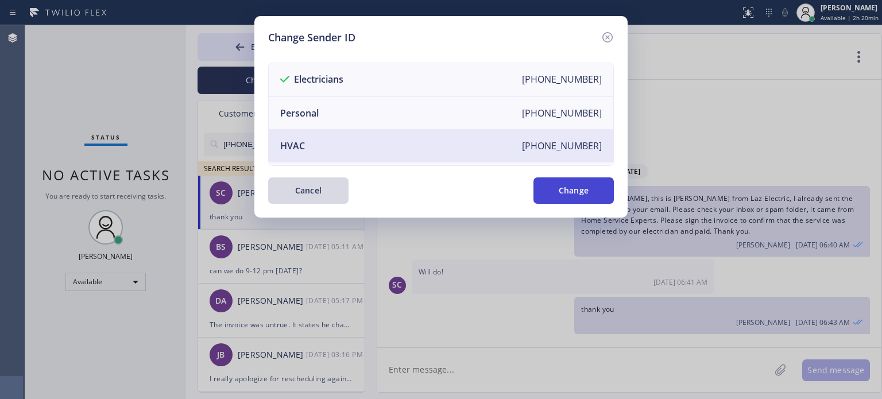
click at [535, 183] on button "Change" at bounding box center [574, 191] width 80 height 26
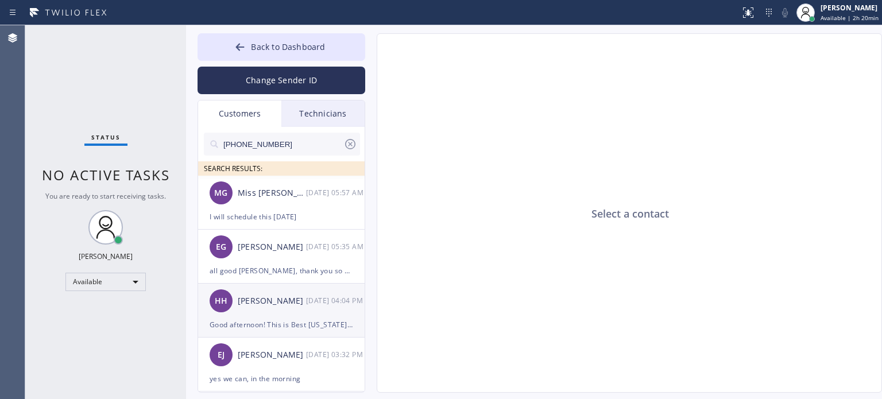
click at [262, 318] on div "Good afternoon! This is Best [US_STATE] HVAC Repair regarding the provided HVAC…" at bounding box center [282, 324] width 144 height 13
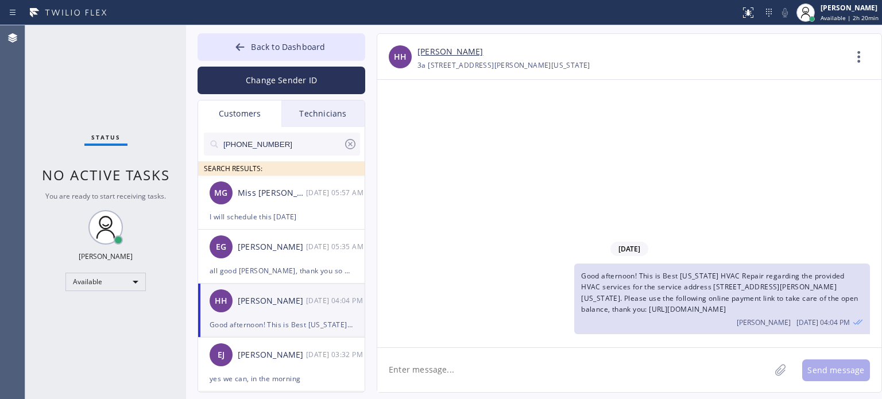
click at [456, 373] on textarea at bounding box center [573, 370] width 393 height 44
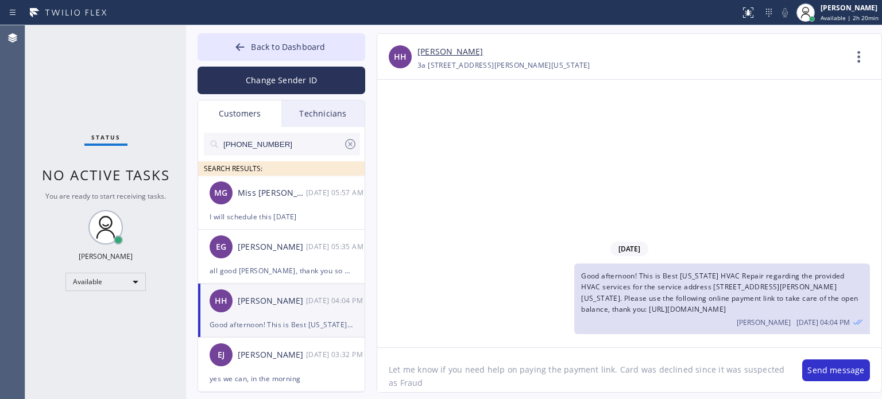
type textarea "Let me know if you need help on paying the payment link. Card was declined sinc…"
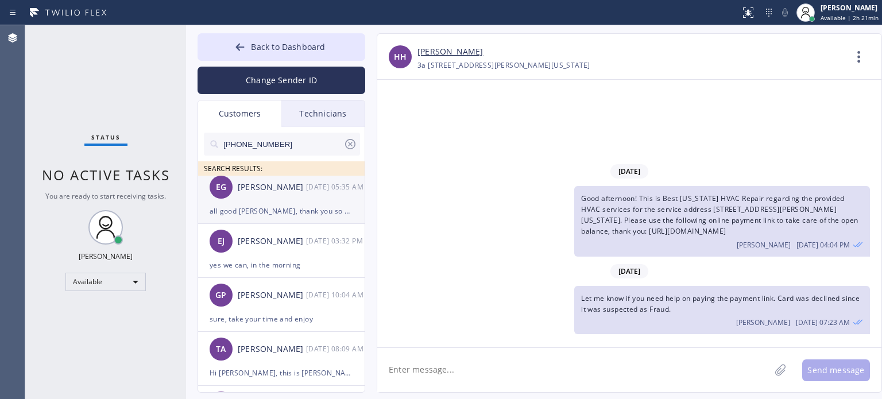
scroll to position [172, 0]
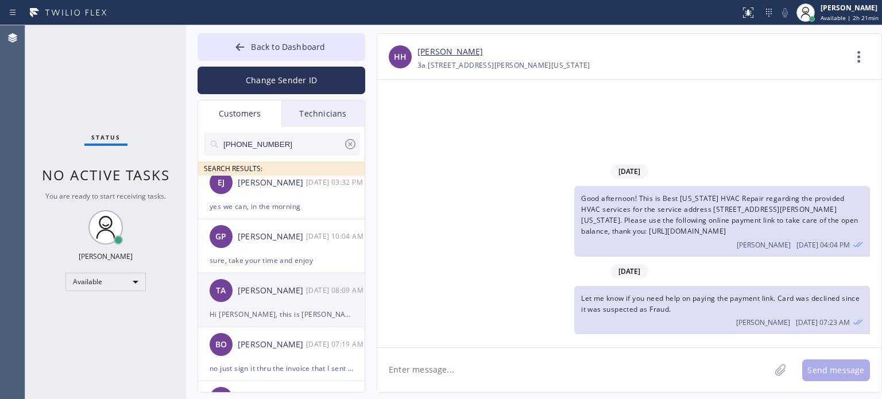
click at [295, 311] on div "Hi [PERSON_NAME], this is [PERSON_NAME] from Brooklyn Heating and Air Condition…" at bounding box center [282, 314] width 144 height 13
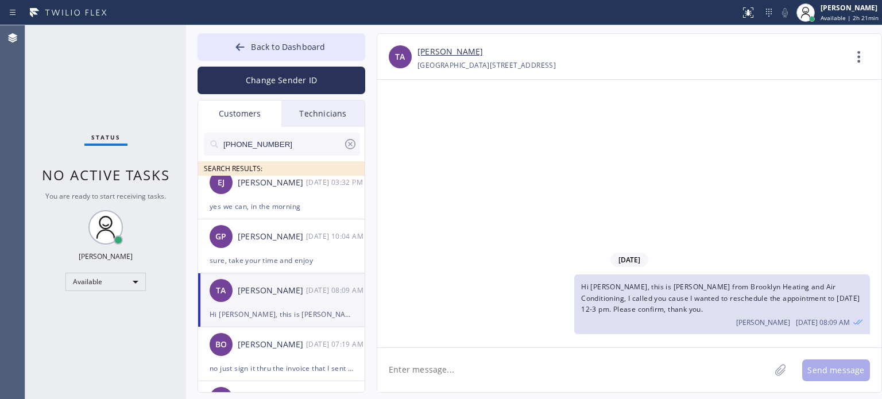
click at [452, 51] on link "[PERSON_NAME]" at bounding box center [450, 51] width 65 height 13
click at [420, 196] on div "[DATE] Hi [PERSON_NAME], this is [PERSON_NAME] from Brooklyn Heating and Air Co…" at bounding box center [629, 214] width 504 height 268
click at [234, 52] on icon at bounding box center [239, 46] width 11 height 11
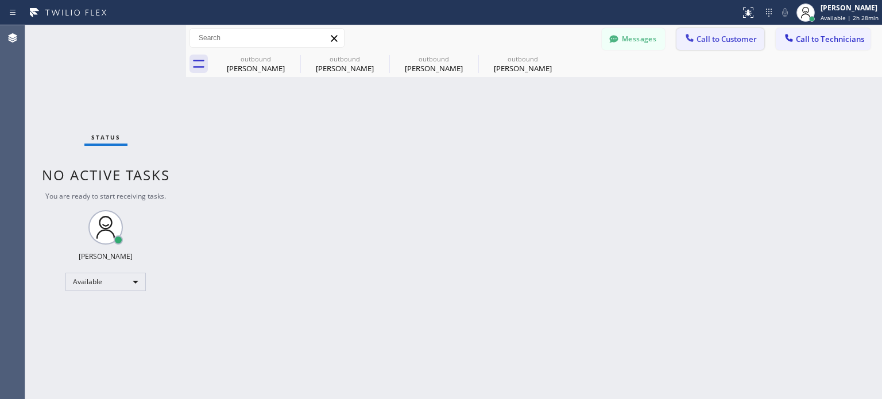
click at [687, 39] on icon at bounding box center [689, 37] width 11 height 11
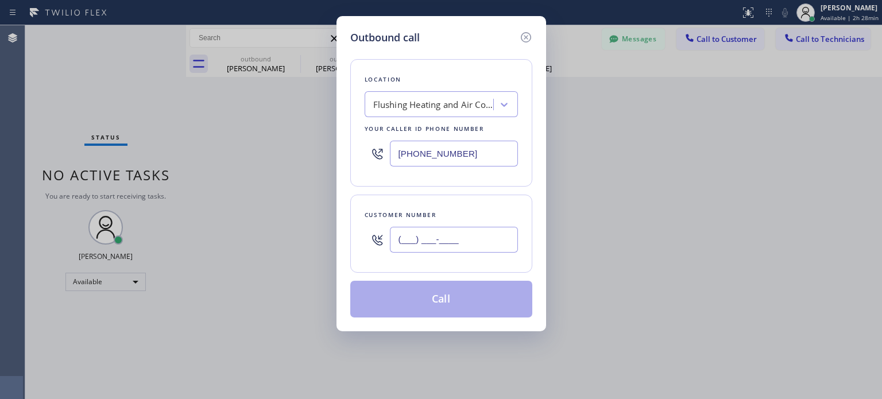
click at [454, 241] on input "(___) ___-____" at bounding box center [454, 240] width 128 height 26
paste input "973) 954-1377"
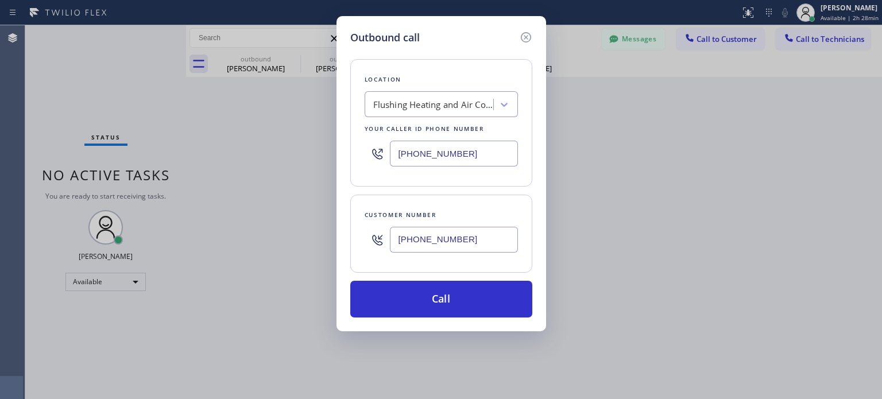
type input "[PHONE_NUMBER]"
click at [449, 155] on input "[PHONE_NUMBER]" at bounding box center [454, 154] width 128 height 26
click at [449, 158] on input "[PHONE_NUMBER]" at bounding box center [454, 154] width 128 height 26
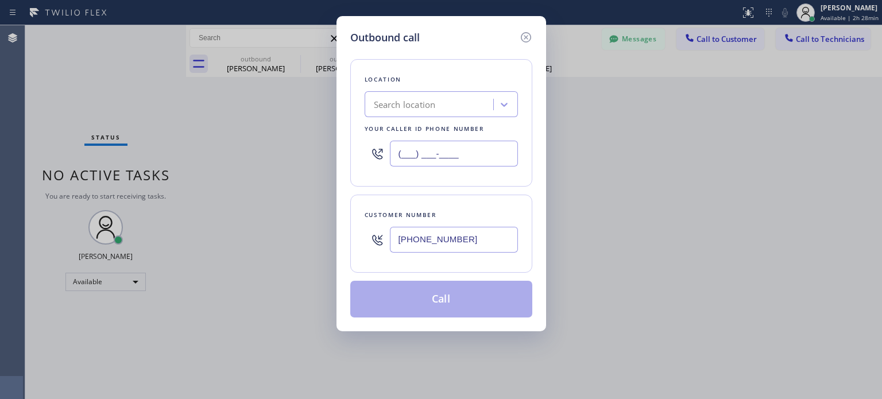
type input "(___) ___-____"
click at [432, 110] on div "Search location" at bounding box center [405, 104] width 62 height 13
paste input "Electrical Land [GEOGRAPHIC_DATA][PERSON_NAME](ABB Electric"
type input "Electrical Land [GEOGRAPHIC_DATA][PERSON_NAME](ABB Electric"
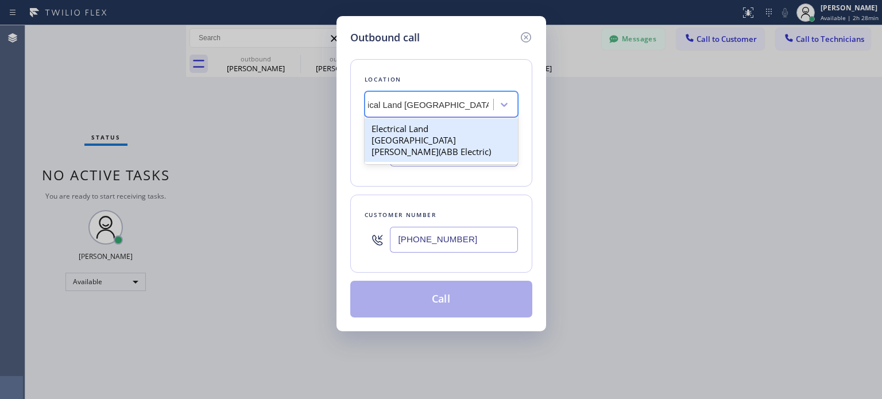
click at [434, 130] on div "Electrical Land [GEOGRAPHIC_DATA][PERSON_NAME](ABB Electric)" at bounding box center [441, 140] width 153 height 44
type input "[PHONE_NUMBER]"
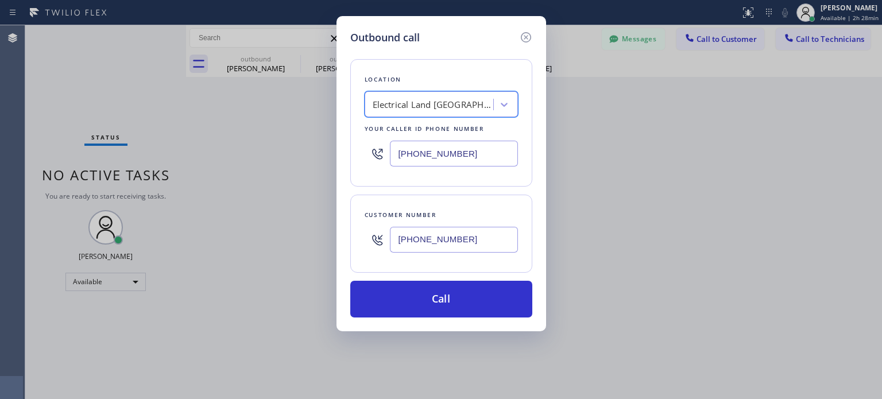
scroll to position [0, 1]
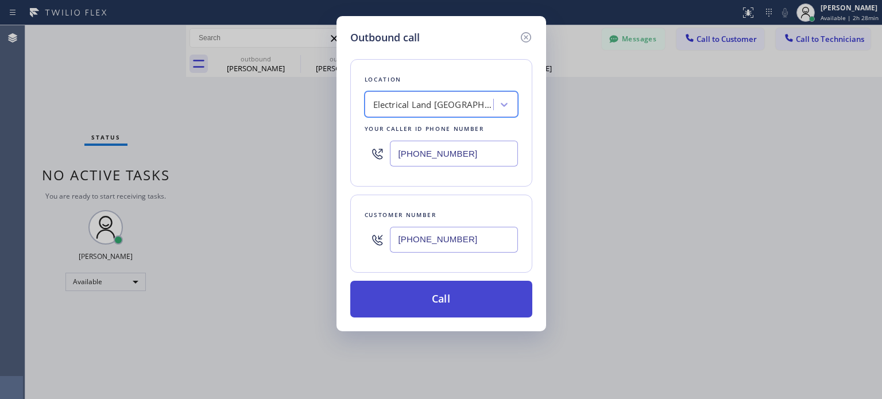
click at [430, 304] on button "Call" at bounding box center [441, 299] width 182 height 37
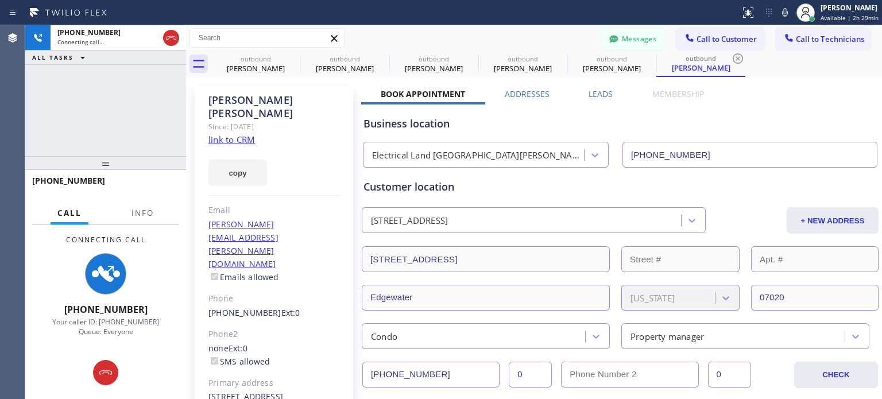
type input "[PHONE_NUMBER]"
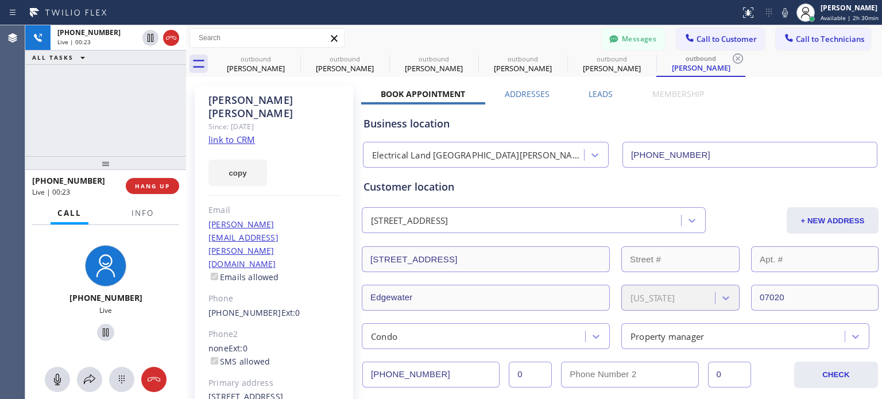
click at [159, 174] on div "[PHONE_NUMBER] Live | 00:23 HANG UP" at bounding box center [105, 186] width 147 height 30
click at [157, 184] on span "HANG UP" at bounding box center [152, 186] width 35 height 8
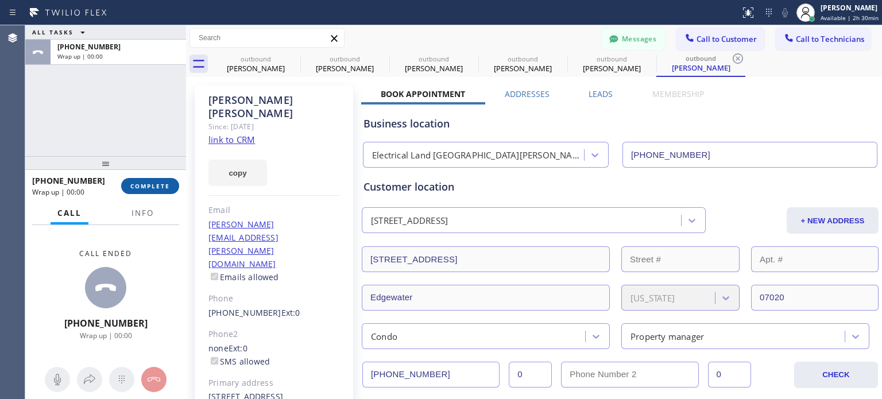
click at [145, 190] on span "COMPLETE" at bounding box center [150, 186] width 40 height 8
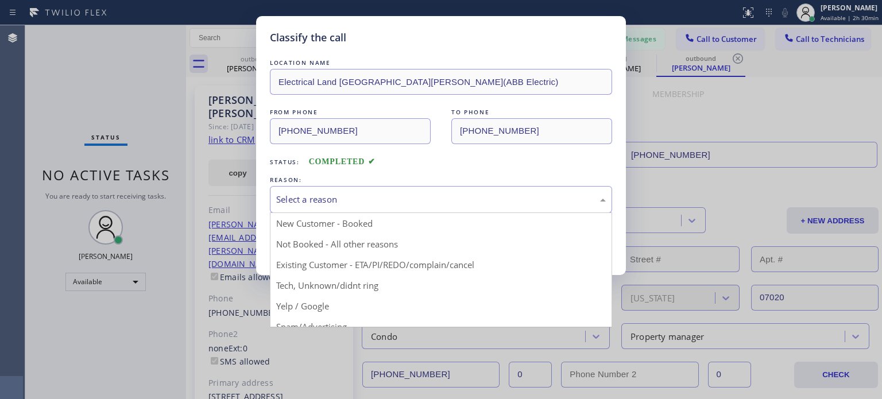
click at [359, 211] on div "Select a reason" at bounding box center [441, 199] width 342 height 27
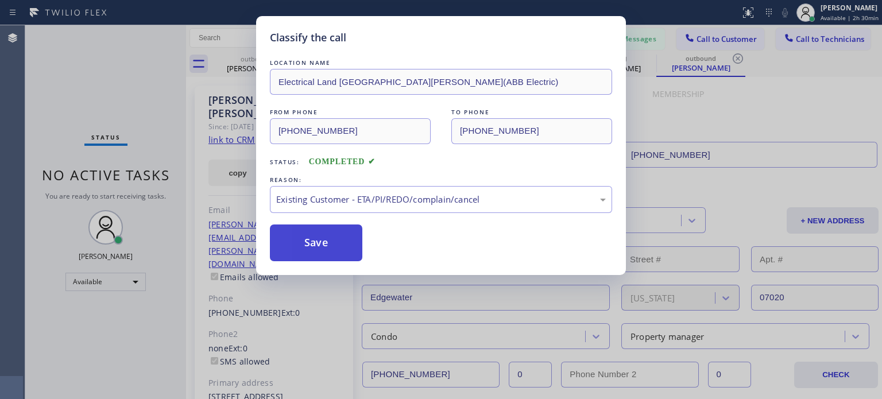
click at [333, 239] on button "Save" at bounding box center [316, 243] width 92 height 37
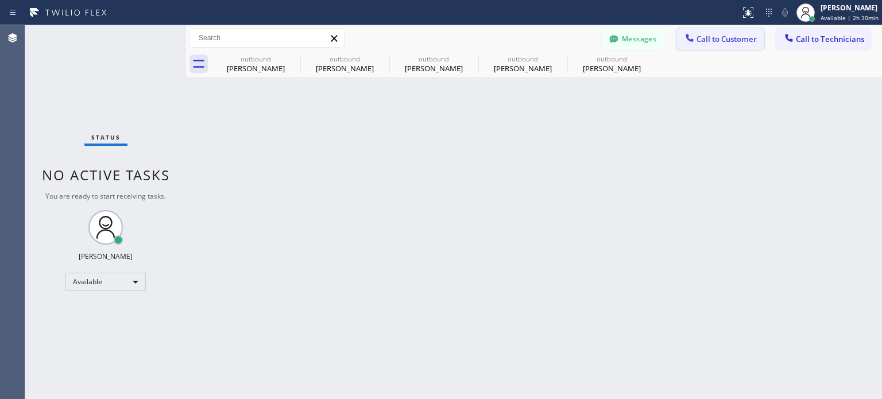
click at [699, 41] on span "Call to Customer" at bounding box center [727, 39] width 60 height 10
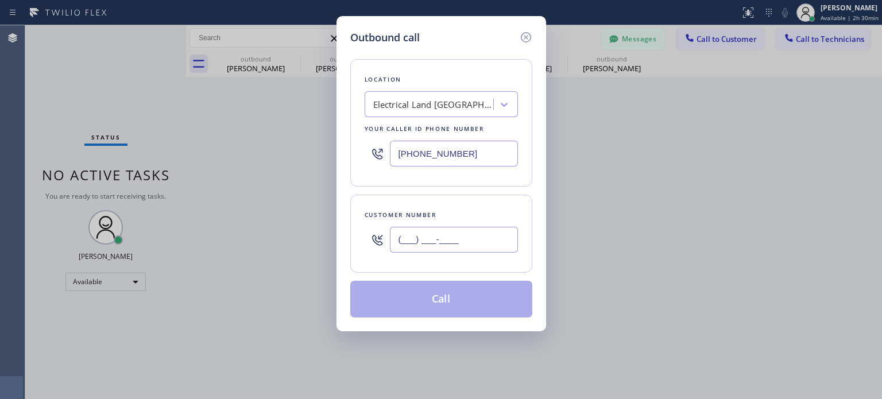
click at [430, 238] on input "(___) ___-____" at bounding box center [454, 240] width 128 height 26
paste input "917) 733-4036"
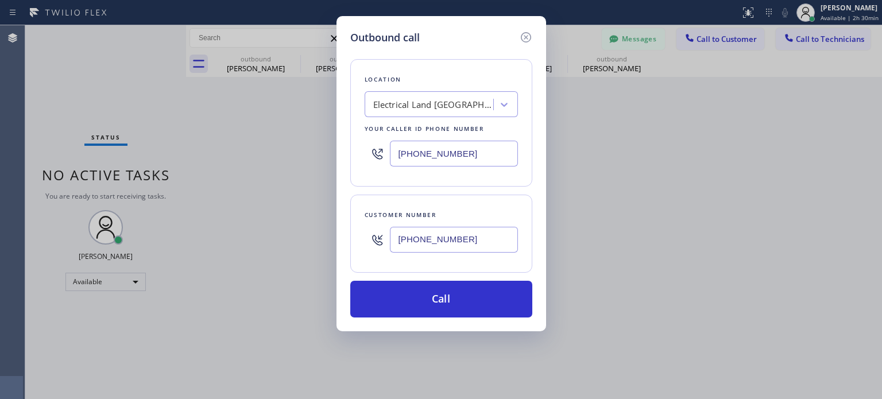
type input "[PHONE_NUMBER]"
click at [435, 148] on input "[PHONE_NUMBER]" at bounding box center [454, 154] width 128 height 26
click at [435, 148] on input "(___) ___-____" at bounding box center [454, 154] width 128 height 26
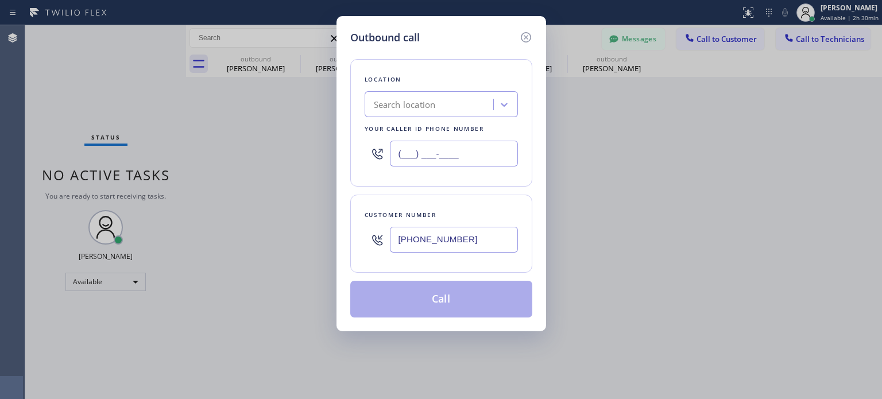
type input "(___) ___-____"
click at [429, 104] on div "Search location" at bounding box center [405, 104] width 62 height 13
click at [435, 103] on div "Search location" at bounding box center [405, 104] width 62 height 13
paste input "Best Brooklyn Heating and AC Repair"
type input "Best Brooklyn Heating and AC Repair"
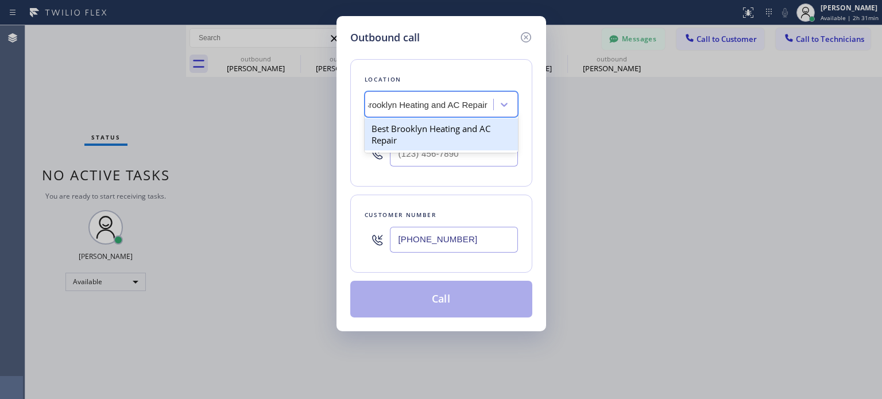
click at [429, 133] on div "Best Brooklyn Heating and AC Repair" at bounding box center [441, 134] width 153 height 32
type input "[PHONE_NUMBER]"
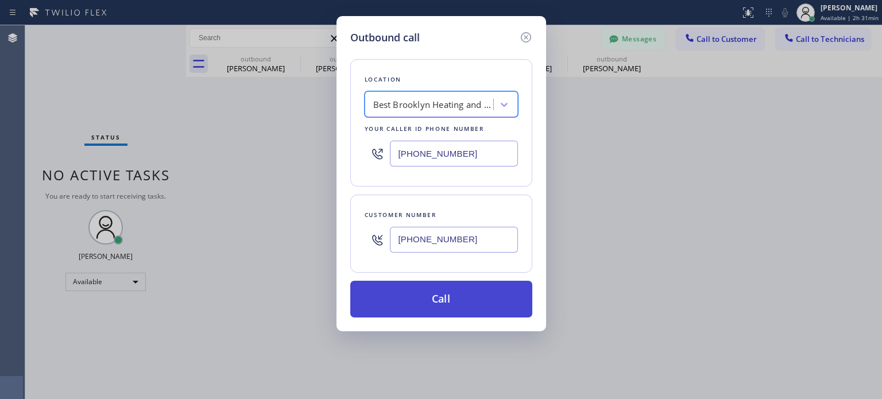
click at [416, 300] on button "Call" at bounding box center [441, 299] width 182 height 37
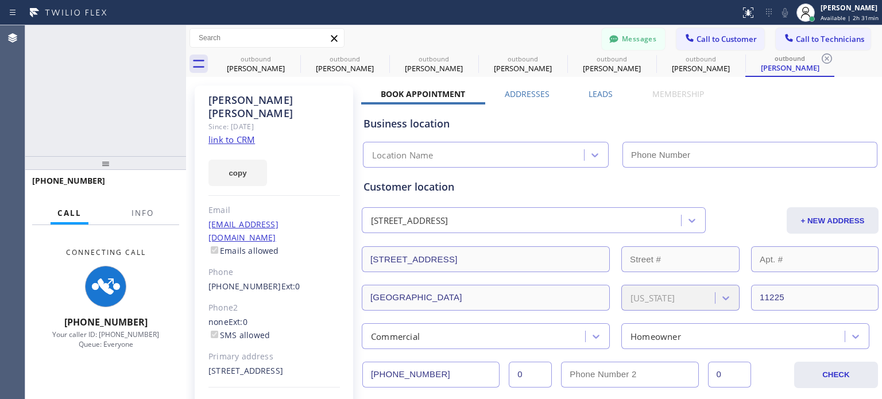
type input "[PHONE_NUMBER]"
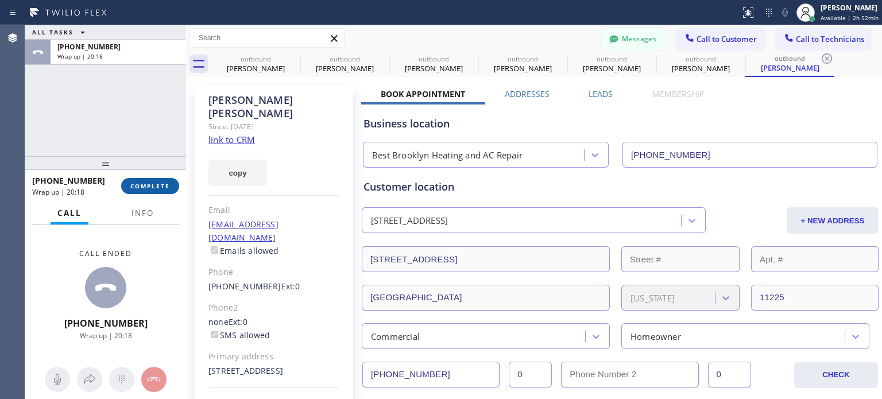
click at [156, 190] on button "COMPLETE" at bounding box center [150, 186] width 58 height 16
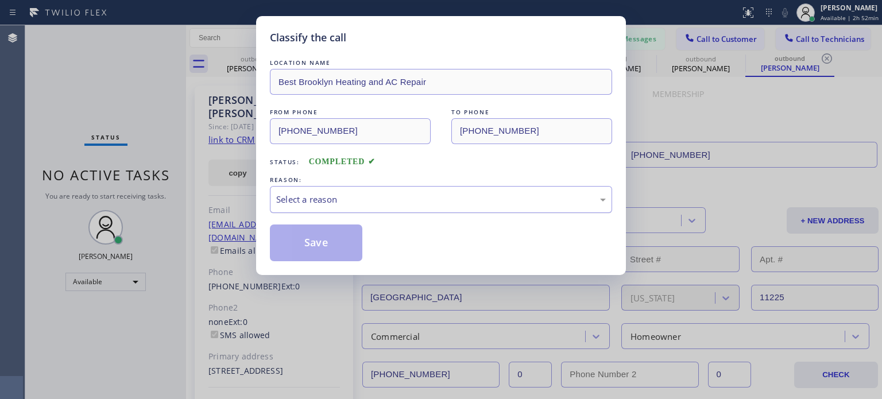
click at [319, 198] on div "Select a reason" at bounding box center [441, 199] width 330 height 13
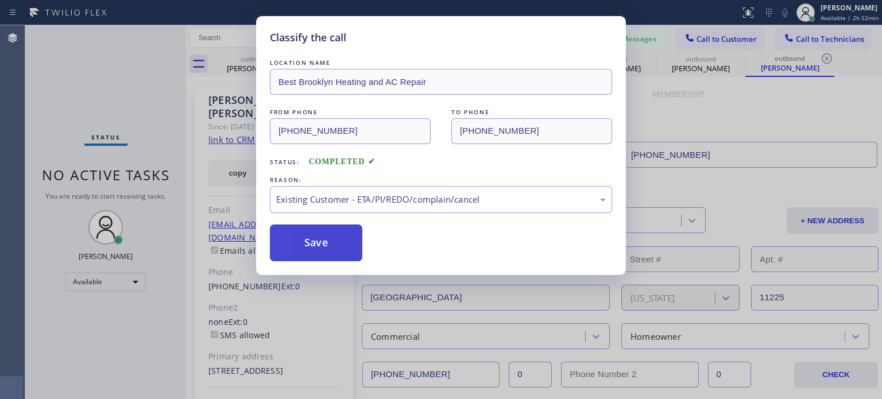
click at [333, 237] on button "Save" at bounding box center [316, 243] width 92 height 37
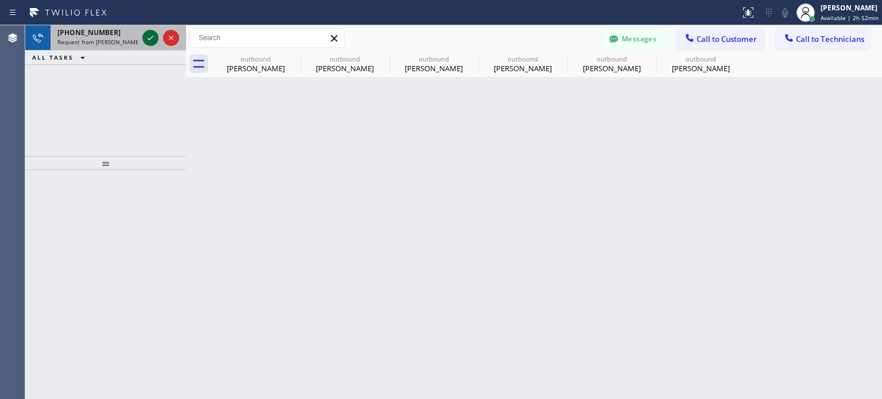
click at [149, 38] on icon at bounding box center [151, 38] width 14 height 14
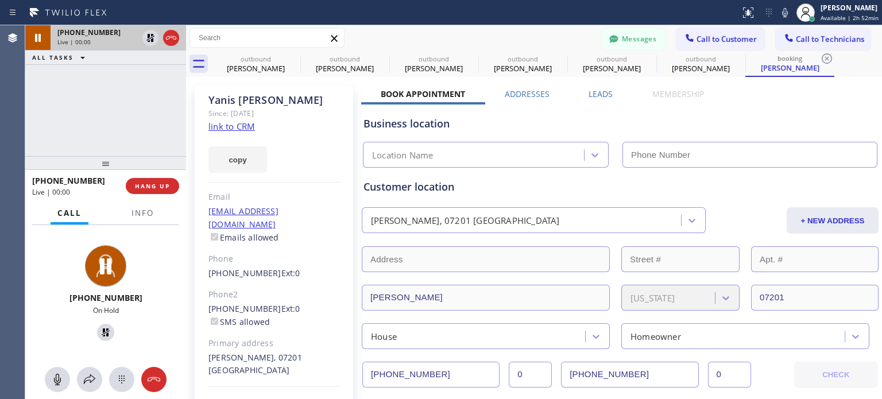
type input "[PHONE_NUMBER]"
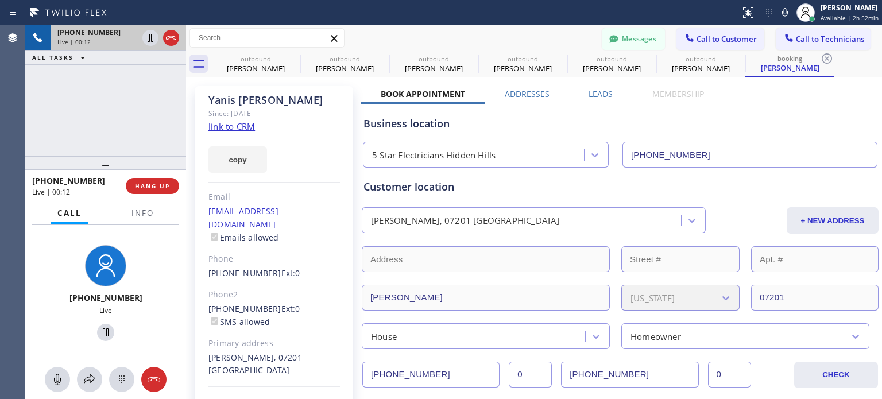
click at [436, 189] on div "Customer location" at bounding box center [621, 187] width 514 height 16
click at [436, 188] on div "Customer location" at bounding box center [621, 187] width 514 height 16
click at [434, 184] on div "Customer location" at bounding box center [621, 187] width 514 height 16
click at [428, 186] on div "Customer location" at bounding box center [621, 187] width 514 height 16
click at [436, 184] on div "Customer location" at bounding box center [621, 187] width 514 height 16
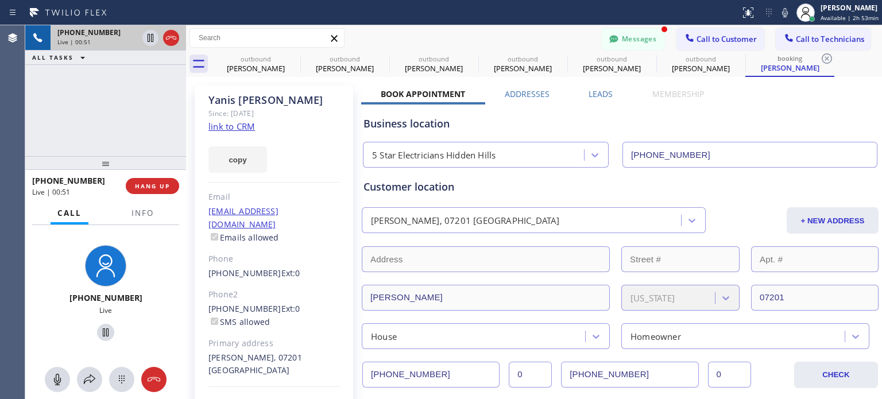
click at [437, 186] on div "Customer location" at bounding box center [621, 187] width 514 height 16
click at [618, 33] on button "Messages" at bounding box center [633, 39] width 63 height 22
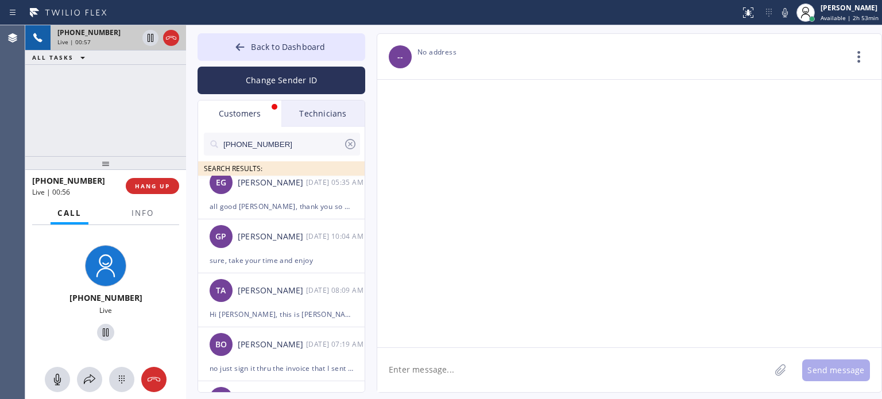
click at [242, 107] on div "Customers" at bounding box center [239, 114] width 83 height 26
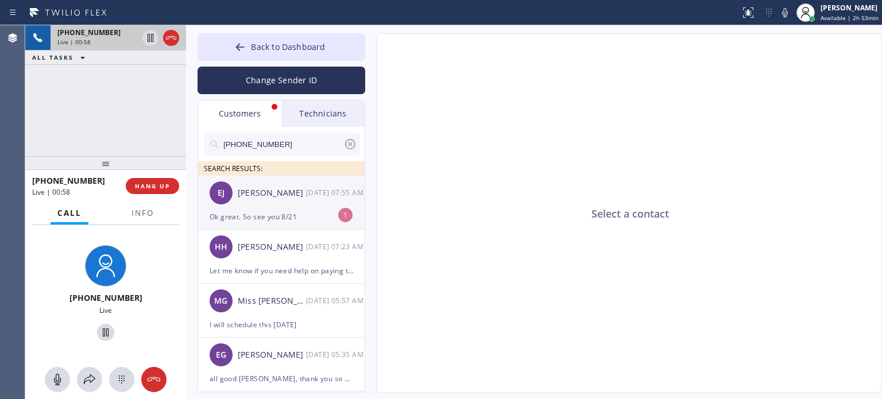
click at [294, 215] on div "Ok great. So see you 8/21" at bounding box center [282, 216] width 144 height 13
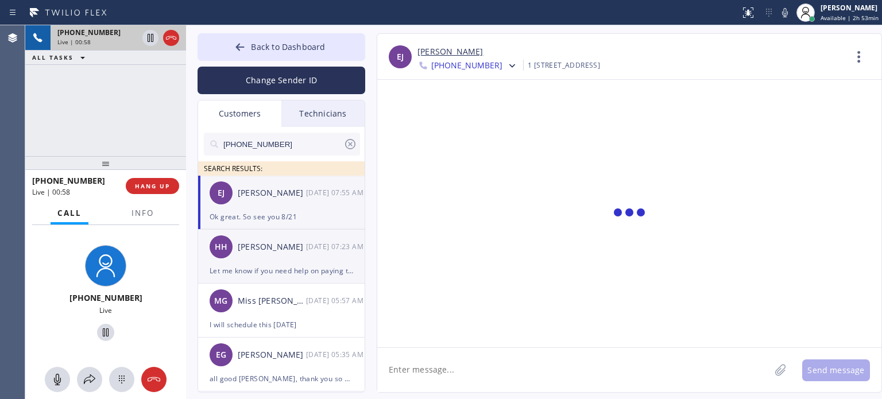
scroll to position [1322, 0]
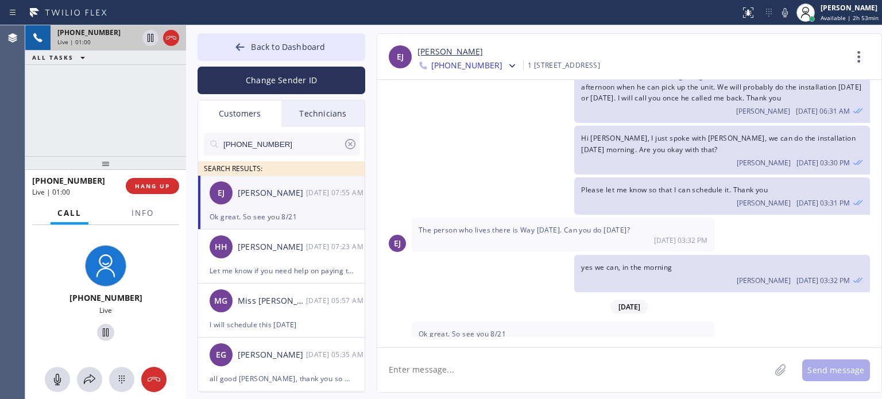
click at [438, 362] on textarea at bounding box center [573, 370] width 393 height 44
type textarea "thank you"
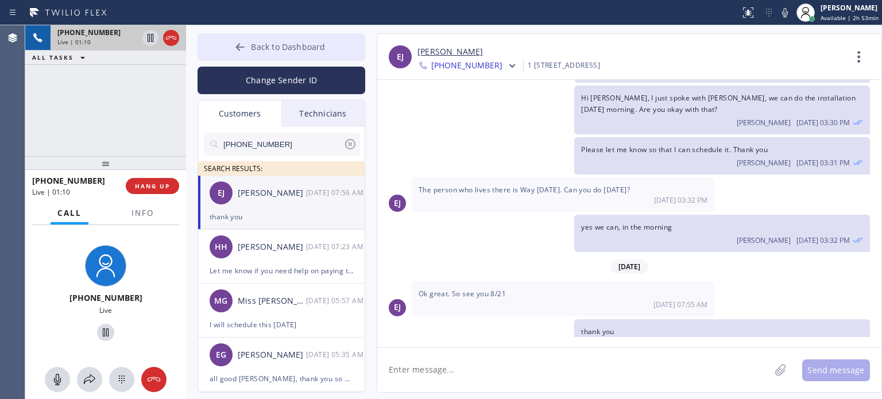
click at [237, 40] on button "Back to Dashboard" at bounding box center [282, 47] width 168 height 28
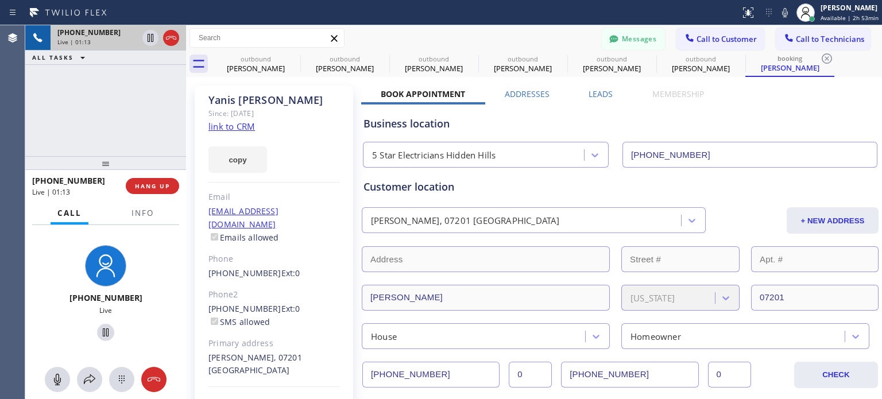
click at [381, 36] on div "Messages Call to Customer Call to Technicians Outbound call Location Best Brook…" at bounding box center [534, 38] width 696 height 20
click at [384, 42] on div "Messages Call to Customer Call to Technicians Outbound call Location Best Brook…" at bounding box center [534, 38] width 696 height 20
click at [403, 42] on div "Messages Call to Customer Call to Technicians Outbound call Location Best Brook…" at bounding box center [534, 38] width 696 height 20
drag, startPoint x: 205, startPoint y: 295, endPoint x: 259, endPoint y: 295, distance: 54.6
click at [259, 295] on div "[PERSON_NAME] Since: [DATE] link to CRM copy Email [EMAIL_ADDRESS][DOMAIN_NAME]…" at bounding box center [274, 263] width 159 height 355
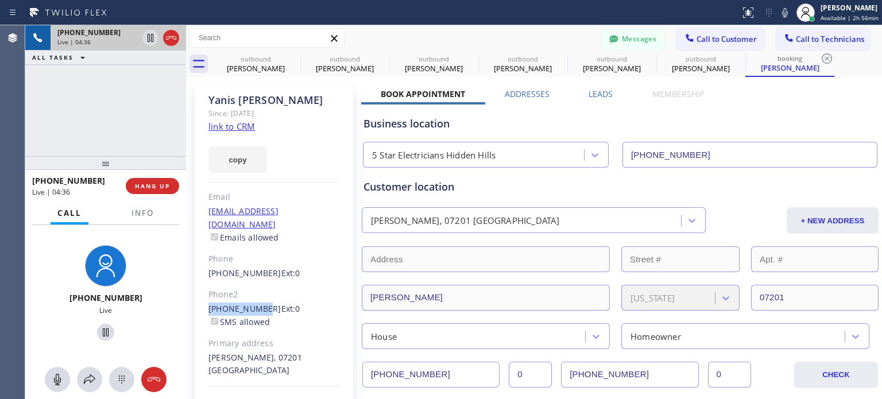
copy link "[PHONE_NUMBER]"
click at [369, 41] on div "Messages Call to Customer Call to Technicians Outbound call Location Best Brook…" at bounding box center [534, 38] width 696 height 20
click at [289, 57] on icon at bounding box center [293, 59] width 14 height 14
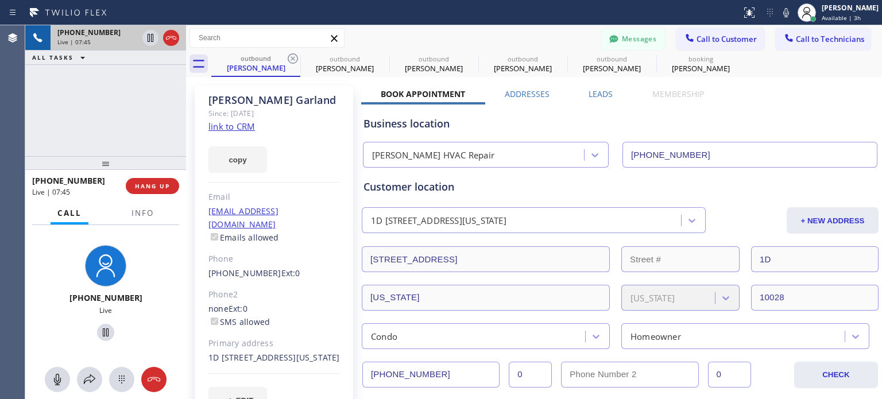
click at [289, 57] on icon at bounding box center [293, 59] width 14 height 14
type input "[PHONE_NUMBER]"
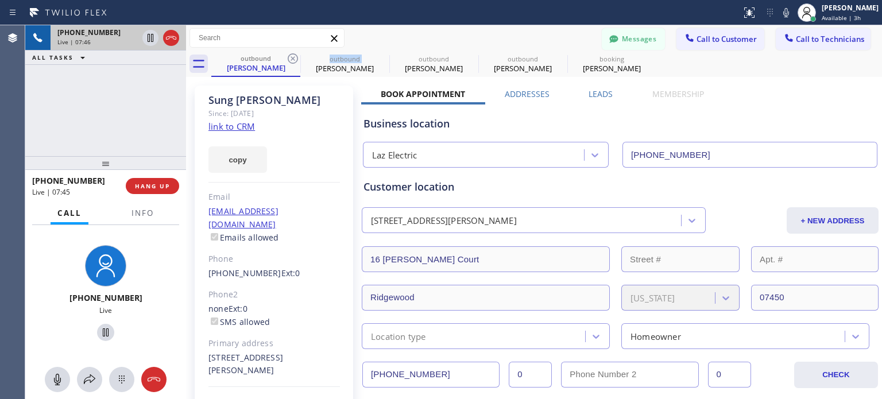
click at [289, 57] on icon at bounding box center [293, 59] width 14 height 14
type input "[PHONE_NUMBER]"
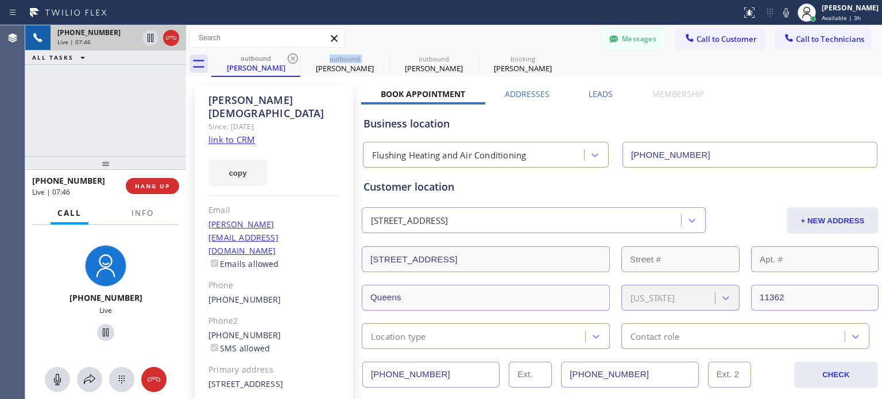
click at [289, 57] on icon at bounding box center [293, 59] width 14 height 14
type input "[PHONE_NUMBER]"
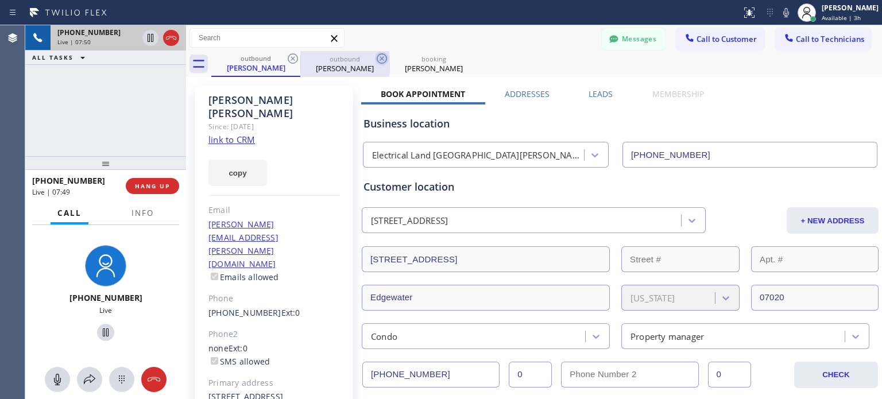
click at [379, 56] on icon at bounding box center [382, 59] width 14 height 14
type input "[PHONE_NUMBER]"
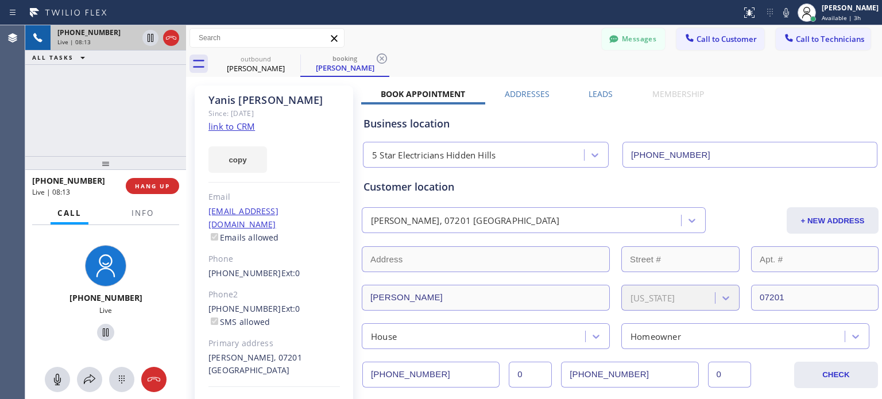
click at [687, 76] on div "outbound [PERSON_NAME] booking [PERSON_NAME]" at bounding box center [546, 64] width 671 height 26
click at [454, 45] on div "Messages Call to Customer Call to Technicians Outbound call Location Best Brook…" at bounding box center [534, 38] width 696 height 20
click at [526, 48] on div "Messages Call to Customer Call to Technicians Outbound call Location Best Brook…" at bounding box center [534, 38] width 696 height 26
click at [154, 188] on span "HANG UP" at bounding box center [152, 186] width 35 height 8
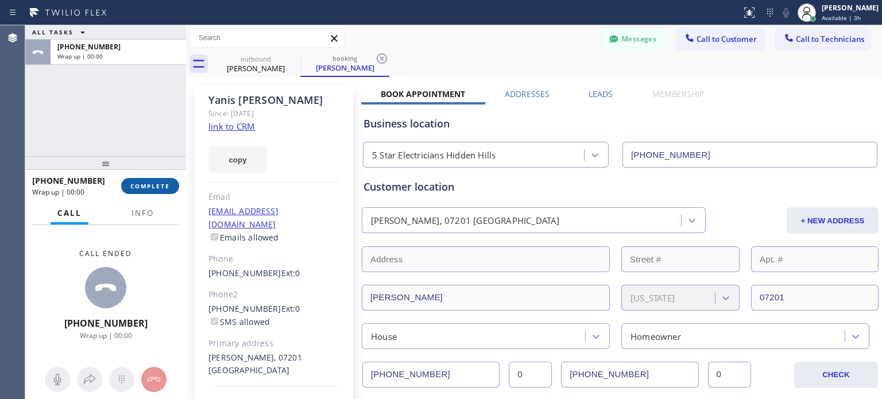
click at [154, 188] on span "COMPLETE" at bounding box center [150, 186] width 40 height 8
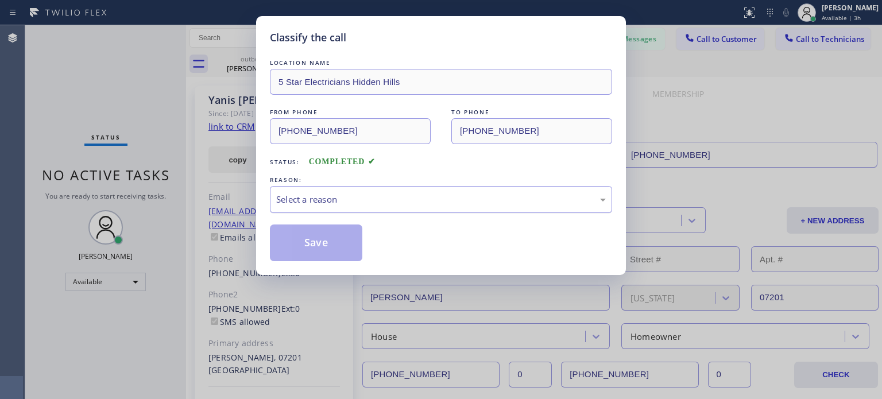
click at [384, 201] on div "Select a reason" at bounding box center [441, 199] width 330 height 13
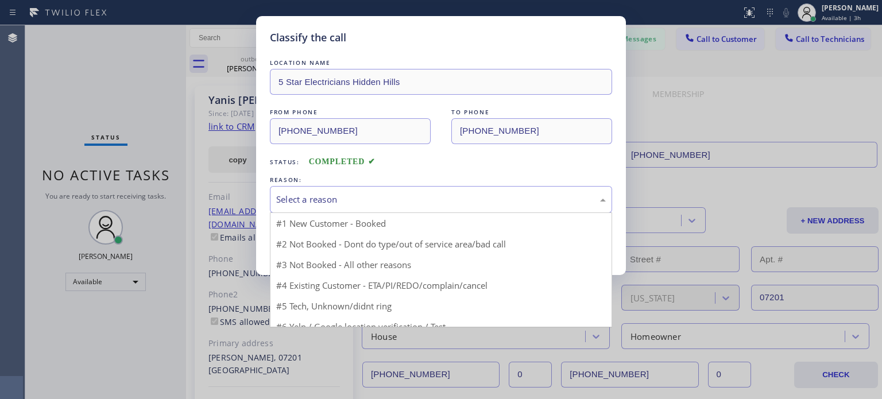
drag, startPoint x: 404, startPoint y: 281, endPoint x: 400, endPoint y: 277, distance: 6.1
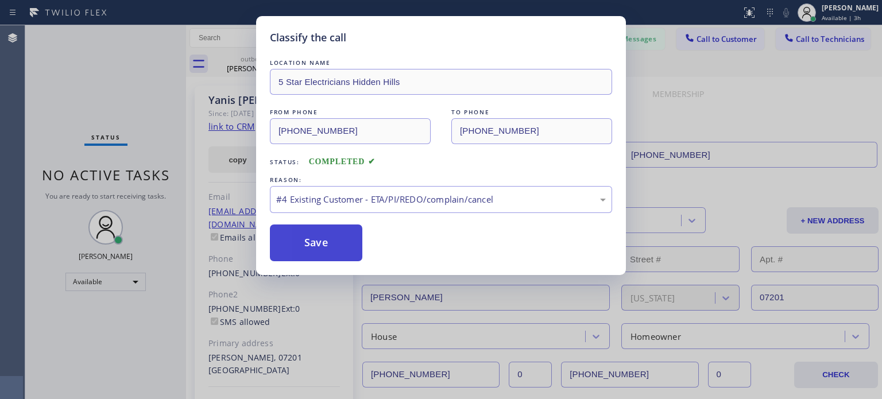
click at [339, 248] on button "Save" at bounding box center [316, 243] width 92 height 37
type input "[PHONE_NUMBER]"
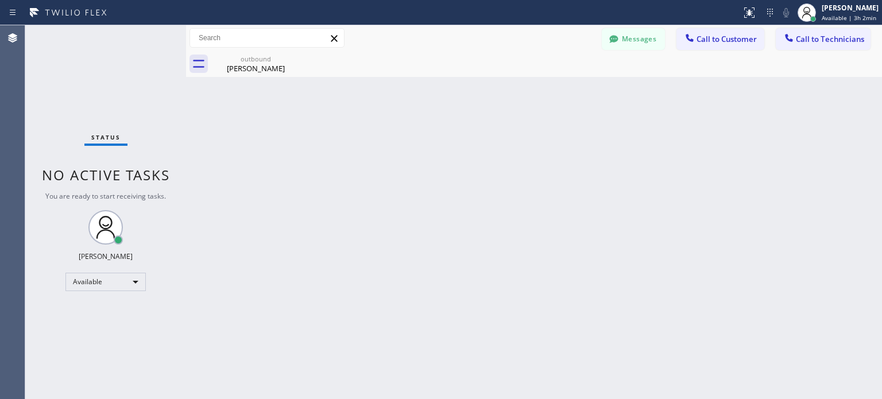
click at [673, 157] on div "Back to Dashboard Change Sender ID Customers Technicians [PHONE_NUMBER] SEARCH …" at bounding box center [534, 212] width 696 height 374
click at [621, 33] on button "Messages" at bounding box center [633, 39] width 63 height 22
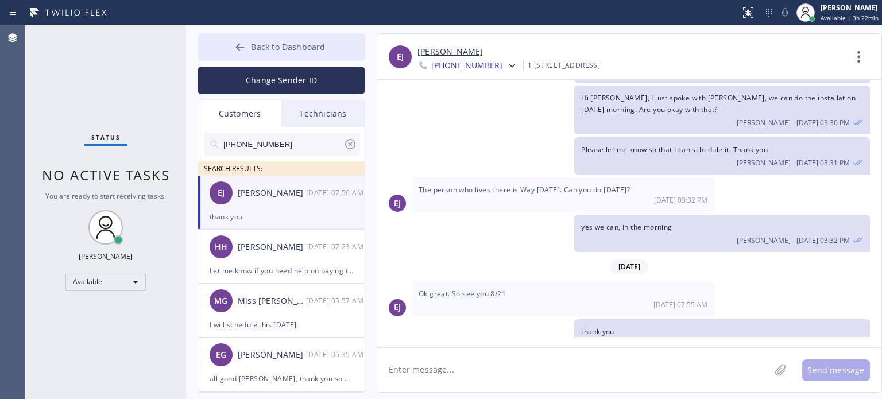
click at [310, 46] on span "Back to Dashboard" at bounding box center [288, 46] width 74 height 11
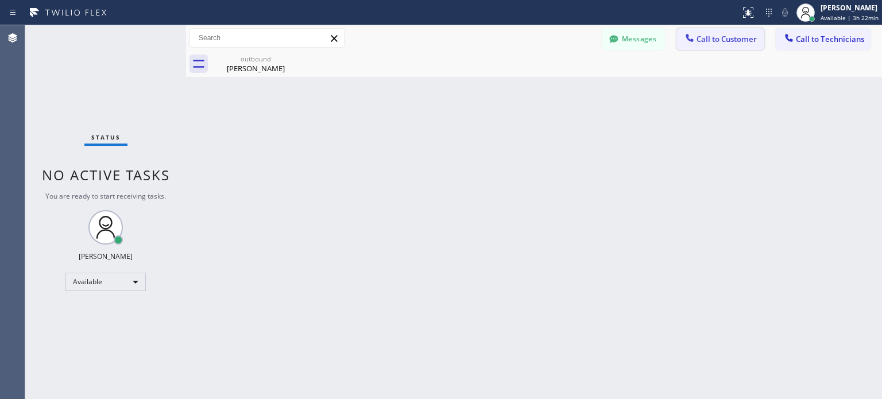
click at [710, 45] on button "Call to Customer" at bounding box center [721, 39] width 88 height 22
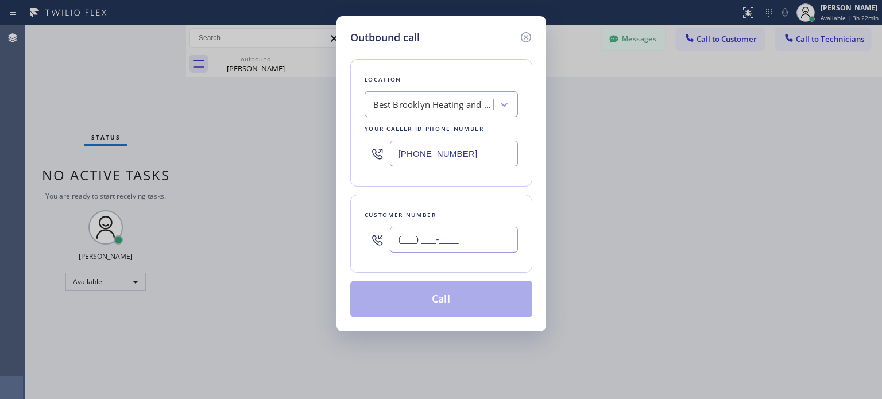
drag, startPoint x: 500, startPoint y: 230, endPoint x: 499, endPoint y: 224, distance: 5.8
click at [500, 229] on input "(___) ___-____" at bounding box center [454, 240] width 128 height 26
paste input "917) 306-0668"
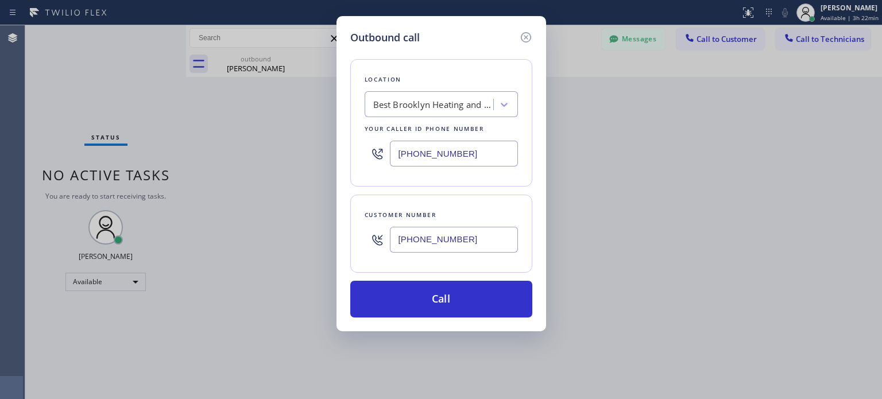
type input "[PHONE_NUMBER]"
click at [423, 151] on input "[PHONE_NUMBER]" at bounding box center [454, 154] width 128 height 26
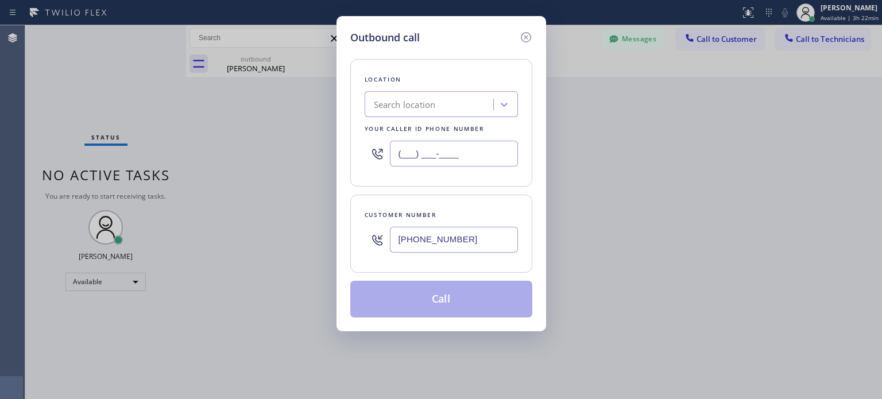
type input "(___) ___-____"
paste input "Best Brooklyn Heating and AC Repair"
type input "Best Brooklyn Heating and AC Repair"
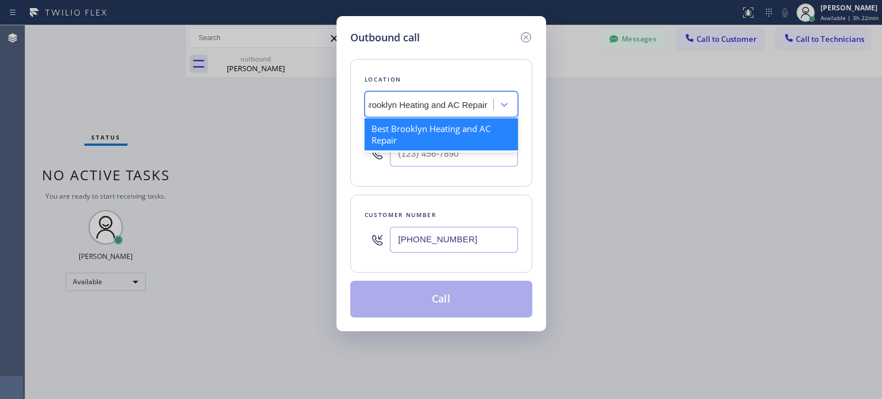
click at [419, 131] on div "Best Brooklyn Heating and AC Repair" at bounding box center [441, 134] width 153 height 32
type input "[PHONE_NUMBER]"
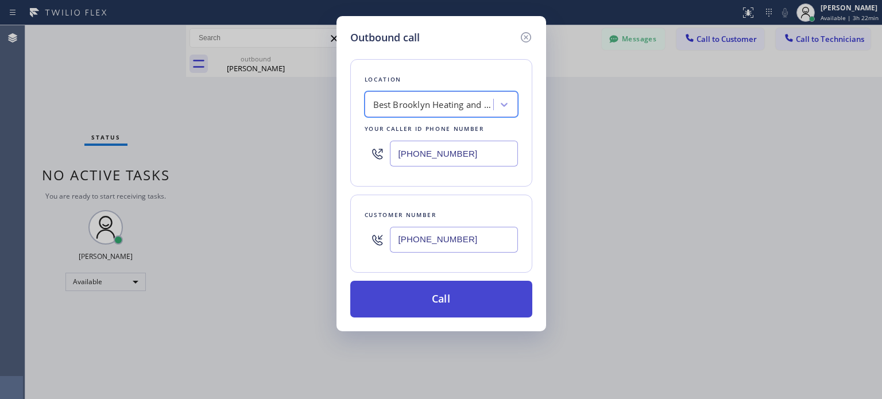
click at [438, 293] on button "Call" at bounding box center [441, 299] width 182 height 37
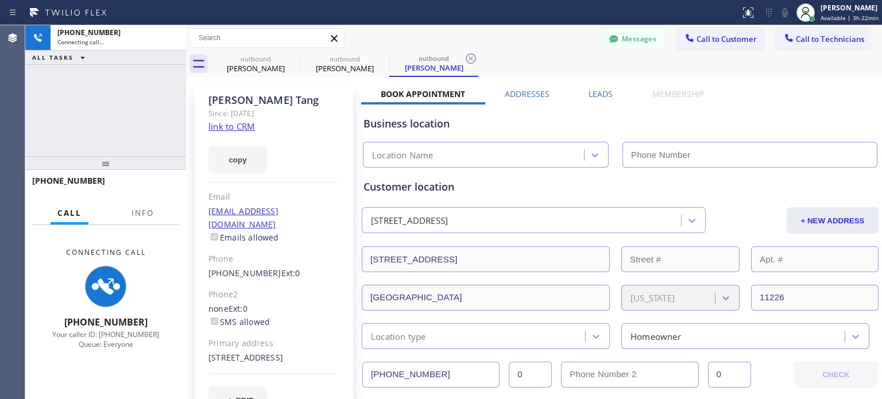
type input "[PHONE_NUMBER]"
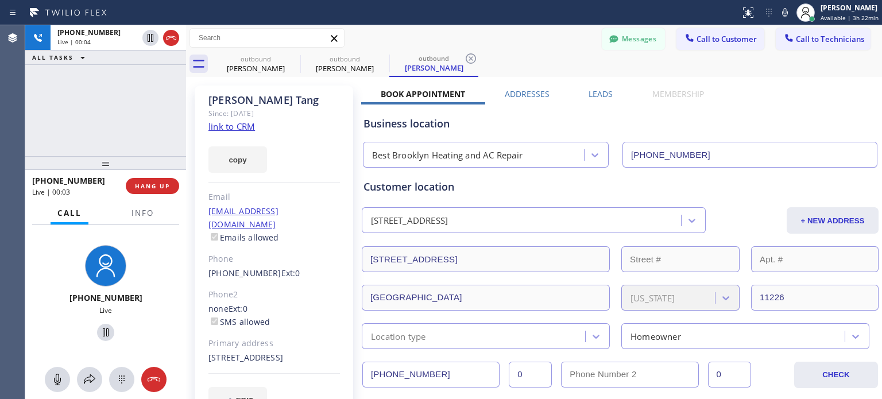
click at [692, 117] on div "Business location" at bounding box center [621, 124] width 514 height 16
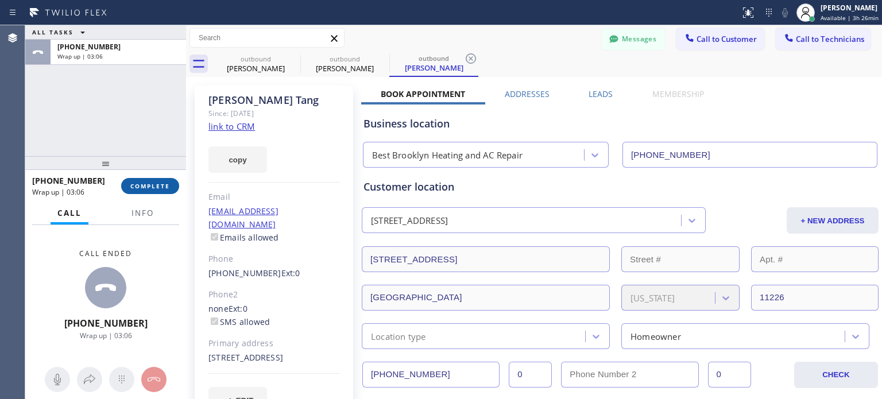
click at [156, 191] on button "COMPLETE" at bounding box center [150, 186] width 58 height 16
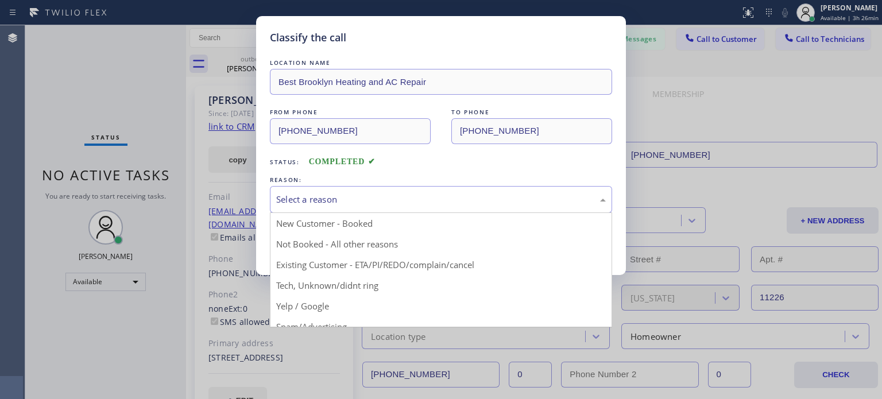
click at [374, 201] on div "Select a reason" at bounding box center [441, 199] width 330 height 13
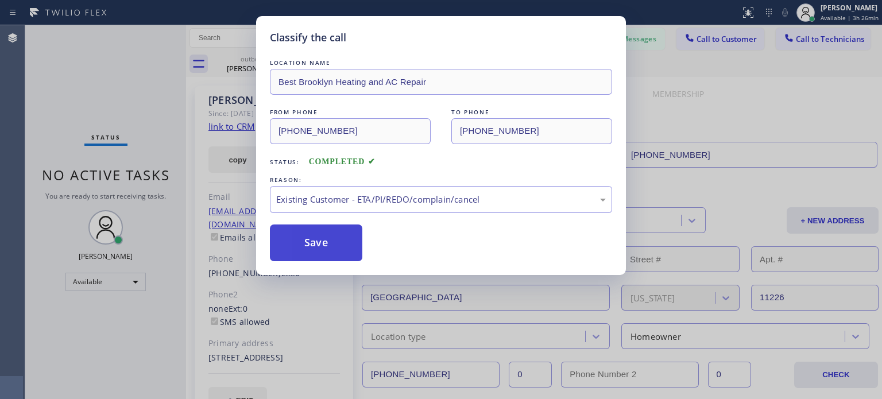
click at [342, 242] on button "Save" at bounding box center [316, 243] width 92 height 37
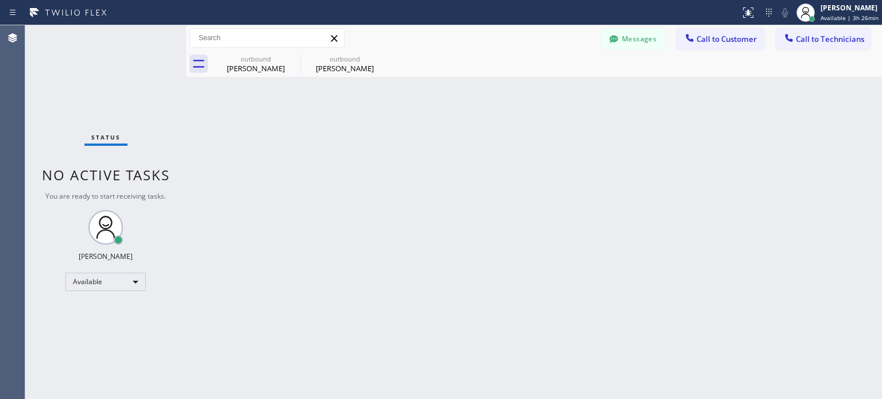
click at [619, 50] on div "Messages Call to Customer Call to Technicians Outbound call Location Best Brook…" at bounding box center [534, 38] width 696 height 26
click at [615, 45] on div at bounding box center [614, 40] width 14 height 14
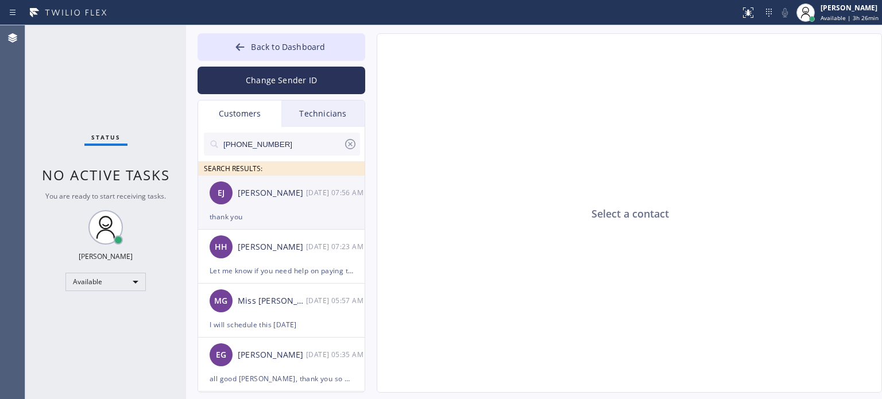
click at [249, 192] on div "[PERSON_NAME]" at bounding box center [272, 193] width 68 height 13
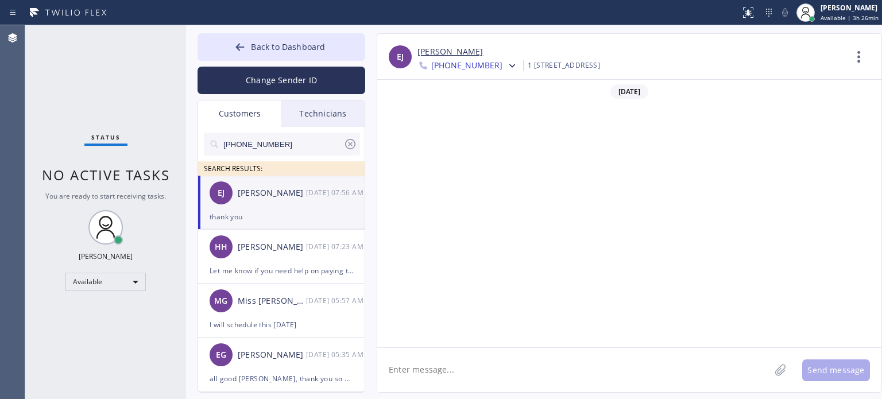
scroll to position [1362, 0]
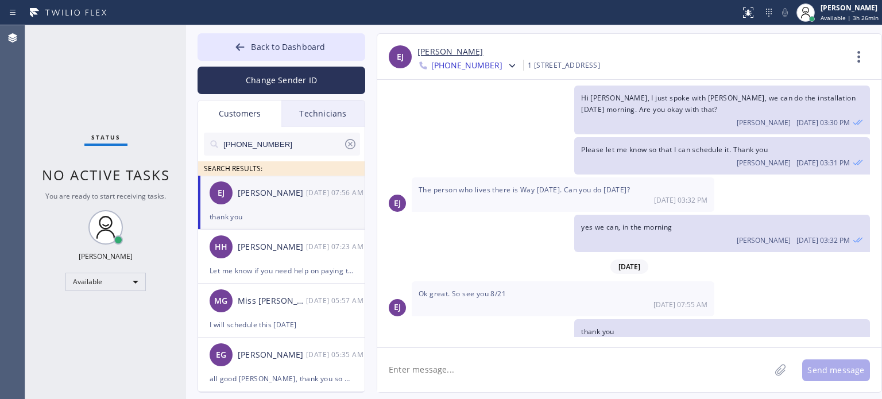
click at [434, 53] on link "[PERSON_NAME]" at bounding box center [450, 51] width 65 height 13
click at [260, 43] on span "Back to Dashboard" at bounding box center [288, 46] width 74 height 11
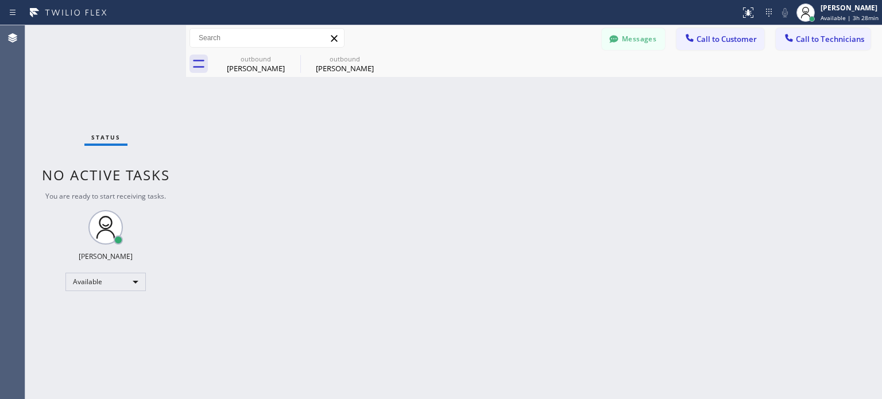
drag, startPoint x: 815, startPoint y: 39, endPoint x: 808, endPoint y: 41, distance: 6.5
click at [815, 39] on span "Call to Technicians" at bounding box center [830, 39] width 68 height 10
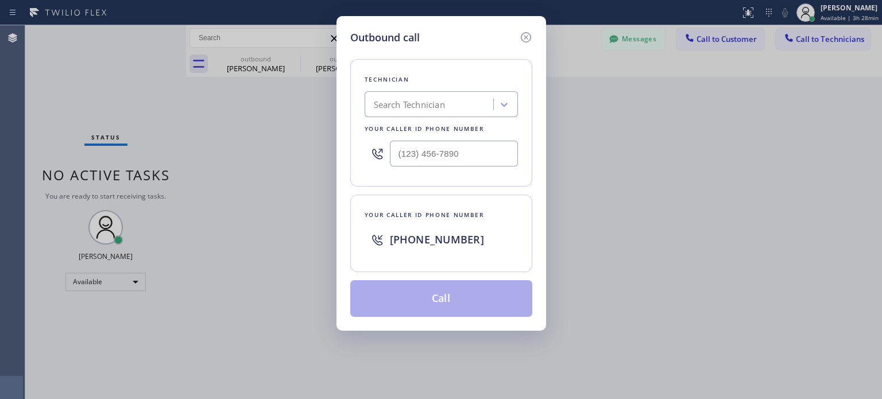
drag, startPoint x: 460, startPoint y: 103, endPoint x: 454, endPoint y: 101, distance: 5.9
click at [459, 103] on div "Search Technician" at bounding box center [430, 105] width 125 height 20
type input "[PERSON_NAME]"
click at [439, 108] on div "[PERSON_NAME]" at bounding box center [430, 105] width 125 height 20
click at [439, 108] on div "Search Technician" at bounding box center [409, 104] width 71 height 13
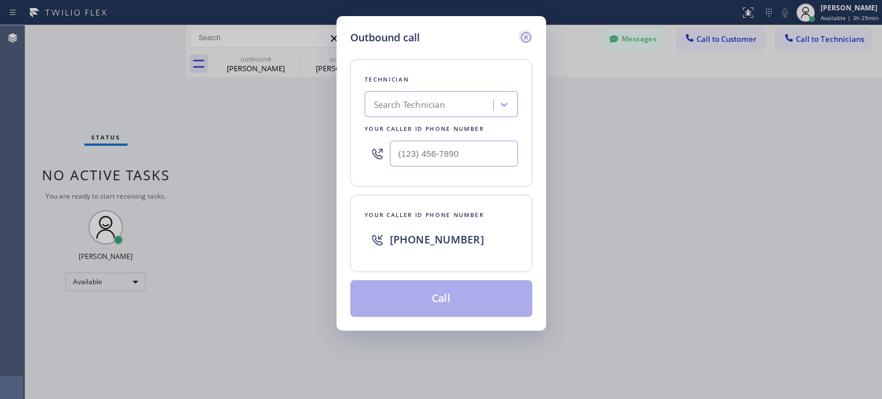
click at [524, 34] on icon at bounding box center [526, 37] width 14 height 14
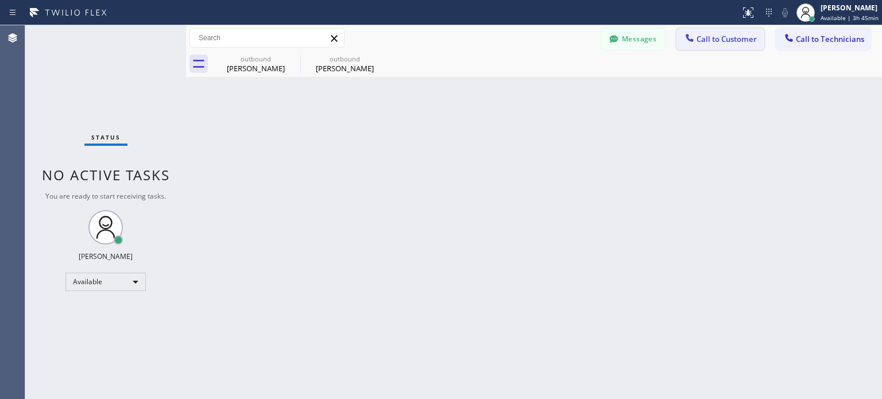
click at [710, 38] on span "Call to Customer" at bounding box center [727, 39] width 60 height 10
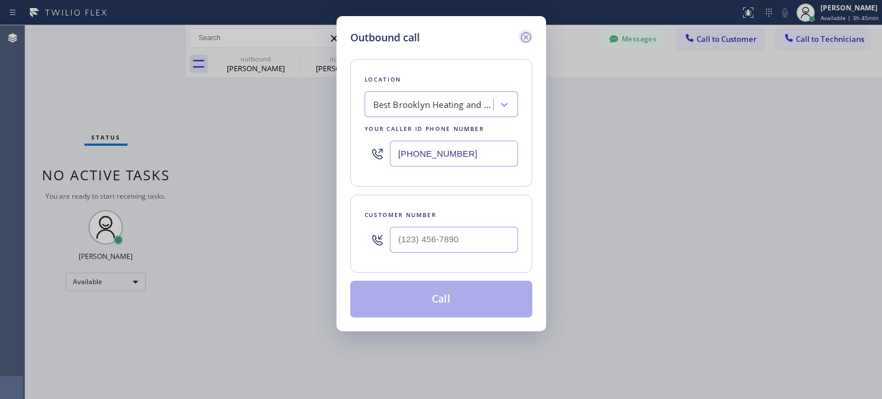
click at [528, 34] on icon at bounding box center [526, 37] width 14 height 14
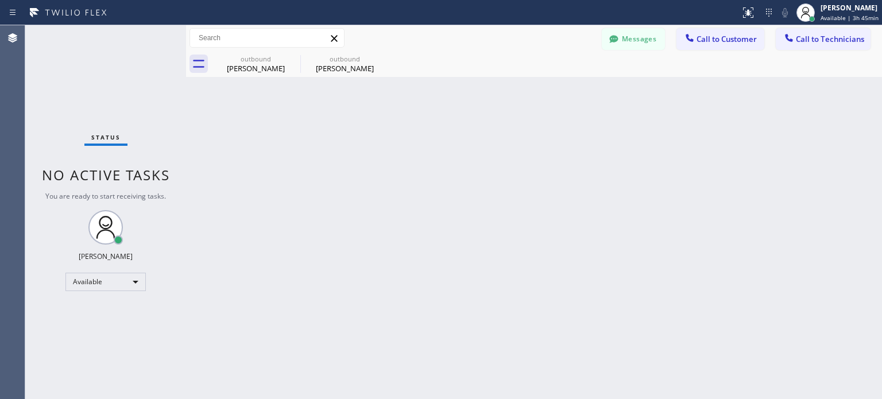
click at [623, 47] on button "Messages" at bounding box center [633, 39] width 63 height 22
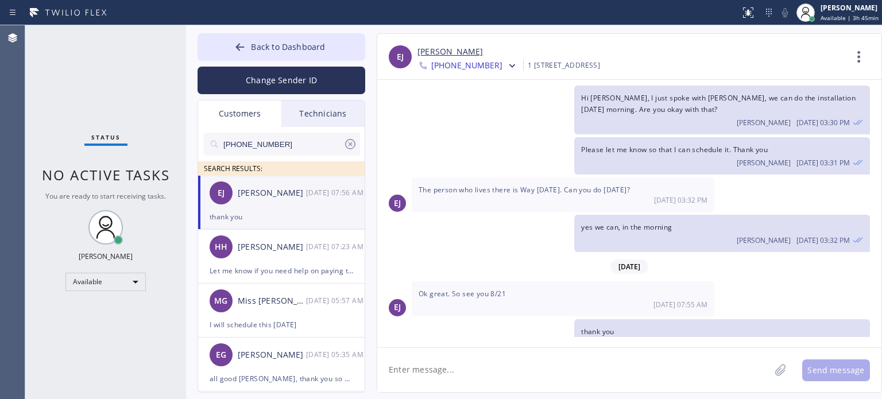
click at [252, 151] on input "[PHONE_NUMBER]" at bounding box center [282, 144] width 121 height 23
paste input "917) 306-0668"
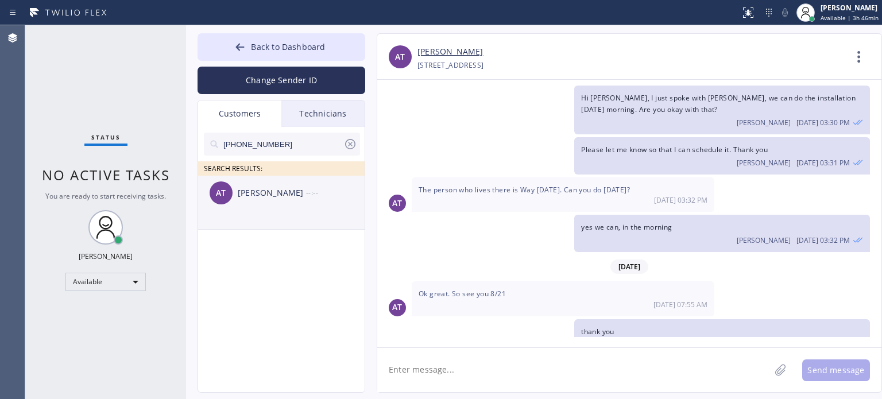
type input "[PHONE_NUMBER]"
click at [287, 196] on div "[PERSON_NAME]" at bounding box center [272, 193] width 68 height 13
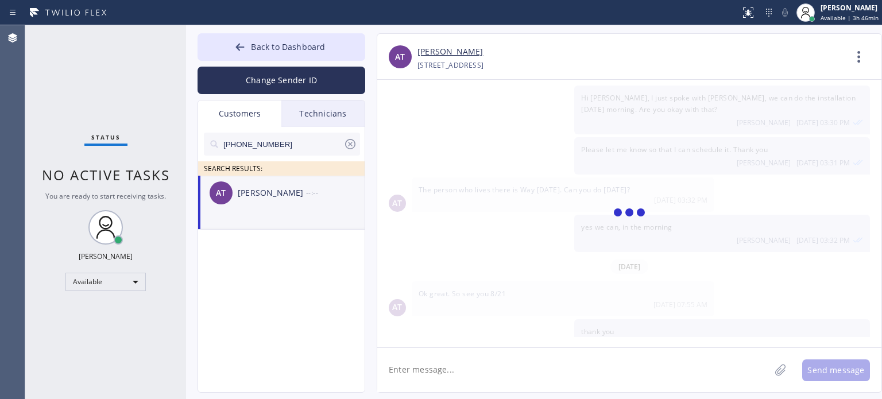
scroll to position [0, 0]
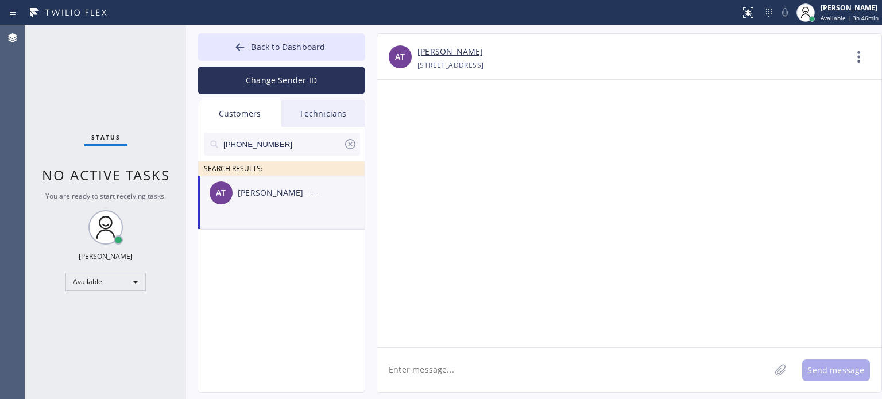
click at [726, 201] on div at bounding box center [629, 214] width 504 height 268
click at [410, 369] on textarea at bounding box center [573, 370] width 393 height 44
paste textarea "Best Brooklyn Heating and AC Repair"
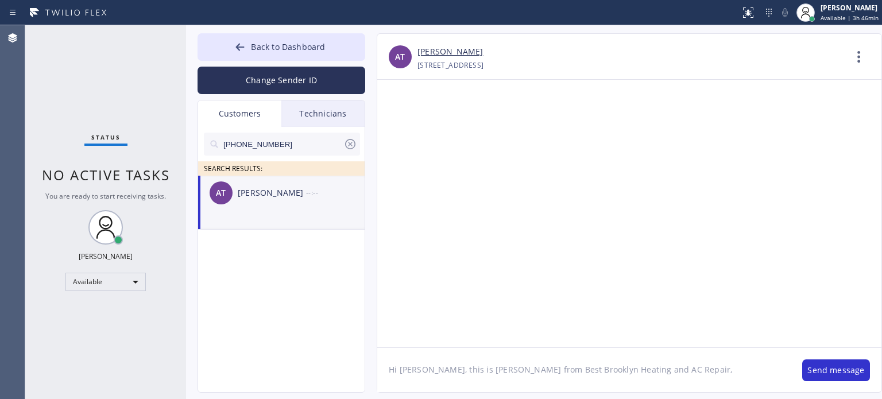
click at [749, 374] on textarea "Hi [PERSON_NAME], this is [PERSON_NAME] from Best Brooklyn Heating and AC Repai…" at bounding box center [584, 370] width 414 height 44
paste textarea "I already sent the paid invoice to your email. Please check your inbox or spam …"
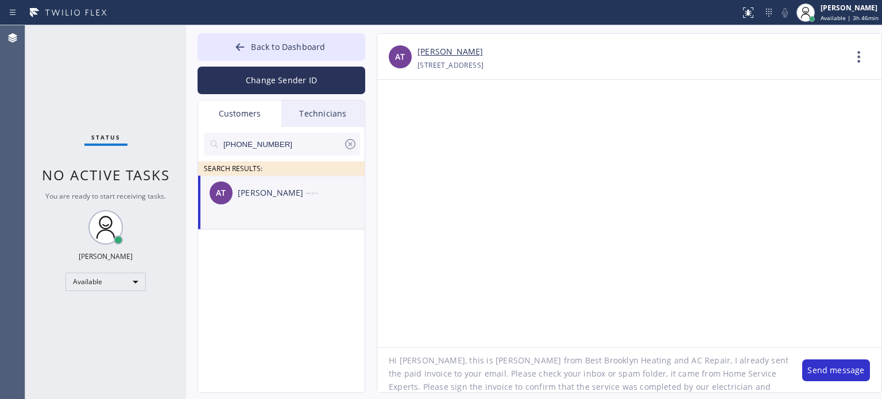
click at [649, 384] on textarea "Hi [PERSON_NAME], this is [PERSON_NAME] from Best Brooklyn Heating and AC Repai…" at bounding box center [584, 370] width 414 height 44
type textarea "Hi [PERSON_NAME], this is [PERSON_NAME] from Best Brooklyn Heating and AC Repai…"
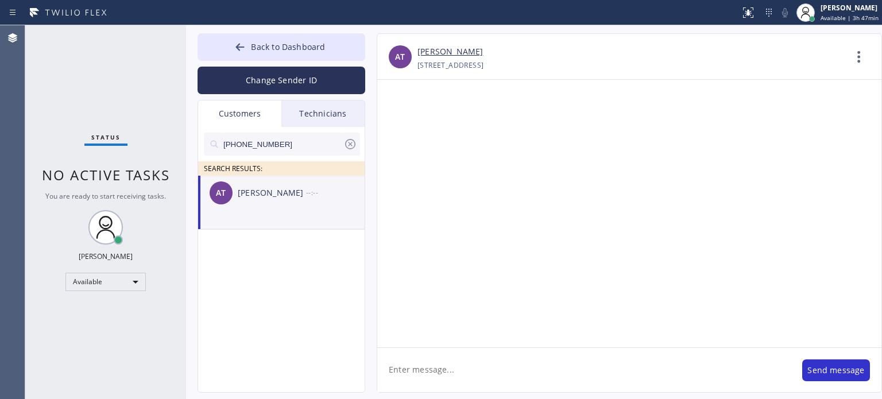
scroll to position [0, 0]
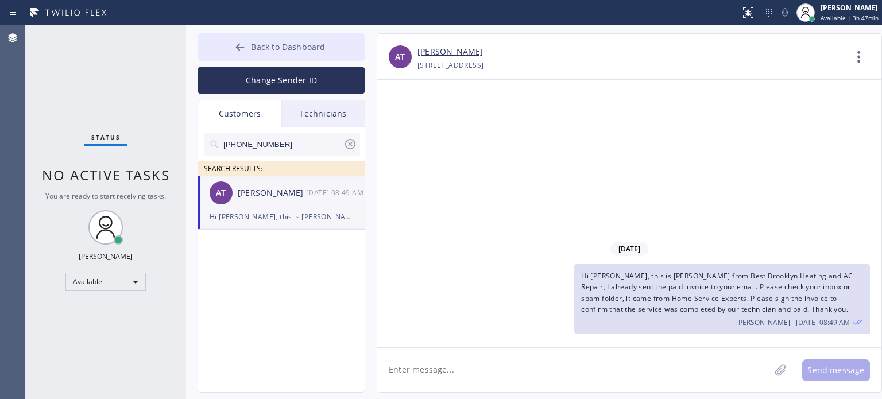
click at [263, 53] on button "Back to Dashboard" at bounding box center [282, 47] width 168 height 28
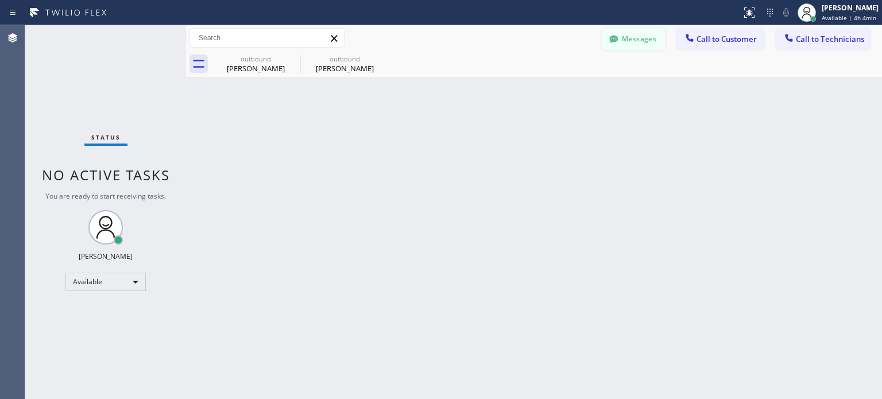
click at [615, 38] on icon at bounding box center [613, 38] width 9 height 7
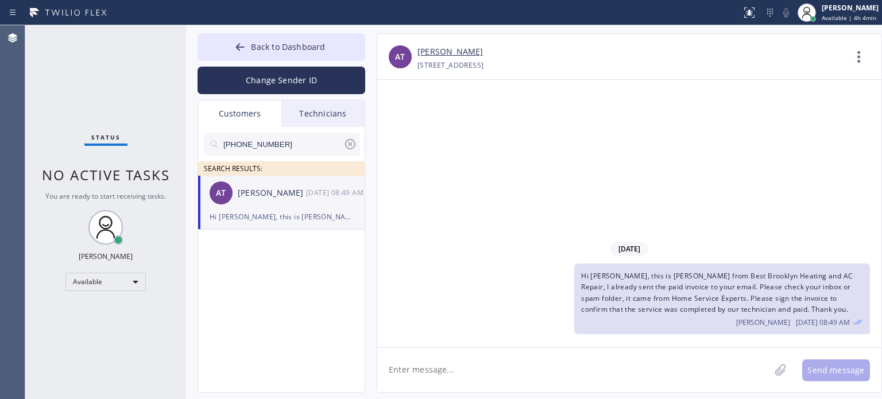
click at [273, 206] on div "AT [PERSON_NAME] [DATE] 08:49 AM" at bounding box center [282, 193] width 168 height 34
click at [279, 80] on button "Change Sender ID" at bounding box center [282, 81] width 168 height 28
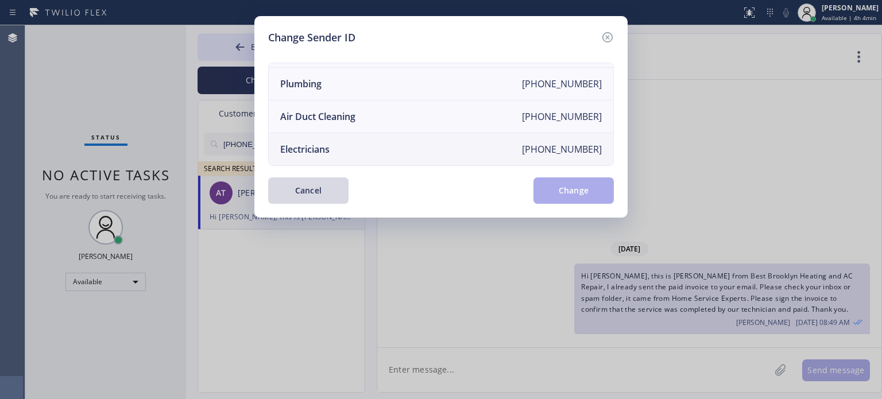
scroll to position [134, 0]
click at [320, 143] on div "Electricians" at bounding box center [304, 149] width 49 height 13
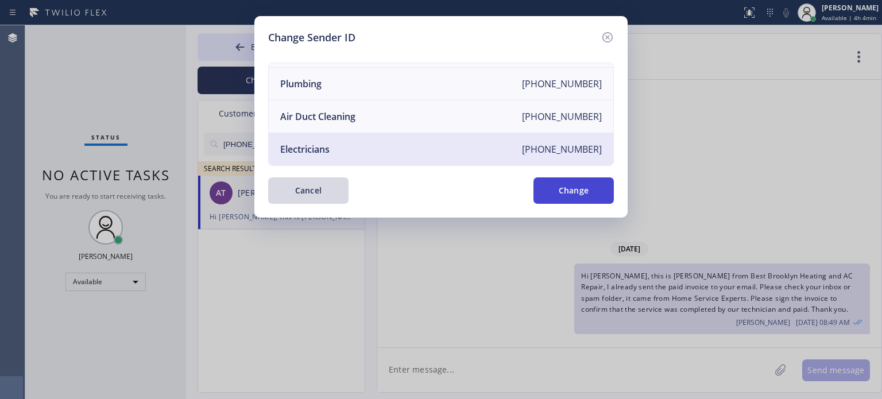
click at [580, 187] on button "Change" at bounding box center [574, 191] width 80 height 26
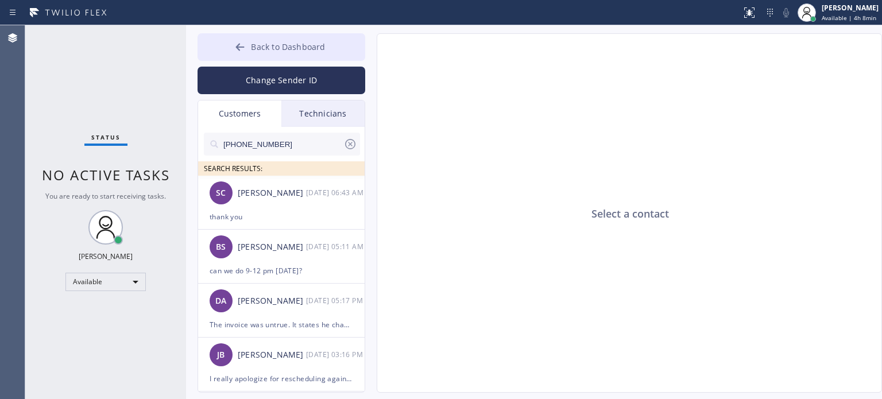
click at [324, 38] on button "Back to Dashboard" at bounding box center [282, 47] width 168 height 28
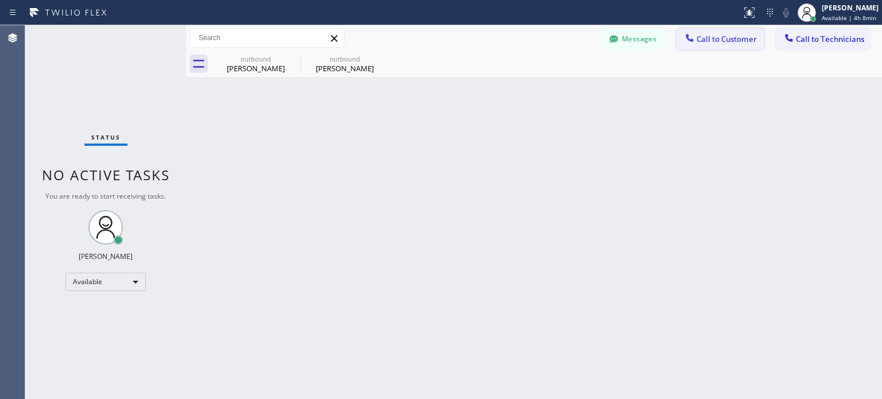
click at [702, 41] on span "Call to Customer" at bounding box center [727, 39] width 60 height 10
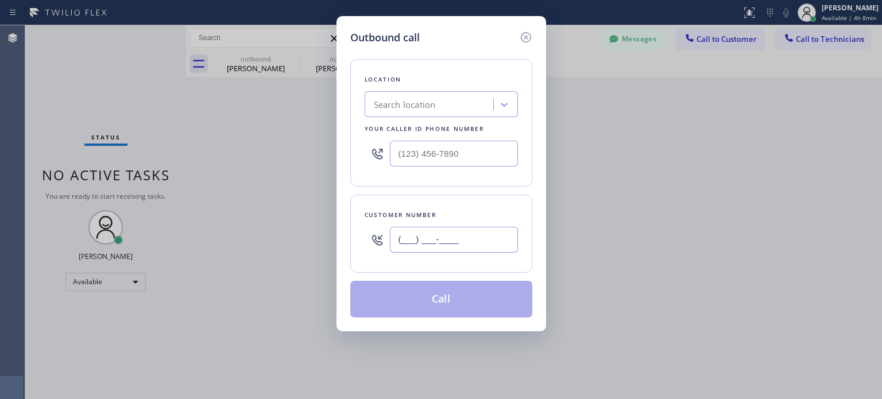
click at [474, 236] on input "(___) ___-____" at bounding box center [454, 240] width 128 height 26
paste input "917) 306-0668"
type input "[PHONE_NUMBER]"
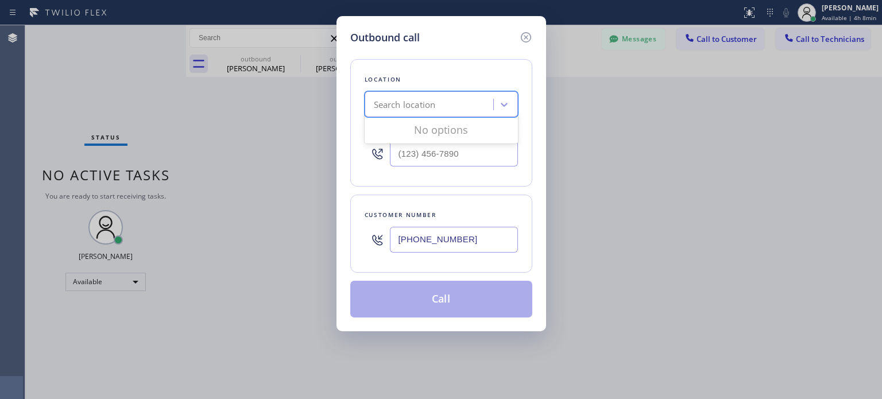
click at [426, 99] on div "Search location" at bounding box center [405, 104] width 62 height 13
paste input "Best Brooklyn Heating and AC Repair"
type input "Best Brooklyn Heating and AC Repair"
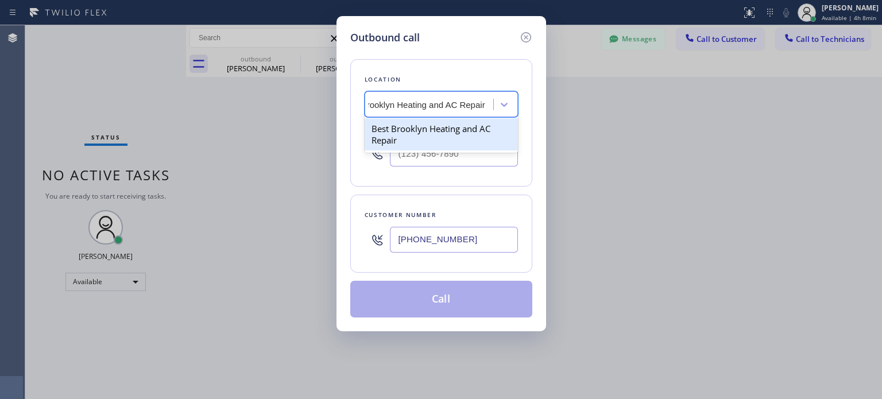
click at [418, 130] on div "Best Brooklyn Heating and AC Repair" at bounding box center [441, 134] width 153 height 32
type input "[PHONE_NUMBER]"
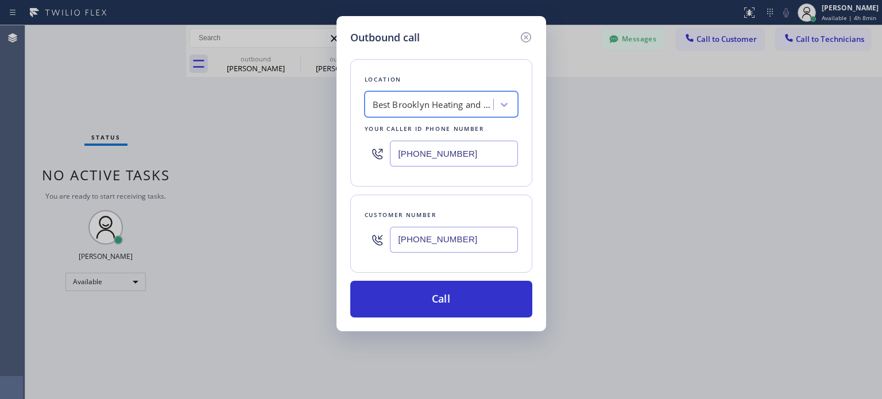
scroll to position [0, 1]
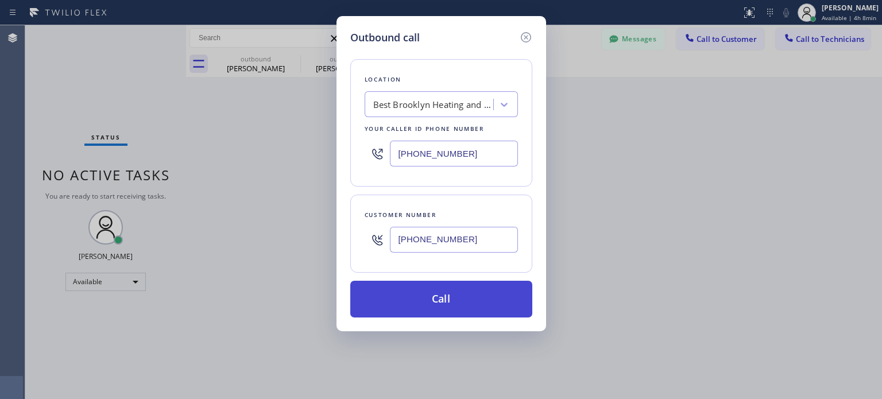
click at [432, 299] on button "Call" at bounding box center [441, 299] width 182 height 37
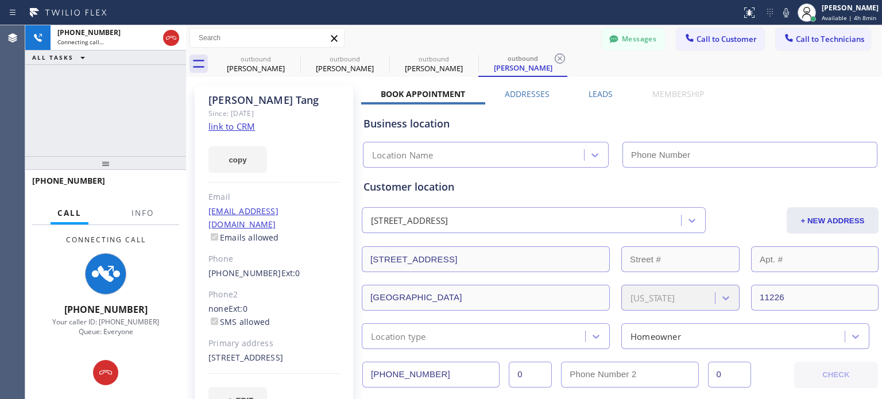
type input "[PHONE_NUMBER]"
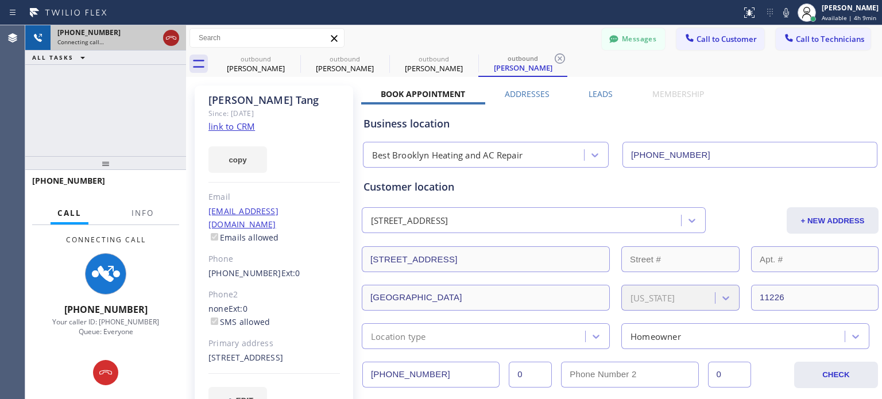
click at [172, 38] on icon at bounding box center [171, 38] width 14 height 14
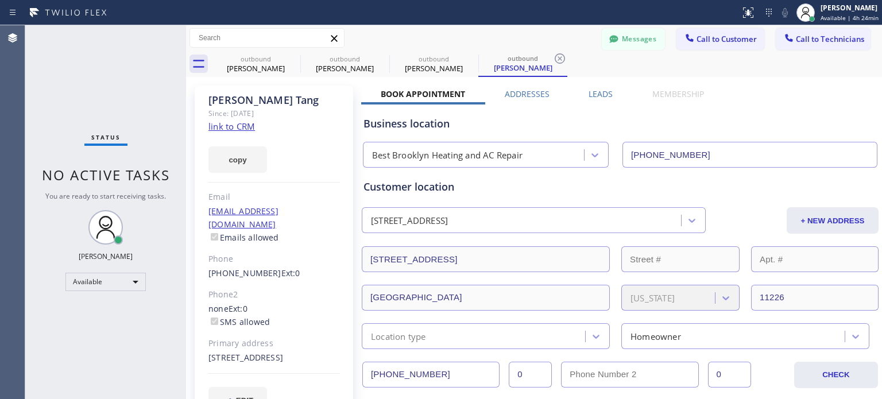
drag, startPoint x: 692, startPoint y: 43, endPoint x: 654, endPoint y: 59, distance: 41.2
click at [697, 44] on span "Call to Customer" at bounding box center [727, 39] width 60 height 10
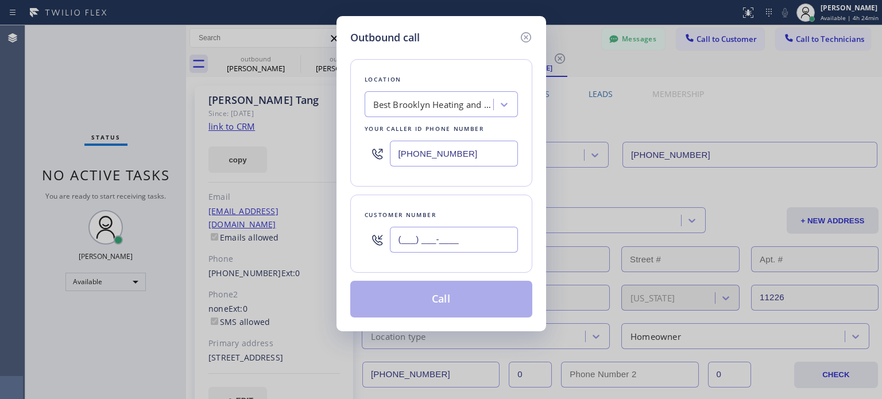
click at [427, 245] on input "(___) ___-____" at bounding box center [454, 240] width 128 height 26
paste input "438) 820-5868"
type input "[PHONE_NUMBER]"
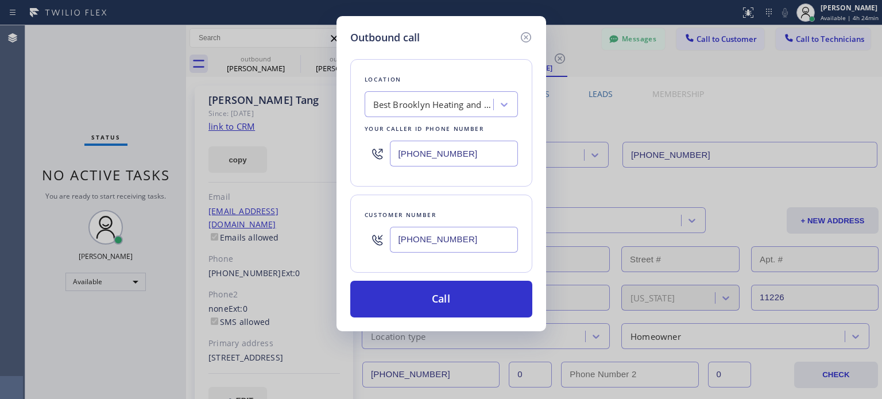
click at [413, 158] on input "[PHONE_NUMBER]" at bounding box center [454, 154] width 128 height 26
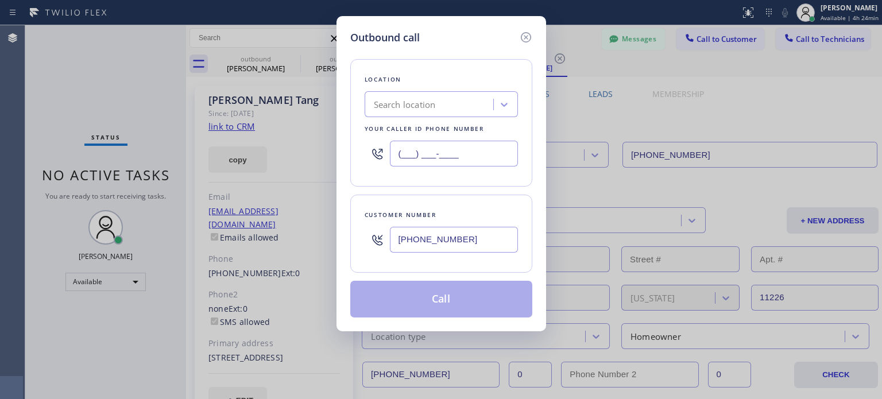
type input "(___) ___-____"
click at [388, 107] on div "Search location" at bounding box center [405, 104] width 62 height 13
paste input "5 Star Electricians Hidden Hills"
type input "5 Star Electricians Hidden Hills"
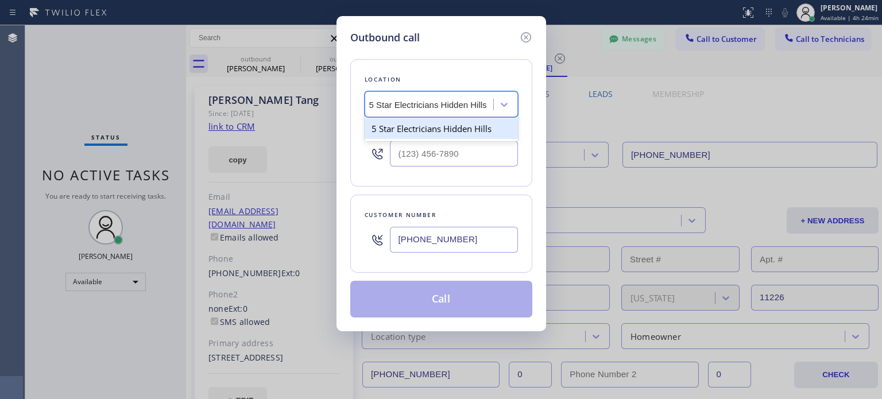
click at [406, 129] on div "5 Star Electricians Hidden Hills" at bounding box center [441, 128] width 153 height 21
type input "[PHONE_NUMBER]"
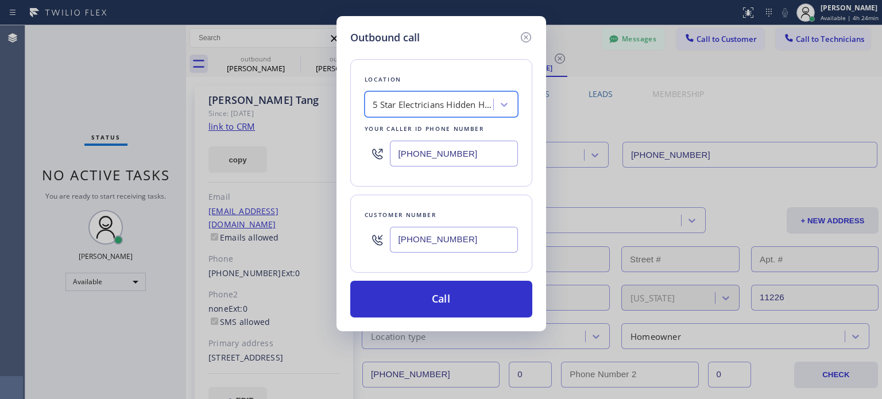
scroll to position [0, 1]
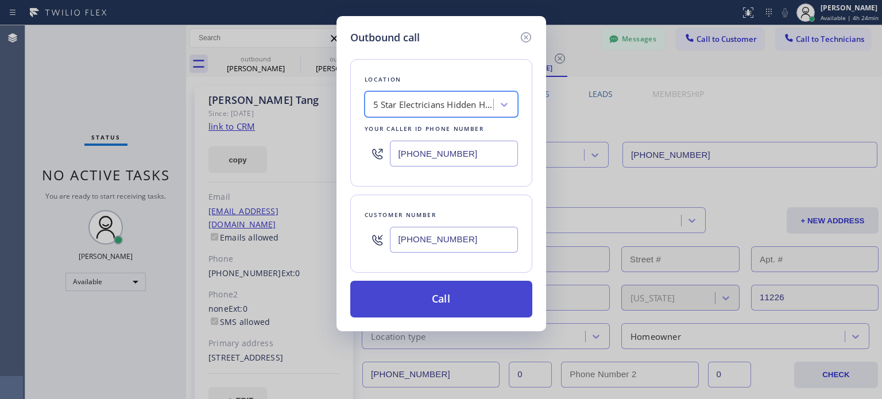
click at [399, 310] on button "Call" at bounding box center [441, 299] width 182 height 37
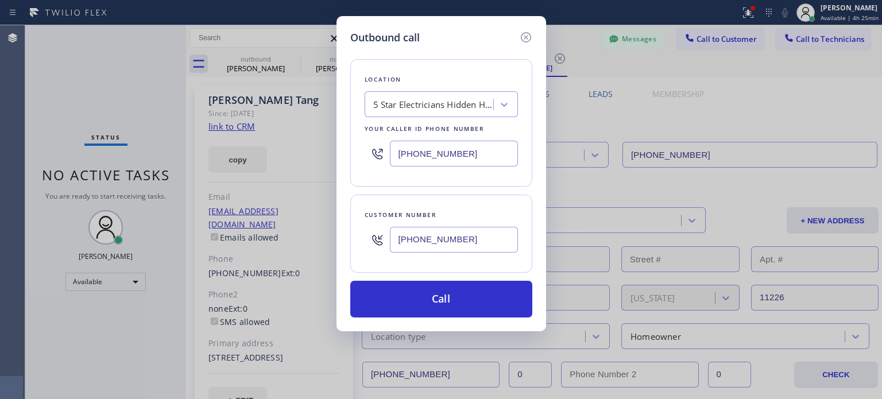
click at [540, 46] on div "Outbound call Location 5 Star Electricians [GEOGRAPHIC_DATA] Your caller id pho…" at bounding box center [442, 173] width 210 height 315
click at [432, 110] on div "5 Star Electricians Hidden Hills" at bounding box center [433, 104] width 121 height 13
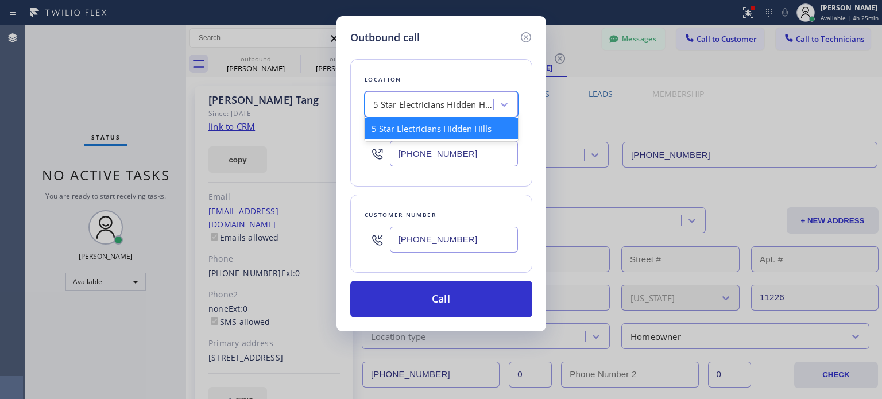
click at [420, 130] on div "5 Star Electricians Hidden Hills" at bounding box center [441, 128] width 153 height 21
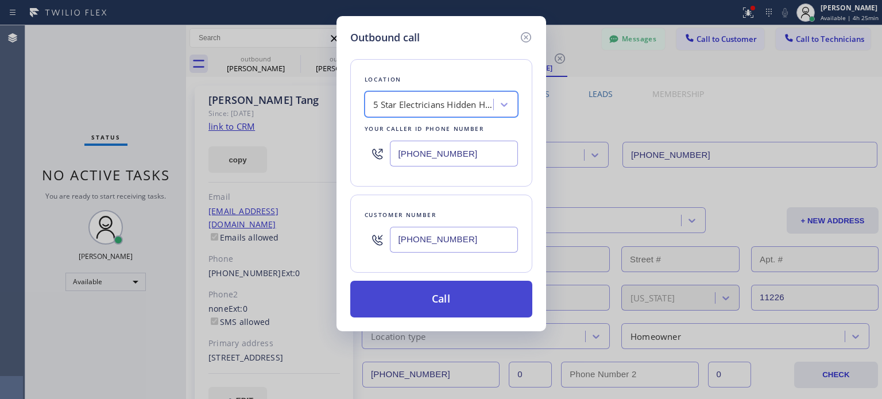
click at [433, 303] on button "Call" at bounding box center [441, 299] width 182 height 37
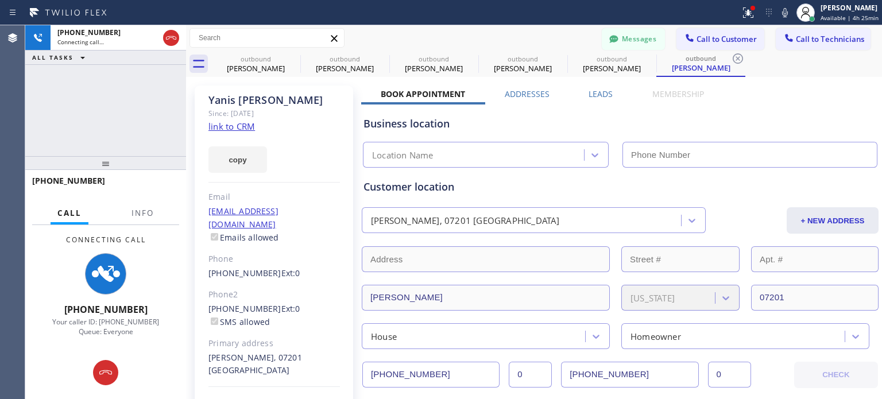
type input "[PHONE_NUMBER]"
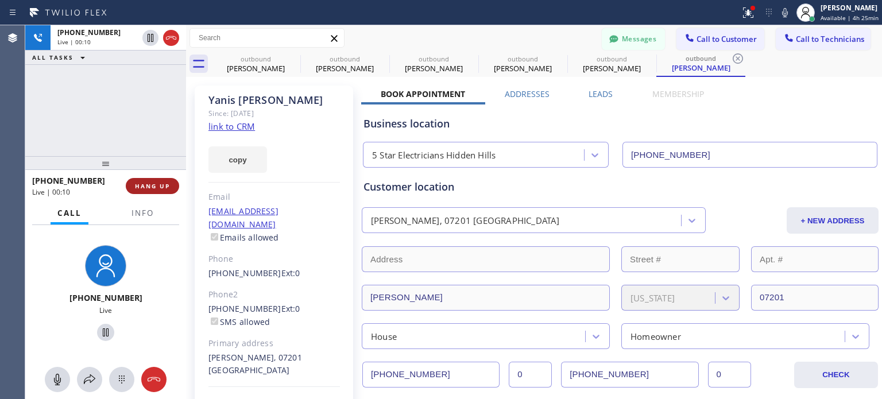
click at [148, 183] on span "HANG UP" at bounding box center [152, 186] width 35 height 8
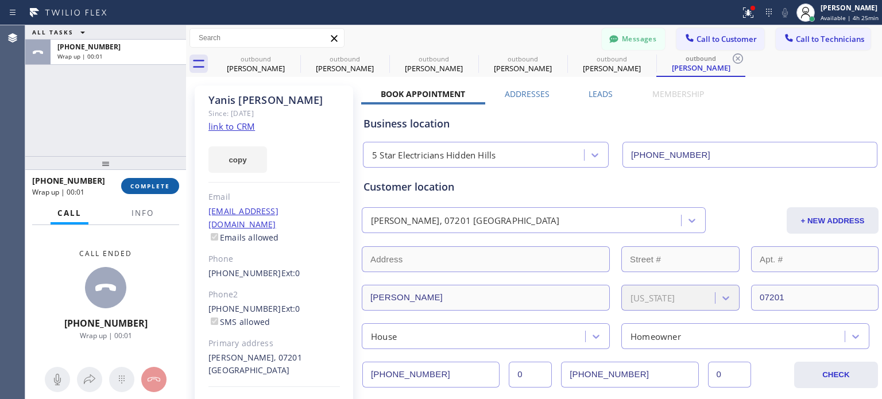
click at [148, 183] on span "COMPLETE" at bounding box center [150, 186] width 40 height 8
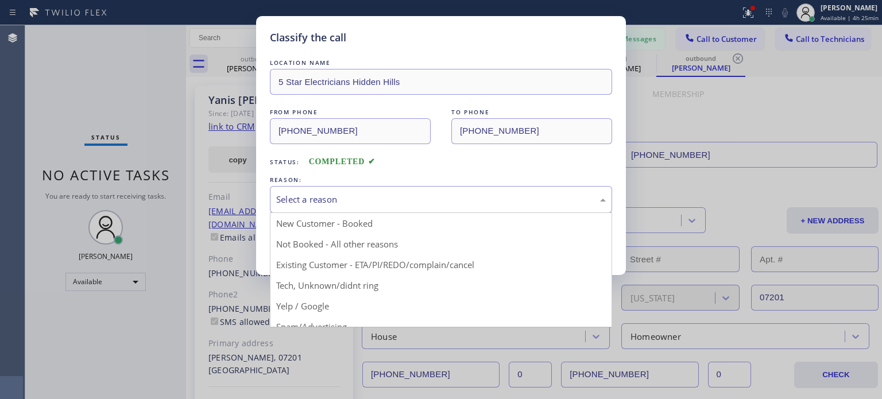
click at [319, 205] on div "Select a reason" at bounding box center [441, 199] width 330 height 13
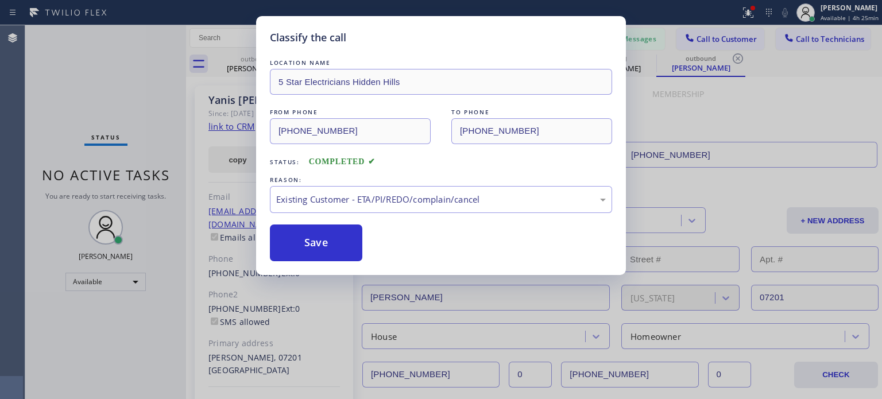
drag, startPoint x: 348, startPoint y: 239, endPoint x: 299, endPoint y: 220, distance: 52.4
click at [347, 240] on button "Save" at bounding box center [316, 243] width 92 height 37
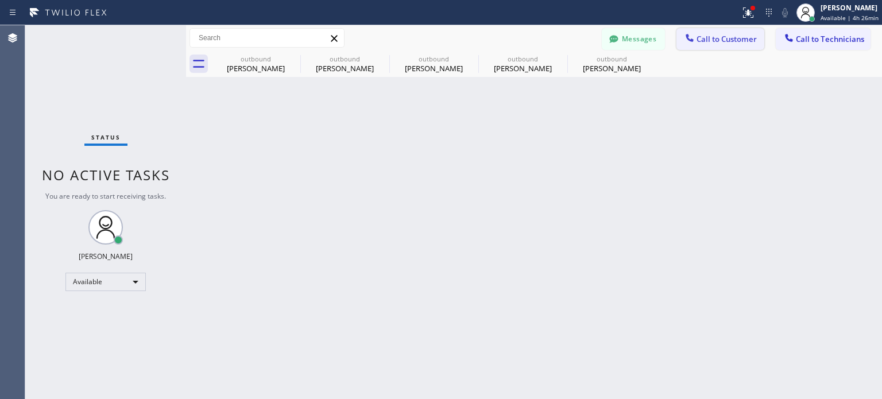
click at [713, 44] on span "Call to Customer" at bounding box center [727, 39] width 60 height 10
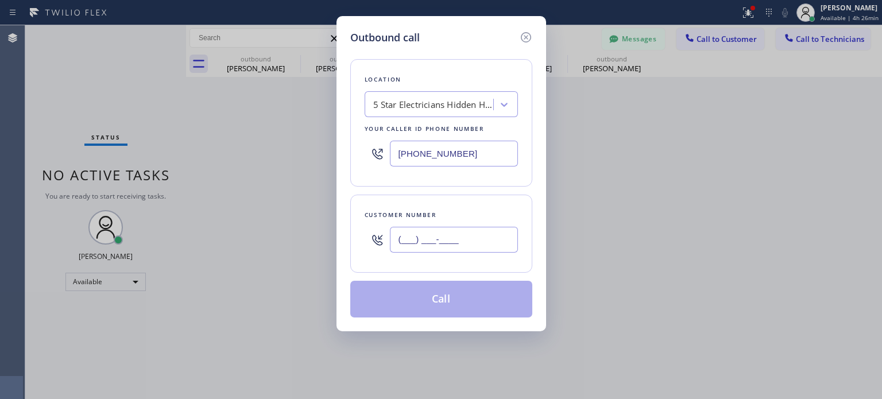
paste input "4388"
click at [434, 234] on input "(___) ___-____" at bounding box center [454, 240] width 128 height 26
paste input "438) 820-586"
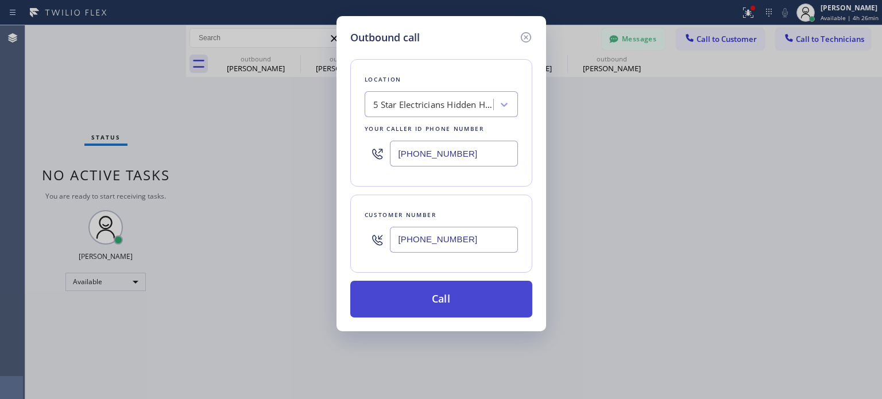
type input "[PHONE_NUMBER]"
click at [415, 298] on button "Call" at bounding box center [441, 299] width 182 height 37
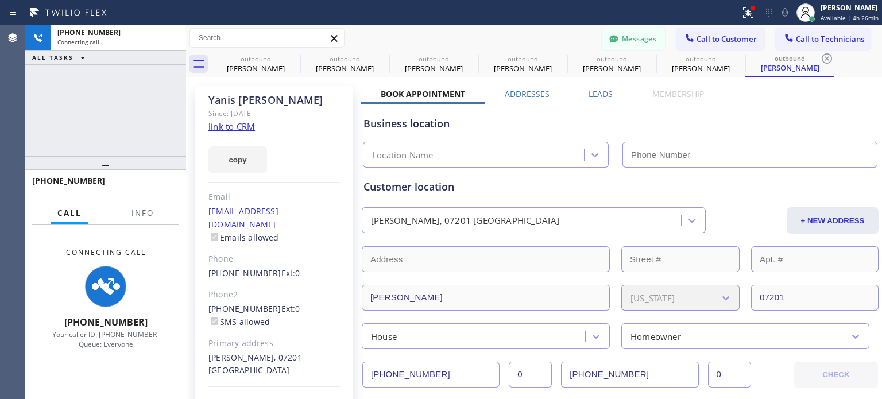
type input "[PHONE_NUMBER]"
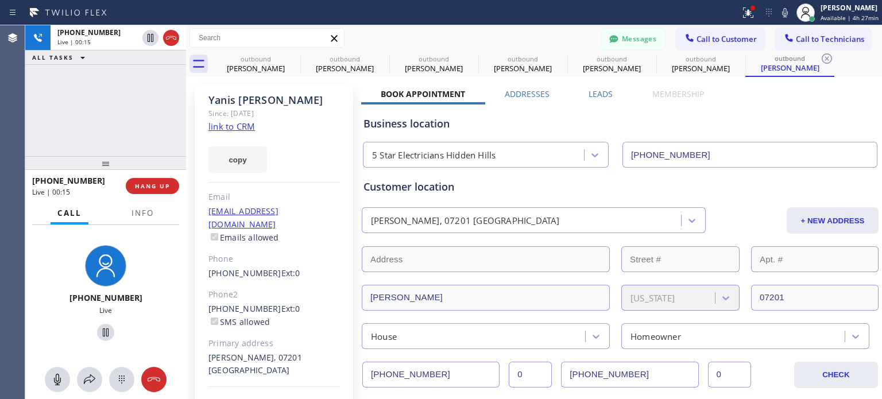
click at [643, 116] on div "Business location" at bounding box center [621, 124] width 514 height 16
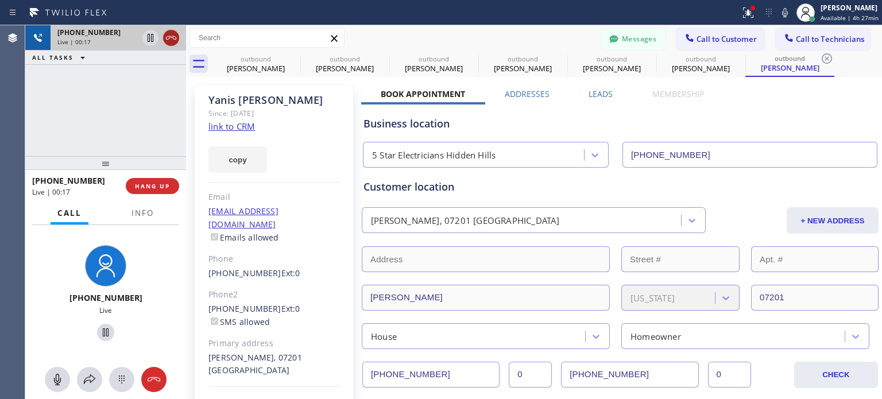
click at [167, 38] on icon at bounding box center [171, 38] width 14 height 14
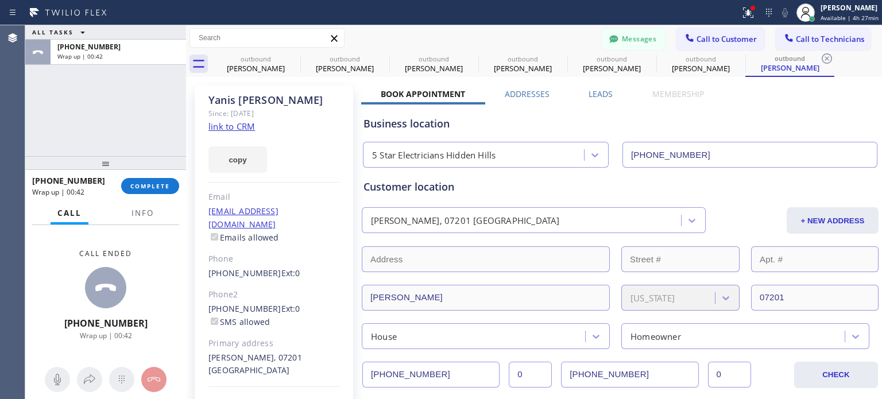
click at [686, 129] on div "Business location" at bounding box center [621, 124] width 514 height 16
click at [160, 188] on span "COMPLETE" at bounding box center [150, 186] width 40 height 8
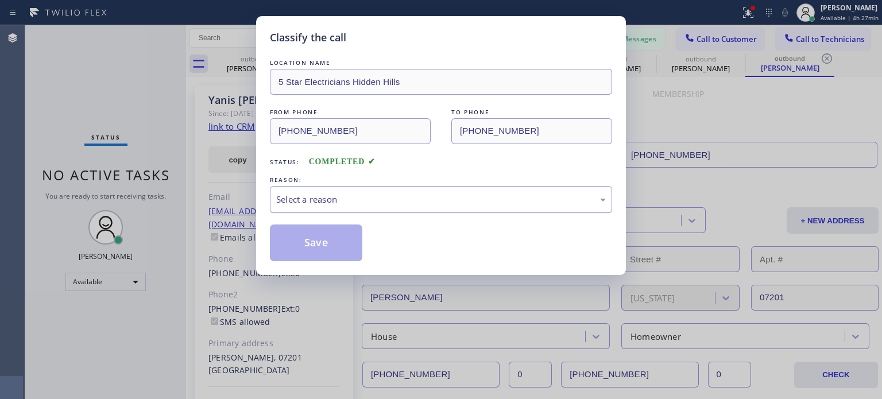
click at [376, 201] on div "Select a reason" at bounding box center [441, 199] width 330 height 13
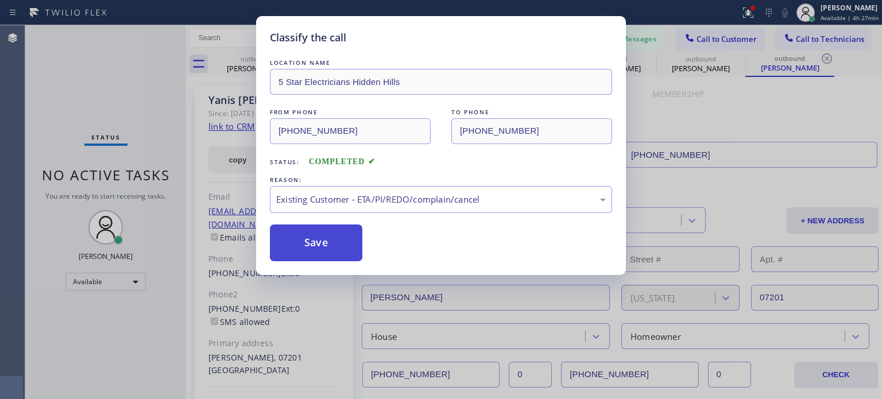
click at [338, 236] on button "Save" at bounding box center [316, 243] width 92 height 37
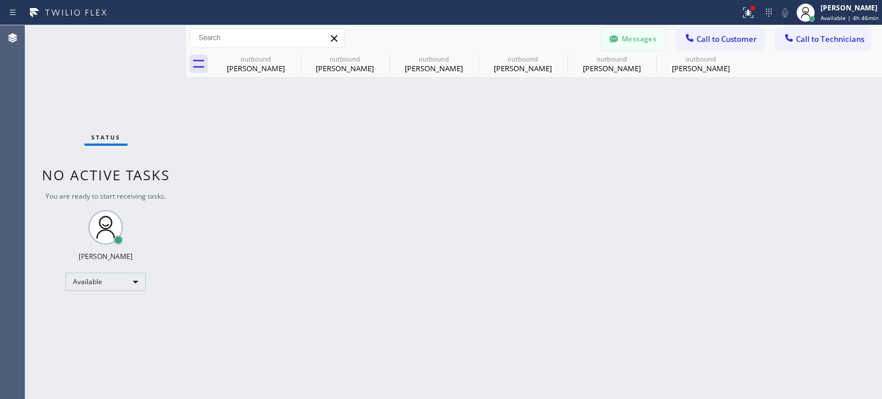
click at [616, 41] on icon at bounding box center [613, 38] width 9 height 7
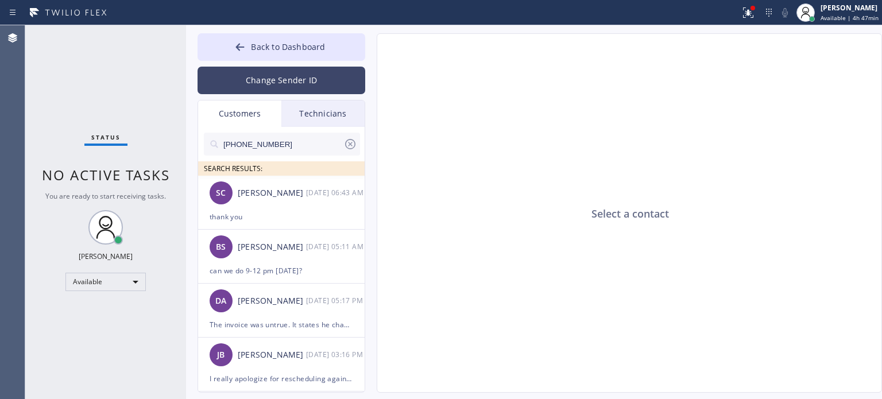
click at [282, 84] on button "Change Sender ID" at bounding box center [282, 81] width 168 height 28
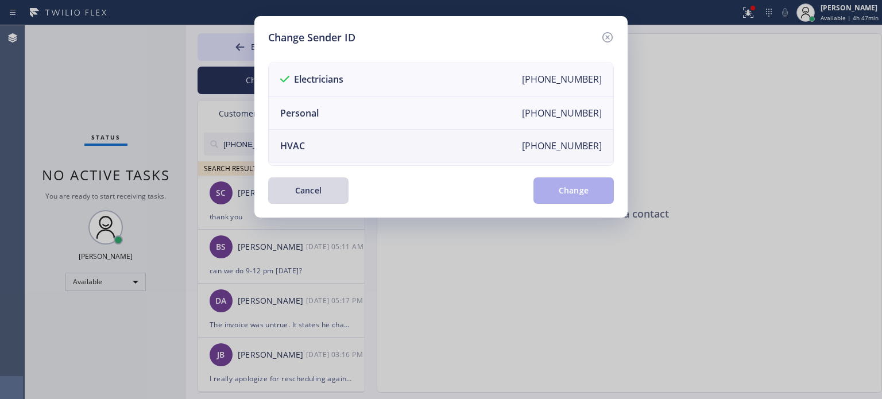
click at [312, 139] on li "HVAC [PHONE_NUMBER]" at bounding box center [441, 146] width 345 height 33
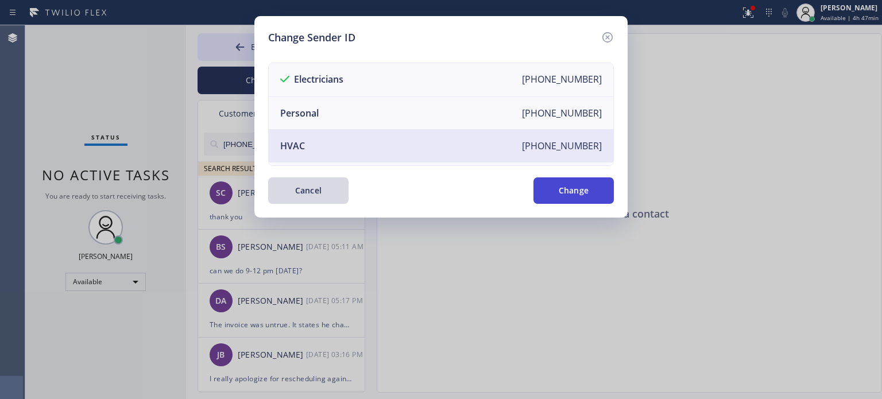
click at [547, 195] on button "Change" at bounding box center [574, 191] width 80 height 26
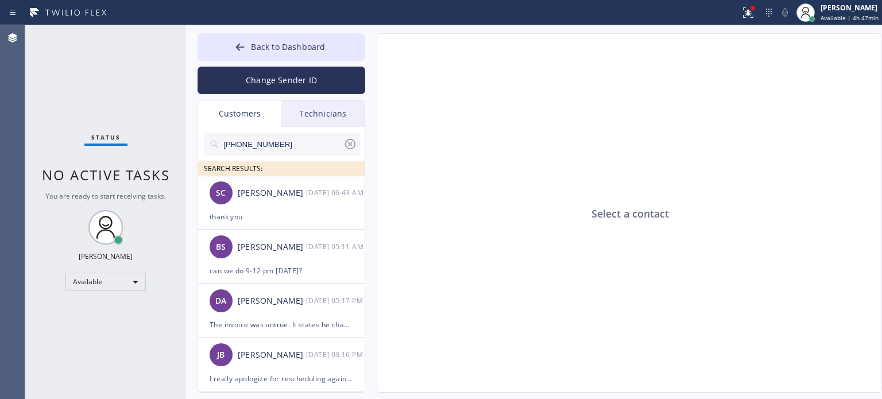
click at [348, 144] on icon at bounding box center [351, 144] width 14 height 14
click at [239, 119] on div "Customers" at bounding box center [239, 114] width 83 height 26
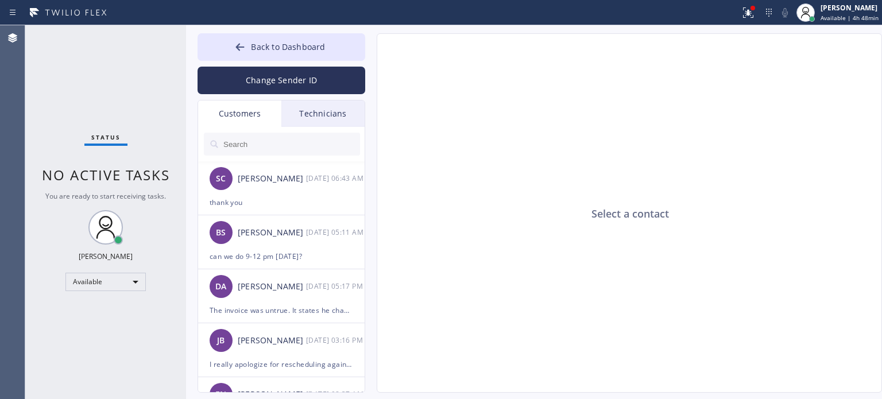
click at [257, 145] on input "text" at bounding box center [291, 144] width 138 height 23
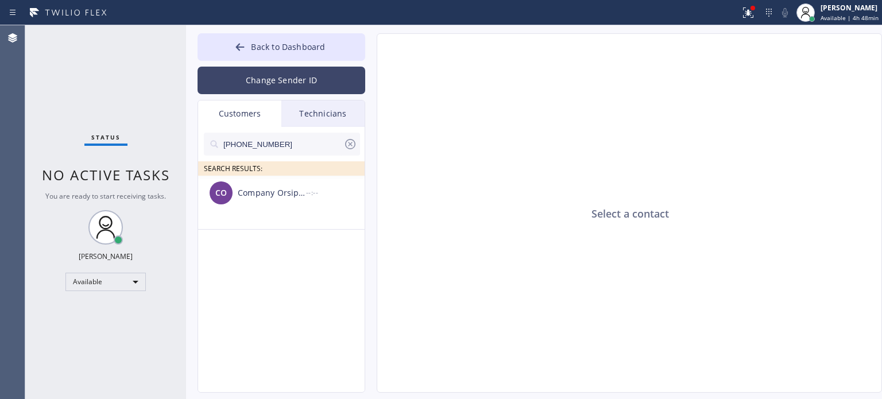
click at [264, 82] on button "Change Sender ID" at bounding box center [282, 81] width 168 height 28
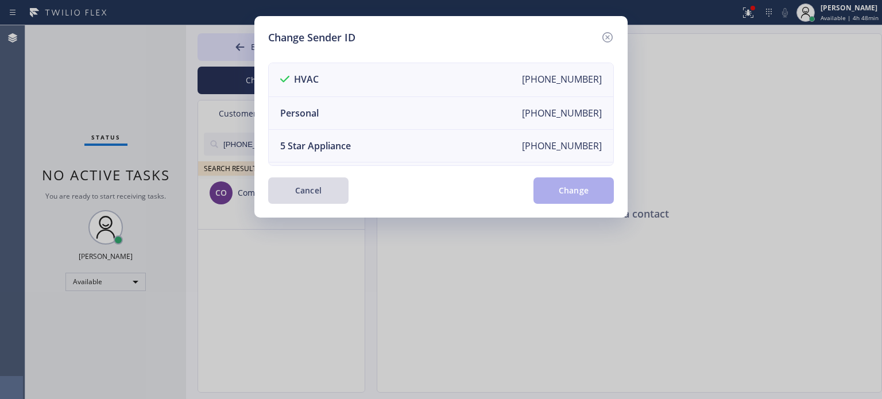
click at [312, 201] on button "Cancel" at bounding box center [308, 191] width 80 height 26
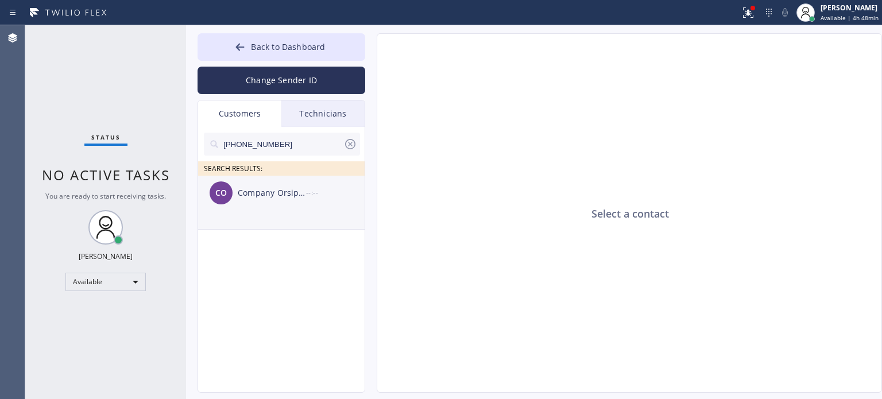
click at [264, 192] on div "Company Orsipelv" at bounding box center [272, 193] width 68 height 13
